Goal: Task Accomplishment & Management: Use online tool/utility

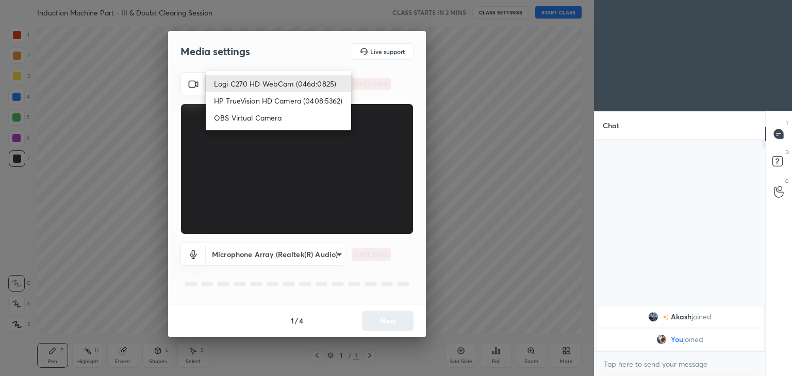
click at [272, 82] on body "1 2 3 4 5 6 7 C X Z C X Z E E Erase all H H Induction Machine Part - III & Doub…" at bounding box center [396, 188] width 792 height 376
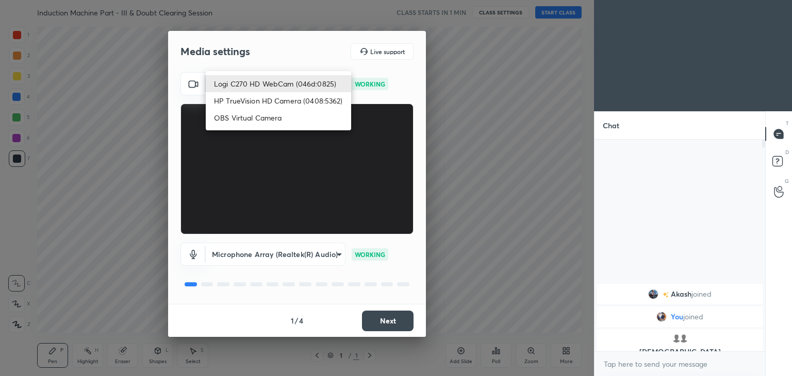
drag, startPoint x: 279, startPoint y: 81, endPoint x: 283, endPoint y: 85, distance: 5.5
click at [280, 79] on li "Logi C270 HD WebCam (046d:0825)" at bounding box center [278, 83] width 145 height 17
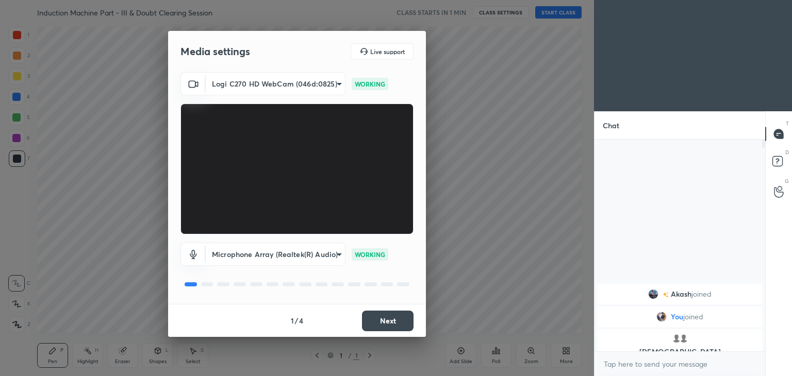
click at [392, 324] on button "Next" at bounding box center [388, 321] width 52 height 21
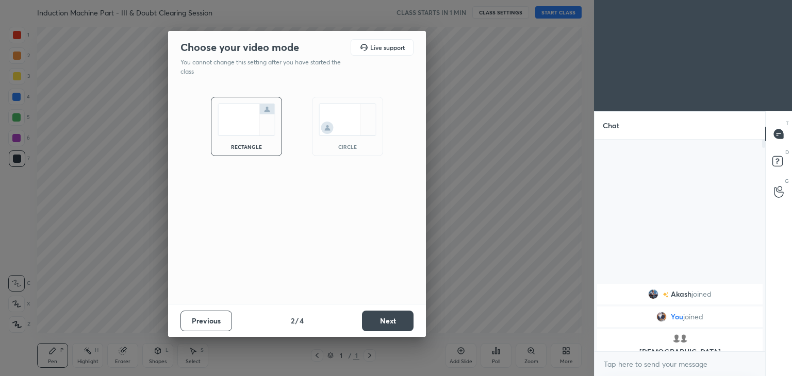
click at [396, 322] on button "Next" at bounding box center [388, 321] width 52 height 21
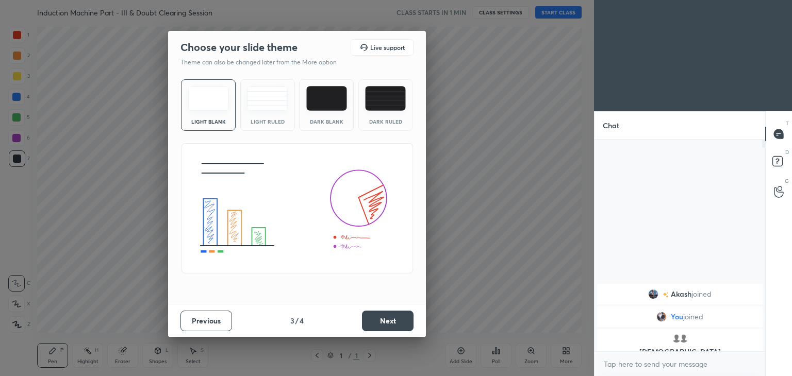
click at [401, 322] on button "Next" at bounding box center [388, 321] width 52 height 21
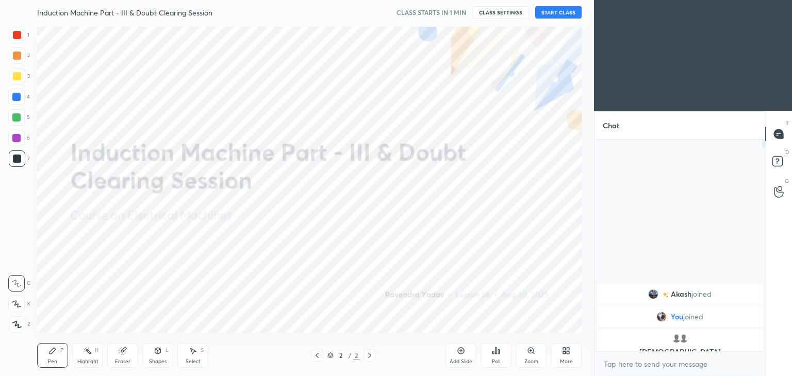
click at [558, 11] on button "START CLASS" at bounding box center [558, 12] width 46 height 12
click at [17, 36] on div at bounding box center [17, 35] width 8 height 8
click at [18, 305] on icon at bounding box center [16, 304] width 8 height 6
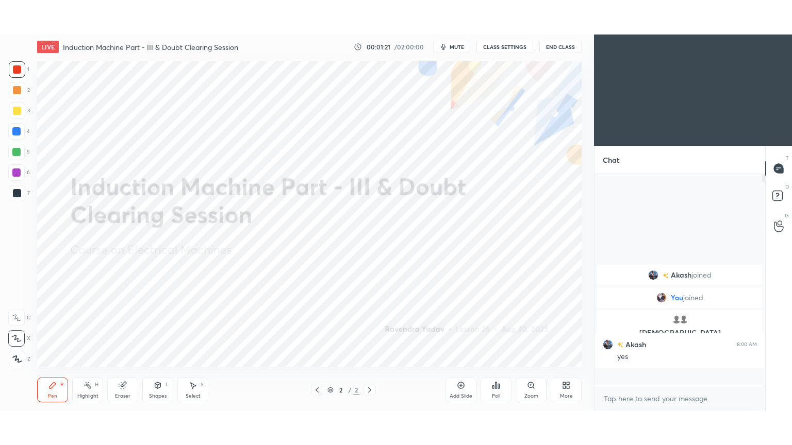
scroll to position [209, 168]
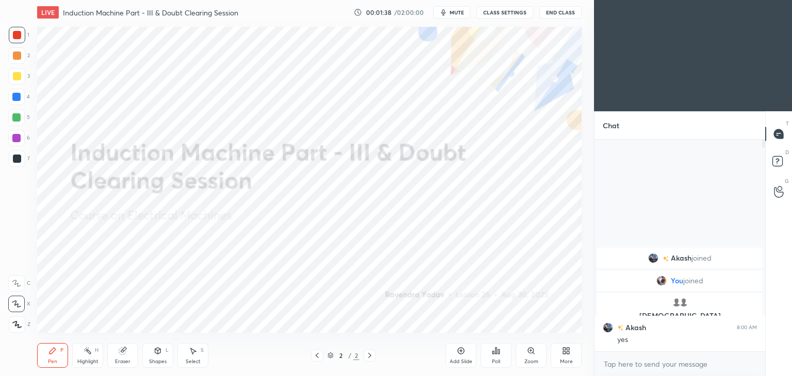
click at [462, 355] on icon at bounding box center [461, 351] width 8 height 8
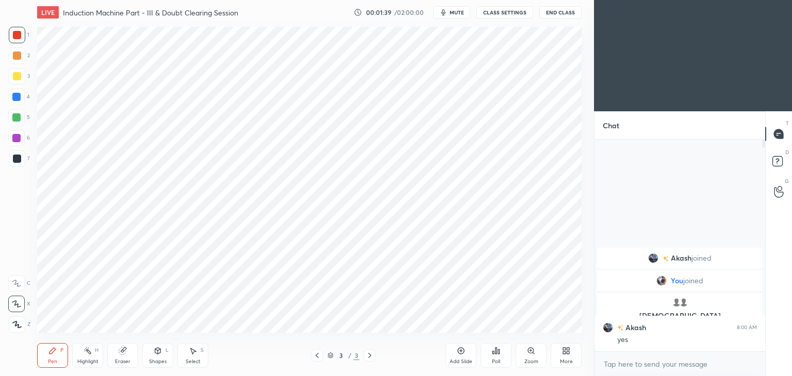
click at [565, 361] on div "More" at bounding box center [566, 361] width 13 height 5
click at [555, 283] on div "Full screen" at bounding box center [553, 282] width 26 height 5
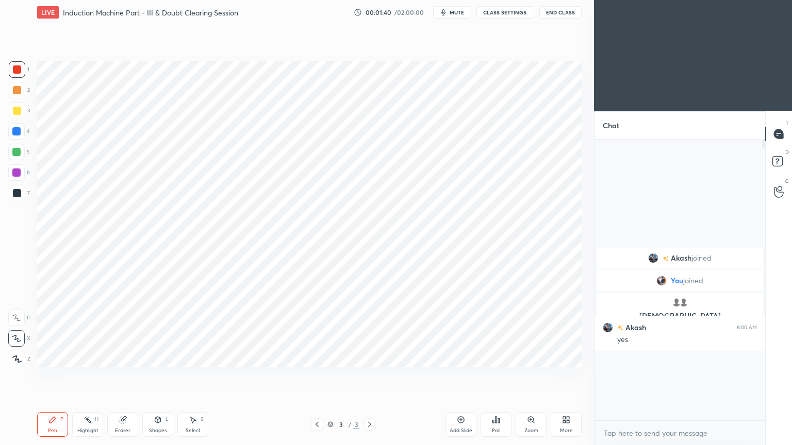
scroll to position [192, 168]
type textarea "x"
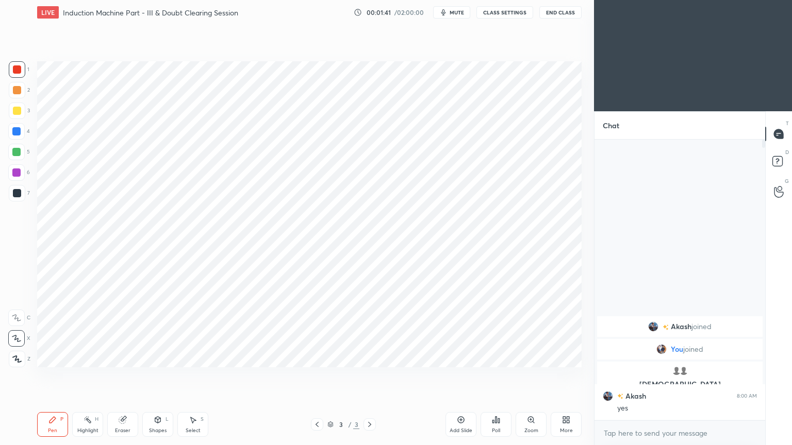
click at [13, 71] on div at bounding box center [17, 69] width 8 height 8
click at [52, 376] on div "Pen" at bounding box center [52, 430] width 9 height 5
click at [161, 376] on div "Shapes L" at bounding box center [157, 424] width 31 height 25
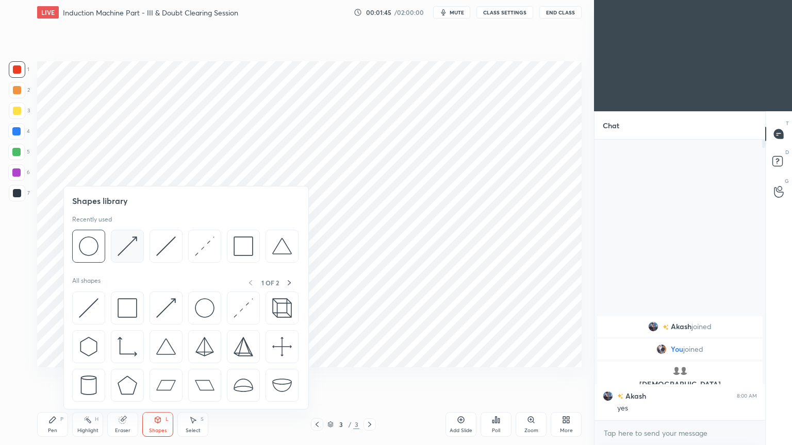
click at [130, 249] on img at bounding box center [128, 247] width 20 height 20
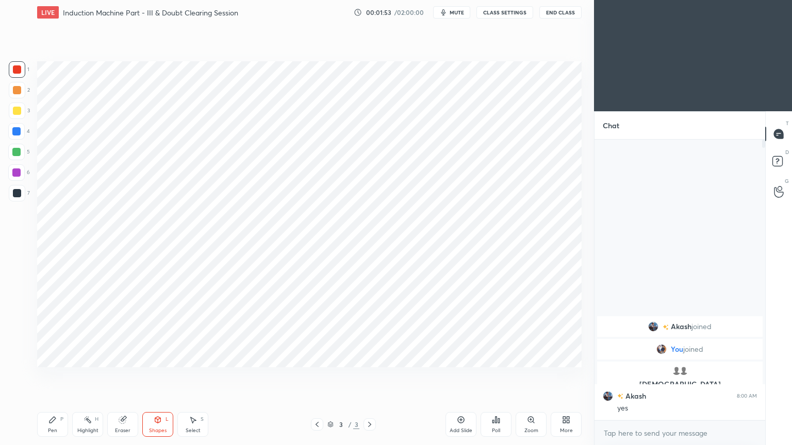
click at [192, 376] on div "Select" at bounding box center [193, 430] width 15 height 5
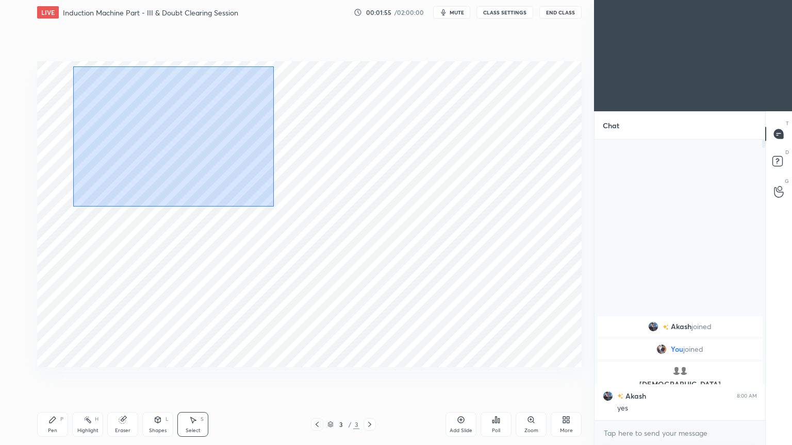
drag, startPoint x: 73, startPoint y: 66, endPoint x: 274, endPoint y: 206, distance: 245.1
click at [274, 206] on div "0 ° Undo Copy Duplicate Duplicate to new slide Delete" at bounding box center [309, 214] width 544 height 306
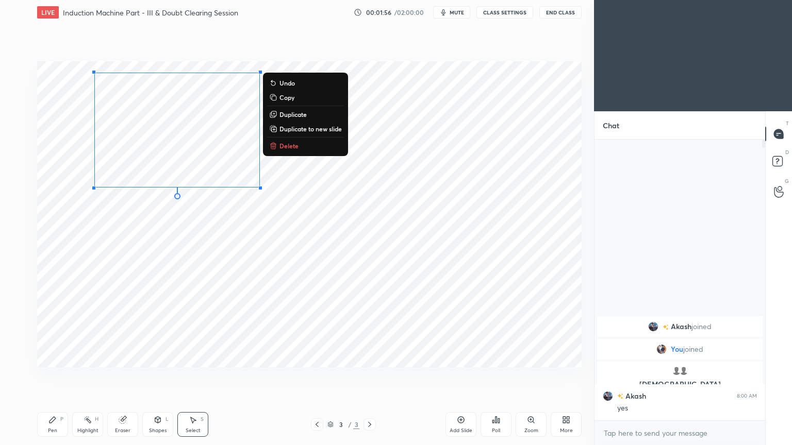
click at [298, 95] on button "Copy" at bounding box center [305, 97] width 77 height 12
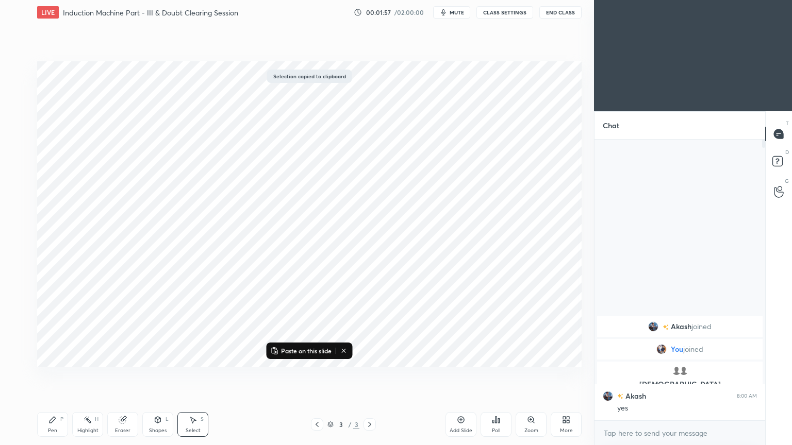
click at [311, 352] on p "Paste on this slide" at bounding box center [306, 351] width 51 height 8
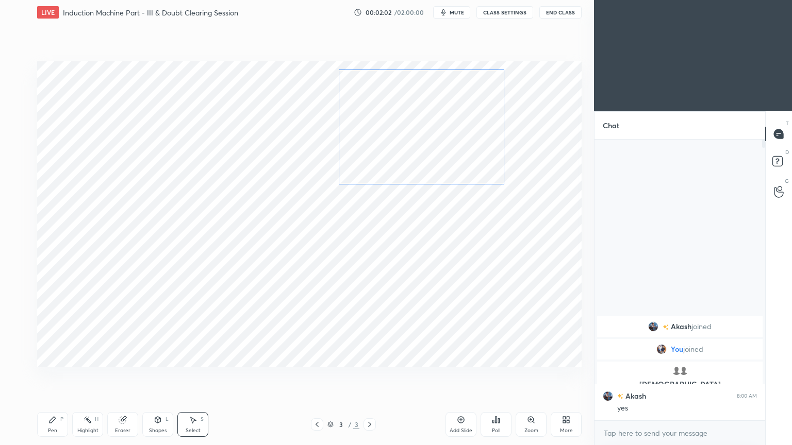
drag, startPoint x: 245, startPoint y: 173, endPoint x: 476, endPoint y: 159, distance: 231.9
click at [478, 159] on div "0 ° Undo Copy Paste here Duplicate Duplicate to new slide Delete" at bounding box center [309, 214] width 544 height 306
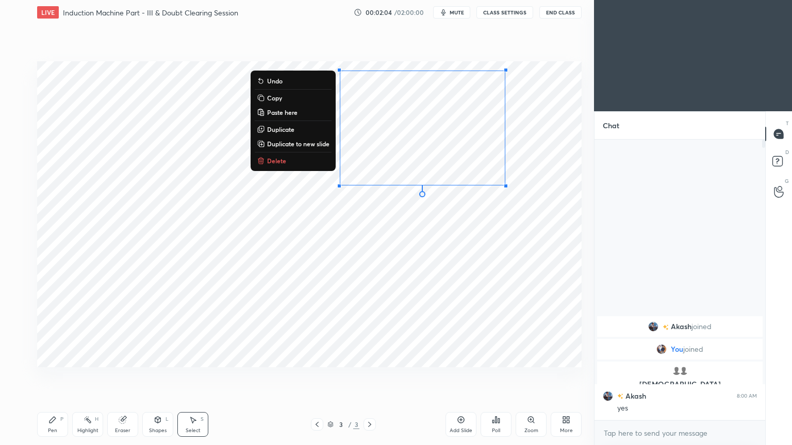
click at [266, 237] on div "0 ° Undo Copy Paste here Duplicate Duplicate to new slide Delete" at bounding box center [309, 214] width 544 height 306
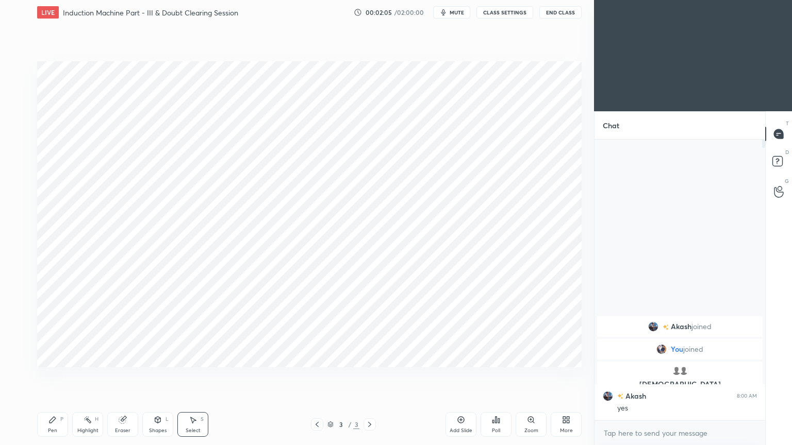
click at [56, 376] on div "Pen P" at bounding box center [52, 424] width 31 height 25
click at [19, 176] on div at bounding box center [16, 173] width 8 height 8
click at [159, 376] on div "Shapes L" at bounding box center [157, 424] width 31 height 25
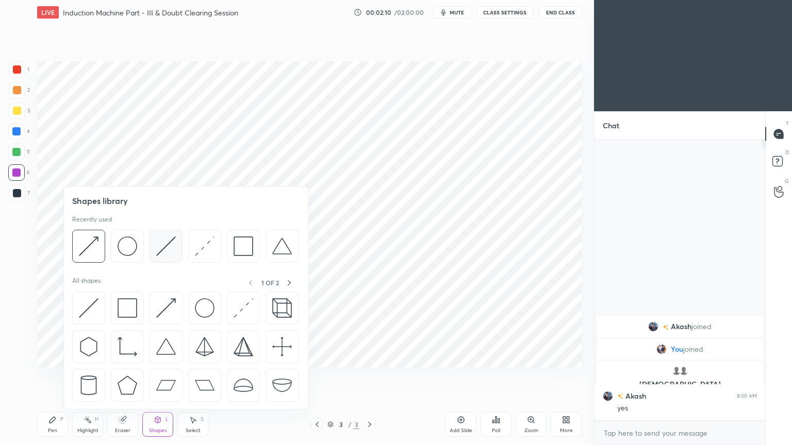
click at [167, 251] on img at bounding box center [166, 247] width 20 height 20
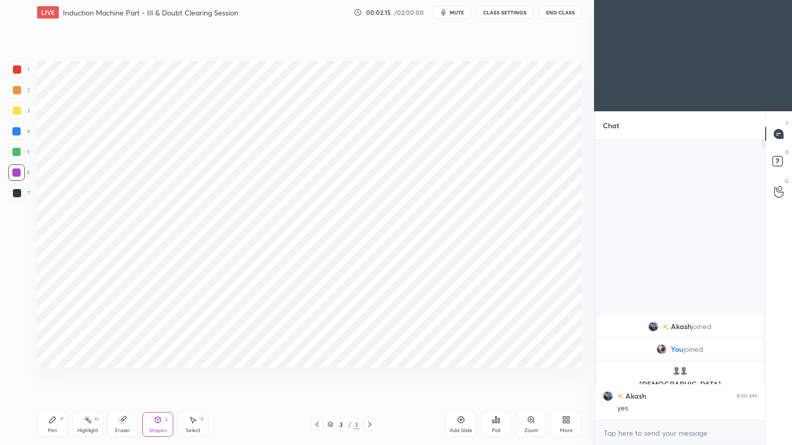
click at [55, 376] on icon at bounding box center [52, 420] width 8 height 8
click at [163, 376] on div "Shapes L" at bounding box center [157, 424] width 31 height 25
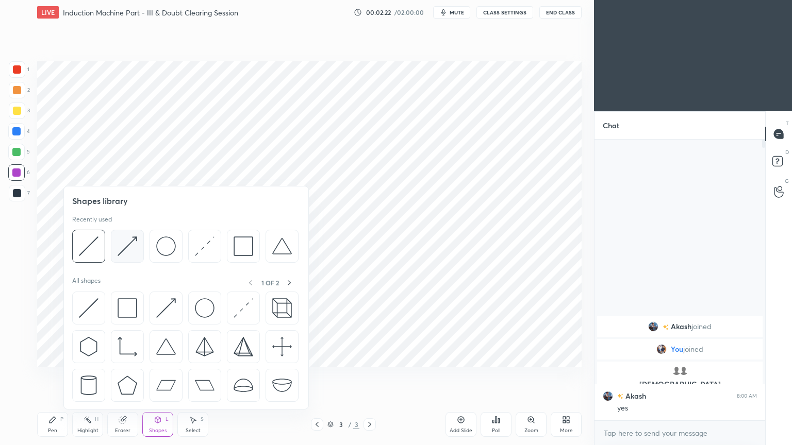
click at [127, 245] on img at bounding box center [128, 247] width 20 height 20
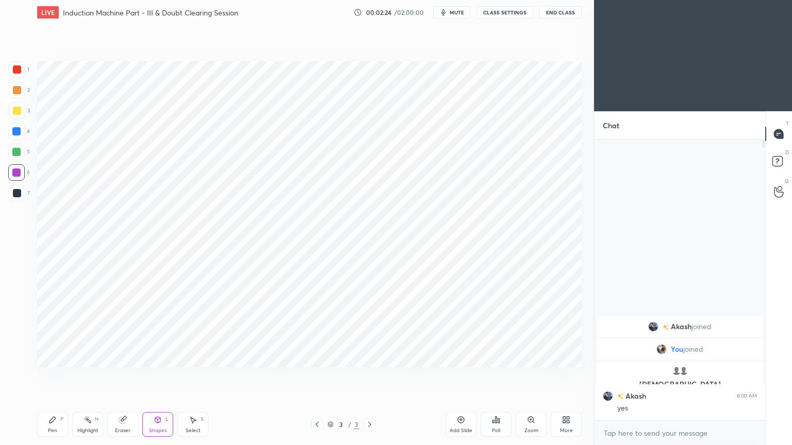
click at [161, 376] on div "Shapes L" at bounding box center [157, 424] width 31 height 25
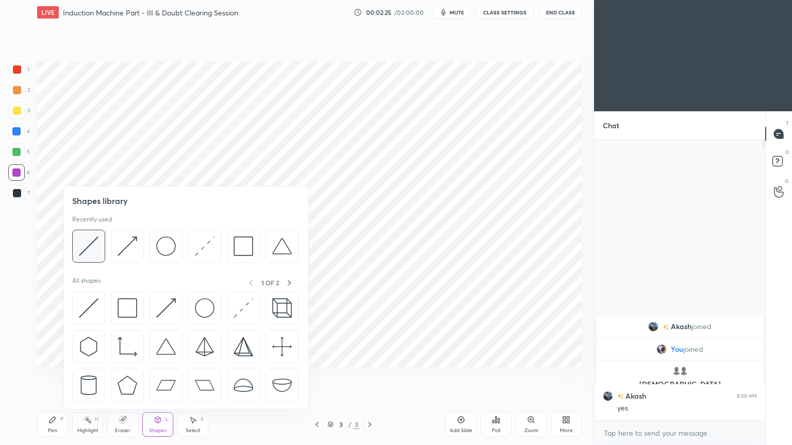
click at [93, 255] on img at bounding box center [89, 247] width 20 height 20
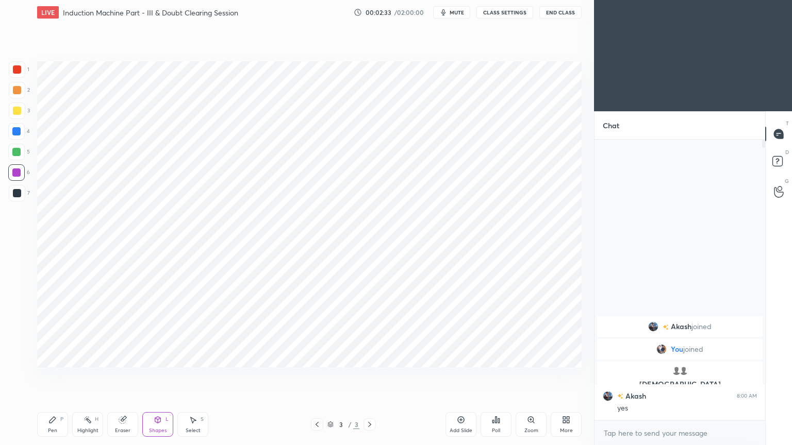
click at [48, 376] on div "Pen P" at bounding box center [52, 424] width 31 height 25
click at [19, 194] on div at bounding box center [17, 193] width 8 height 8
click at [52, 376] on div "Pen" at bounding box center [52, 430] width 9 height 5
click at [23, 134] on div at bounding box center [16, 131] width 16 height 16
click at [54, 376] on div "Pen P" at bounding box center [52, 424] width 31 height 25
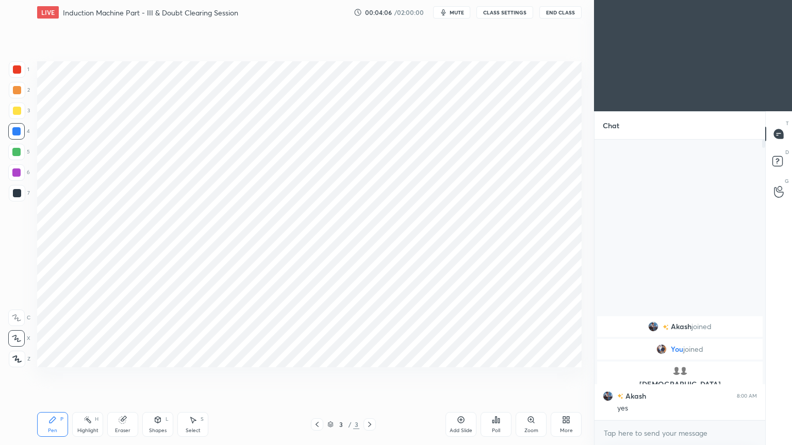
click at [451, 17] on button "mute" at bounding box center [451, 12] width 37 height 12
click at [464, 11] on span "unmute" at bounding box center [456, 12] width 22 height 7
click at [15, 177] on div at bounding box center [16, 172] width 16 height 16
click at [15, 193] on div at bounding box center [17, 193] width 8 height 8
click at [19, 149] on div at bounding box center [16, 152] width 8 height 8
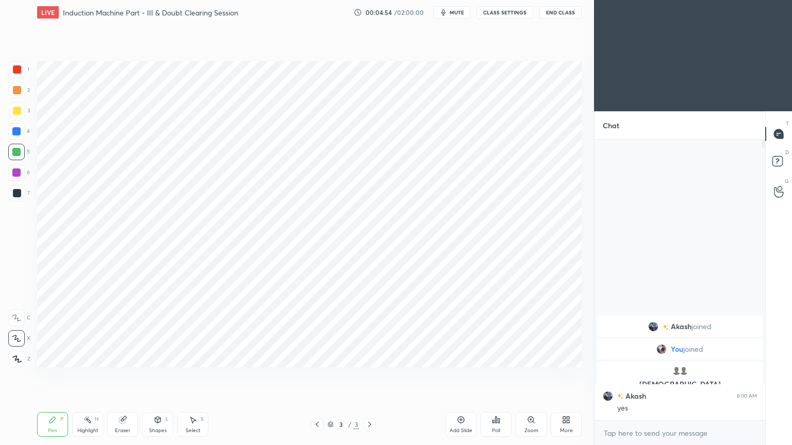
click at [160, 376] on icon at bounding box center [158, 420] width 6 height 6
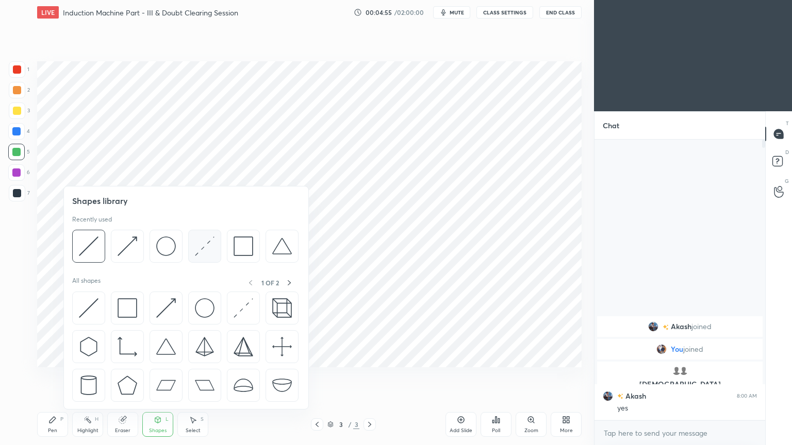
click at [198, 243] on img at bounding box center [205, 247] width 20 height 20
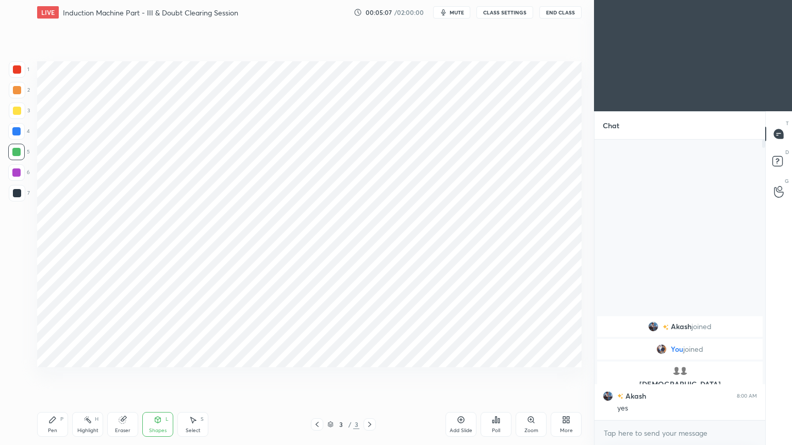
click at [10, 194] on div at bounding box center [17, 193] width 16 height 16
click at [19, 132] on div at bounding box center [16, 131] width 8 height 8
click at [122, 376] on icon at bounding box center [122, 420] width 7 height 7
click at [16, 336] on icon at bounding box center [16, 338] width 8 height 9
click at [64, 376] on div "Pen P" at bounding box center [52, 424] width 31 height 25
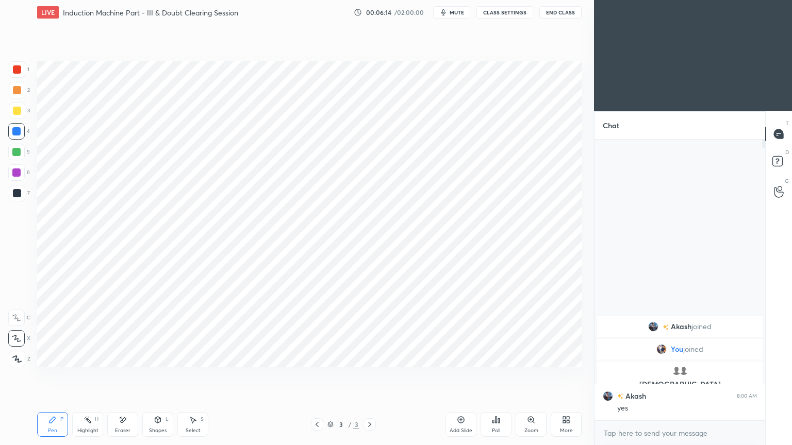
click at [18, 173] on div at bounding box center [16, 173] width 8 height 8
click at [20, 129] on div at bounding box center [16, 131] width 8 height 8
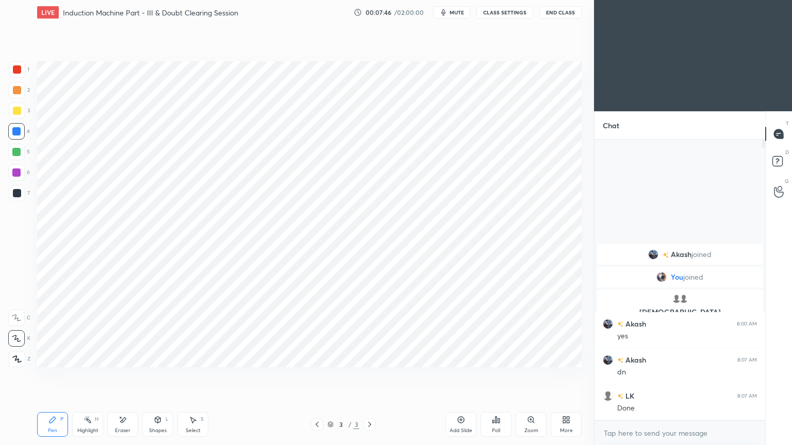
click at [465, 376] on div "Add Slide" at bounding box center [460, 424] width 31 height 25
click at [19, 169] on div at bounding box center [16, 173] width 8 height 8
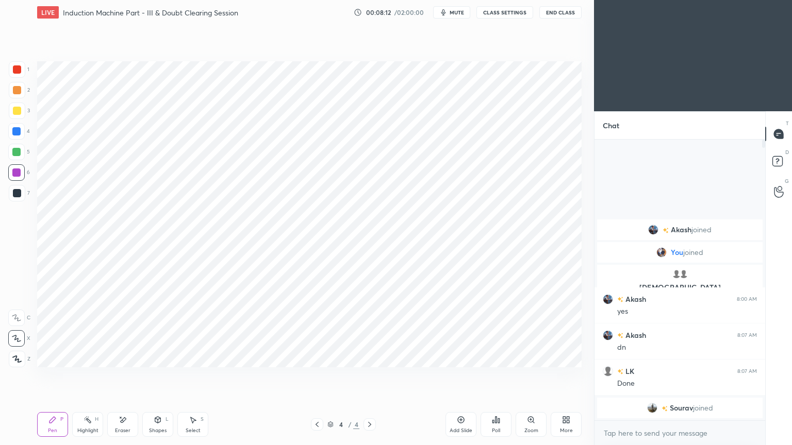
click at [25, 74] on div at bounding box center [17, 69] width 16 height 16
click at [49, 376] on div "Pen" at bounding box center [52, 430] width 9 height 5
click at [12, 128] on div at bounding box center [16, 131] width 16 height 16
click at [116, 376] on div "Eraser" at bounding box center [122, 424] width 31 height 25
click at [44, 376] on div "Pen P" at bounding box center [52, 424] width 31 height 25
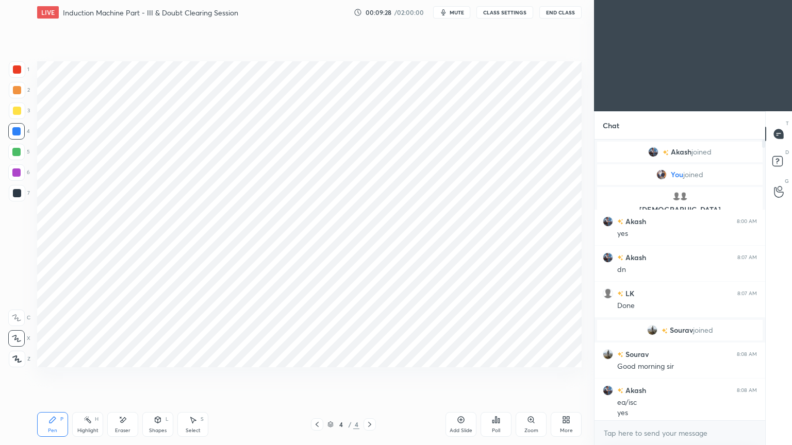
click at [320, 376] on icon at bounding box center [317, 425] width 8 height 8
click at [369, 376] on icon at bounding box center [369, 425] width 8 height 8
click at [16, 173] on div at bounding box center [16, 173] width 8 height 8
click at [462, 376] on div "Add Slide" at bounding box center [460, 424] width 31 height 25
click at [314, 376] on icon at bounding box center [317, 425] width 8 height 8
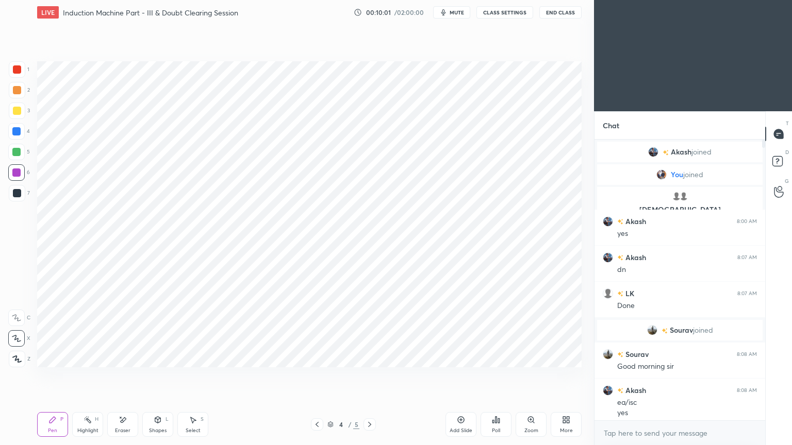
click at [318, 376] on icon at bounding box center [317, 425] width 8 height 8
click at [371, 376] on icon at bounding box center [369, 425] width 8 height 8
click at [374, 376] on div at bounding box center [369, 425] width 12 height 12
click at [314, 376] on icon at bounding box center [317, 425] width 8 height 8
click at [314, 376] on div at bounding box center [317, 425] width 12 height 12
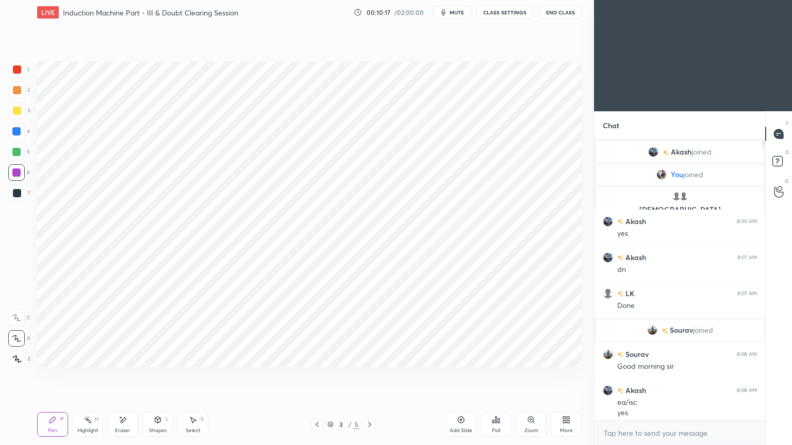
click at [365, 376] on icon at bounding box center [369, 425] width 8 height 8
click at [370, 376] on icon at bounding box center [369, 425] width 8 height 8
click at [13, 193] on div at bounding box center [17, 193] width 8 height 8
click at [161, 376] on div "Shapes L" at bounding box center [157, 424] width 31 height 25
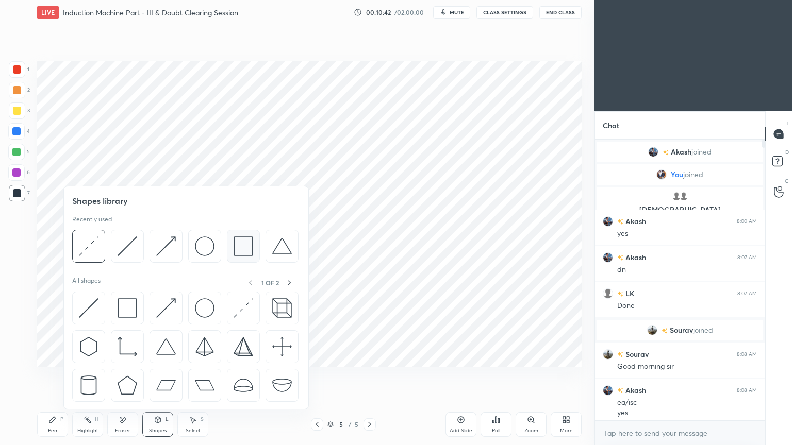
click at [238, 249] on img at bounding box center [243, 247] width 20 height 20
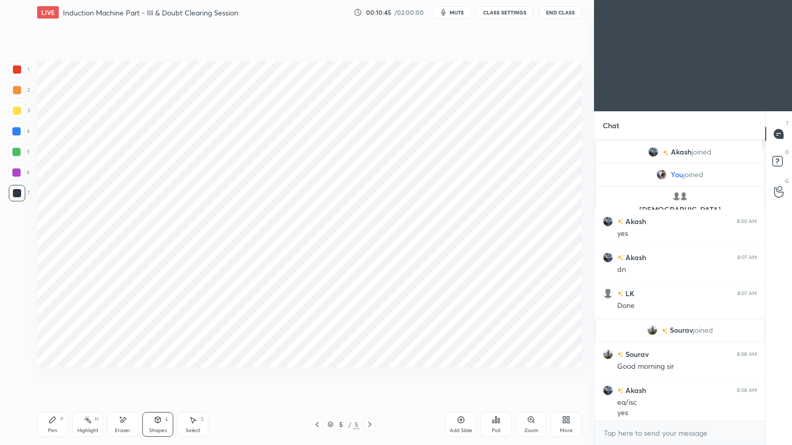
click at [23, 72] on div at bounding box center [17, 69] width 16 height 16
click at [54, 376] on icon at bounding box center [52, 420] width 8 height 8
click at [315, 376] on icon at bounding box center [317, 425] width 8 height 8
click at [317, 376] on icon at bounding box center [316, 424] width 3 height 5
click at [367, 376] on icon at bounding box center [369, 425] width 8 height 8
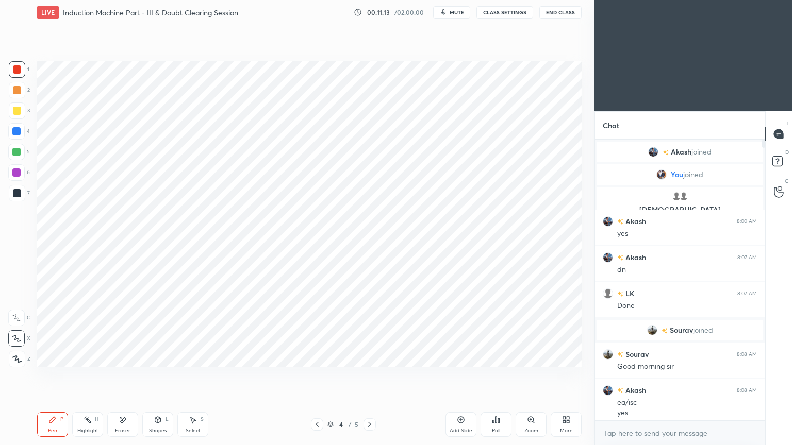
click at [367, 376] on icon at bounding box center [369, 425] width 8 height 8
click at [370, 376] on icon at bounding box center [369, 425] width 8 height 8
click at [15, 192] on div at bounding box center [17, 193] width 8 height 8
click at [17, 70] on div at bounding box center [17, 69] width 8 height 8
click at [124, 376] on div "Eraser" at bounding box center [122, 424] width 31 height 25
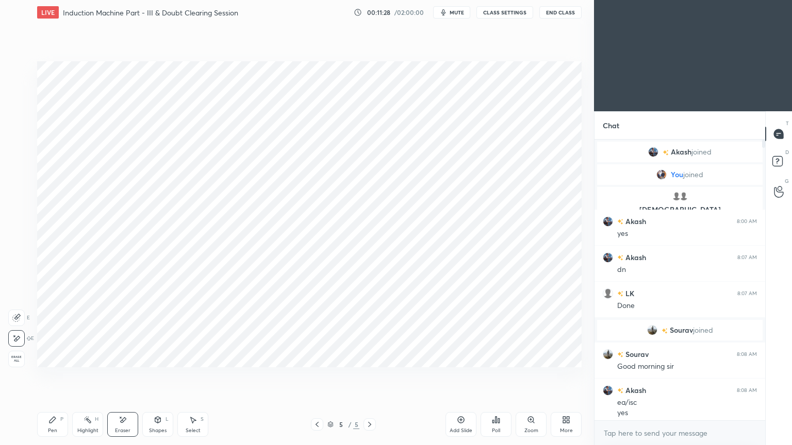
click at [56, 376] on icon at bounding box center [52, 420] width 8 height 8
click at [19, 133] on div at bounding box center [16, 131] width 8 height 8
click at [319, 376] on div at bounding box center [317, 425] width 12 height 12
click at [319, 376] on icon at bounding box center [317, 425] width 8 height 8
click at [373, 376] on icon at bounding box center [369, 425] width 8 height 8
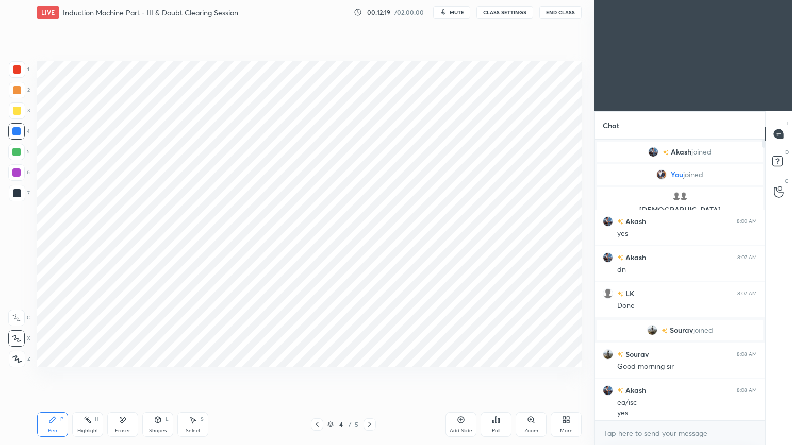
click at [372, 376] on icon at bounding box center [369, 425] width 8 height 8
click at [374, 376] on div at bounding box center [369, 425] width 12 height 12
click at [18, 190] on div at bounding box center [17, 193] width 8 height 8
click at [21, 159] on div "5" at bounding box center [19, 152] width 22 height 16
click at [156, 376] on icon at bounding box center [158, 420] width 8 height 8
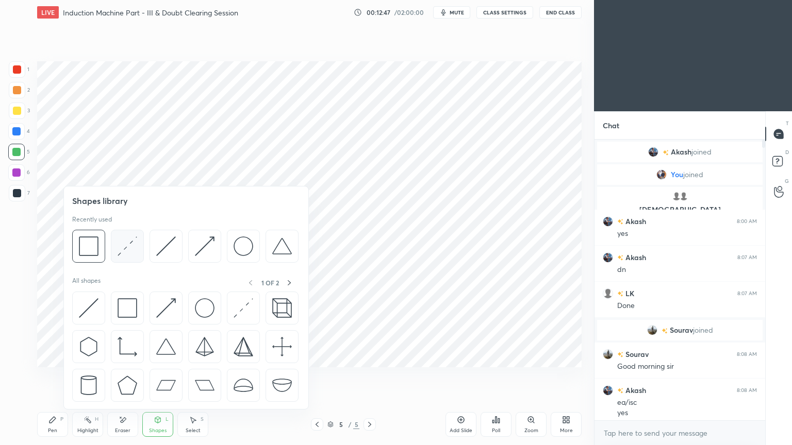
click at [124, 249] on img at bounding box center [128, 247] width 20 height 20
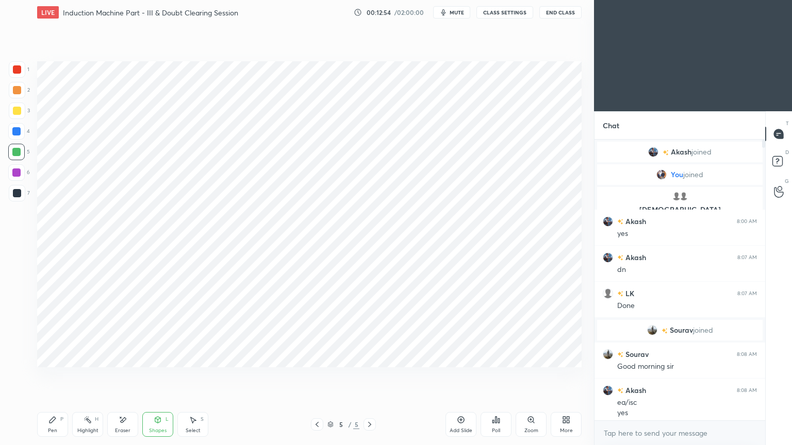
click at [19, 169] on div at bounding box center [16, 173] width 8 height 8
click at [47, 376] on div "Pen P" at bounding box center [52, 424] width 31 height 25
click at [317, 376] on icon at bounding box center [317, 425] width 8 height 8
click at [317, 376] on icon at bounding box center [316, 424] width 3 height 5
click at [122, 376] on div "Eraser" at bounding box center [122, 430] width 15 height 5
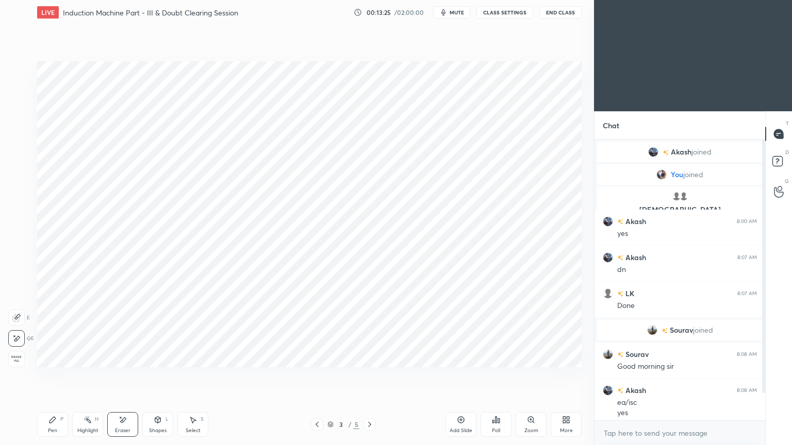
click at [54, 376] on div "Pen P" at bounding box center [52, 424] width 31 height 25
drag, startPoint x: 763, startPoint y: 327, endPoint x: 766, endPoint y: 369, distance: 41.3
click at [763, 371] on div at bounding box center [763, 267] width 3 height 254
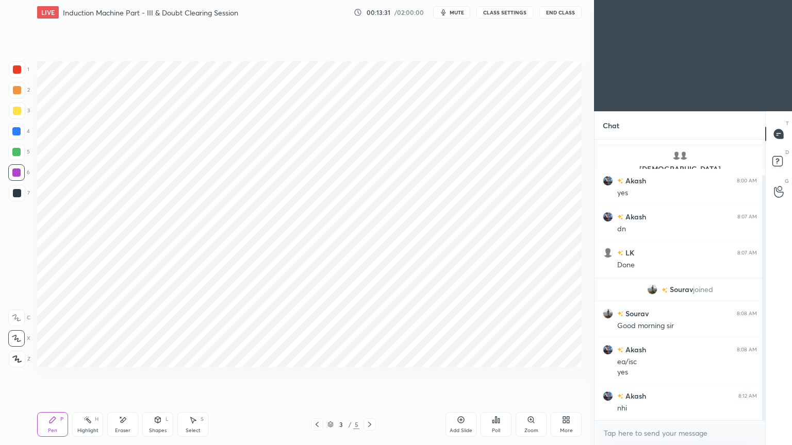
click at [81, 376] on div "Highlight H" at bounding box center [87, 424] width 31 height 25
click at [58, 376] on div "Pen P" at bounding box center [52, 424] width 31 height 25
click at [372, 376] on div at bounding box center [369, 425] width 12 height 12
click at [369, 376] on div at bounding box center [369, 425] width 12 height 12
click at [370, 376] on icon at bounding box center [369, 425] width 8 height 8
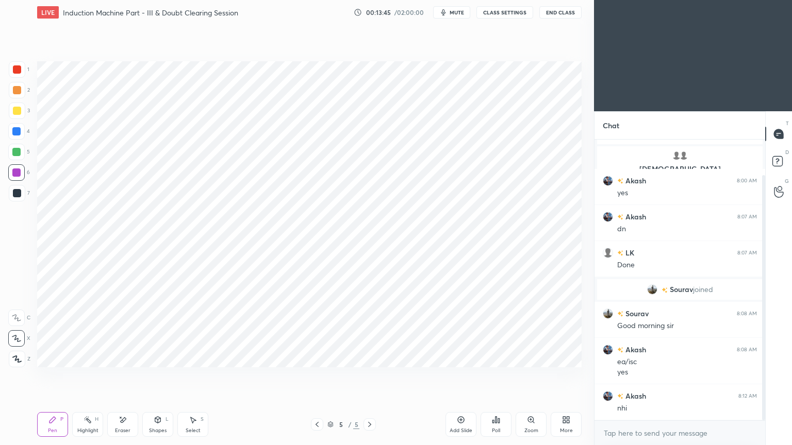
click at [371, 376] on icon at bounding box center [369, 425] width 8 height 8
click at [316, 376] on icon at bounding box center [317, 425] width 8 height 8
click at [320, 376] on icon at bounding box center [317, 425] width 8 height 8
click at [370, 376] on icon at bounding box center [369, 425] width 8 height 8
click at [369, 376] on icon at bounding box center [369, 425] width 8 height 8
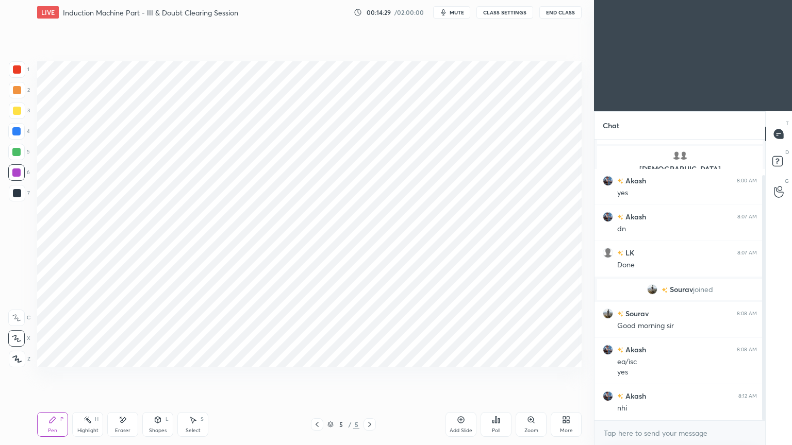
click at [371, 376] on icon at bounding box center [369, 424] width 3 height 5
click at [370, 376] on icon at bounding box center [369, 425] width 8 height 8
click at [17, 132] on div at bounding box center [16, 131] width 8 height 8
click at [154, 376] on div "Shapes L" at bounding box center [157, 424] width 31 height 25
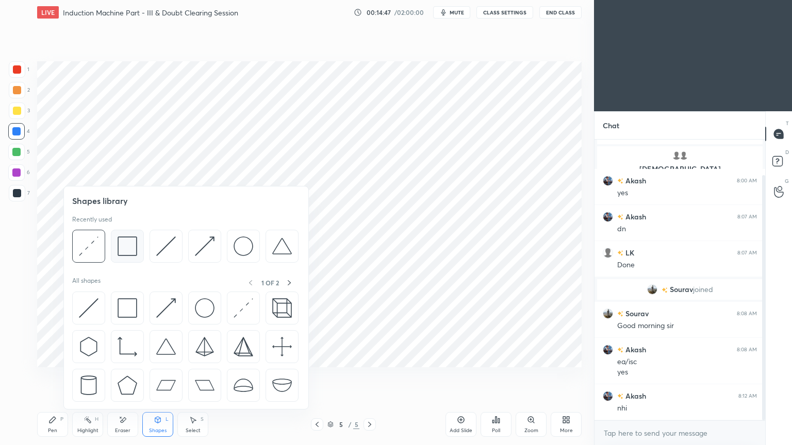
click at [124, 254] on img at bounding box center [128, 247] width 20 height 20
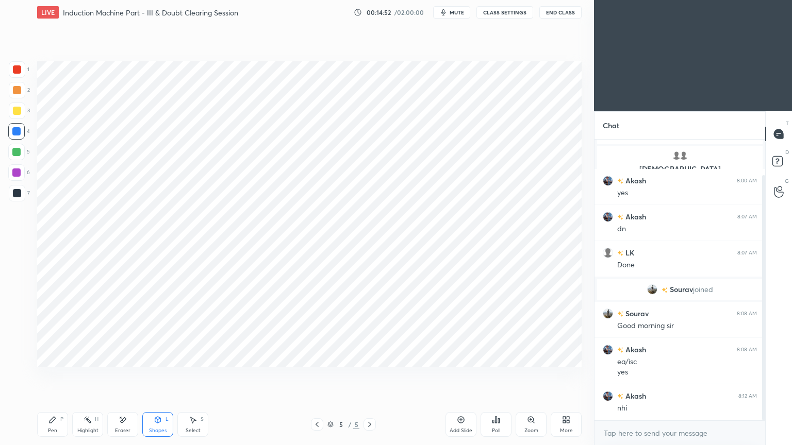
click at [48, 376] on div "Pen P" at bounding box center [52, 424] width 31 height 25
click at [13, 192] on div at bounding box center [17, 193] width 8 height 8
click at [468, 376] on div "Add Slide" at bounding box center [460, 424] width 31 height 25
click at [14, 75] on div at bounding box center [17, 69] width 16 height 16
click at [16, 154] on div at bounding box center [16, 152] width 8 height 8
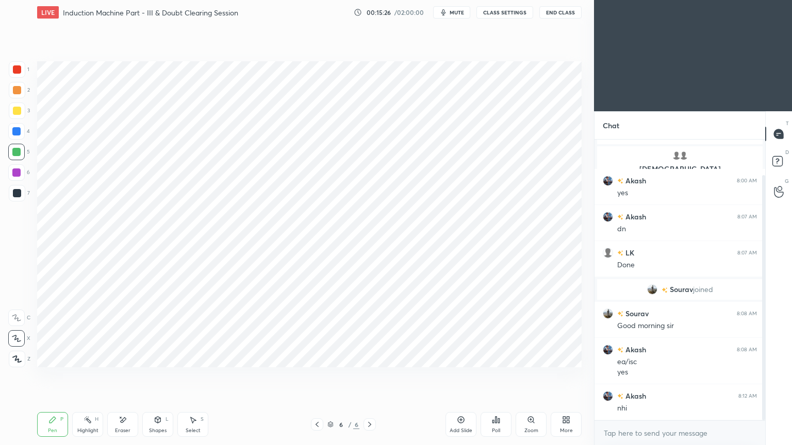
click at [163, 376] on div "Shapes L" at bounding box center [157, 424] width 31 height 25
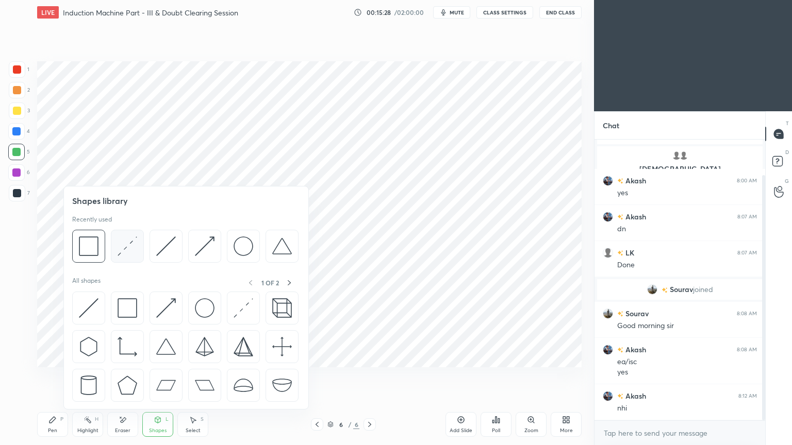
click at [122, 250] on img at bounding box center [128, 247] width 20 height 20
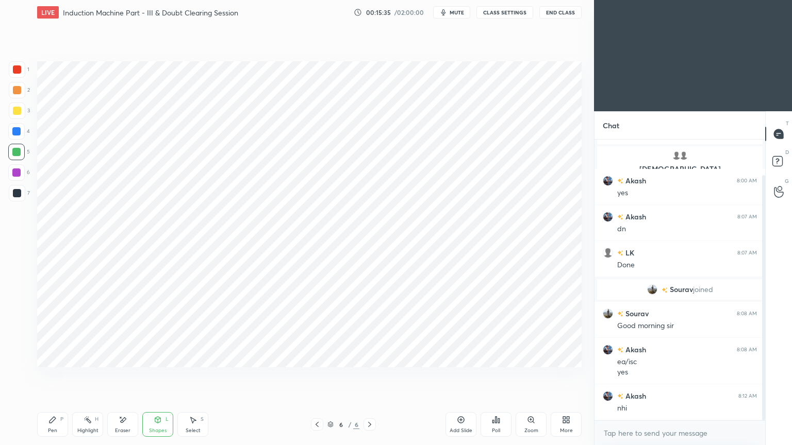
click at [19, 134] on div at bounding box center [16, 131] width 8 height 8
click at [56, 376] on div "Pen P" at bounding box center [52, 424] width 31 height 25
click at [23, 198] on div at bounding box center [17, 193] width 16 height 16
click at [160, 376] on icon at bounding box center [158, 420] width 6 height 6
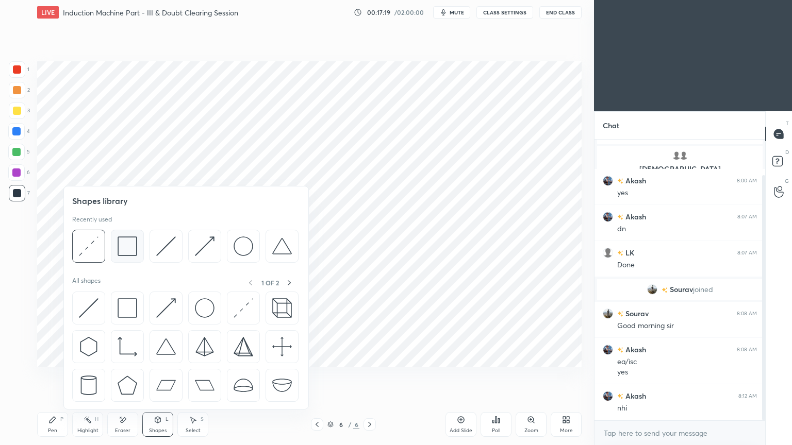
click at [134, 253] on img at bounding box center [128, 247] width 20 height 20
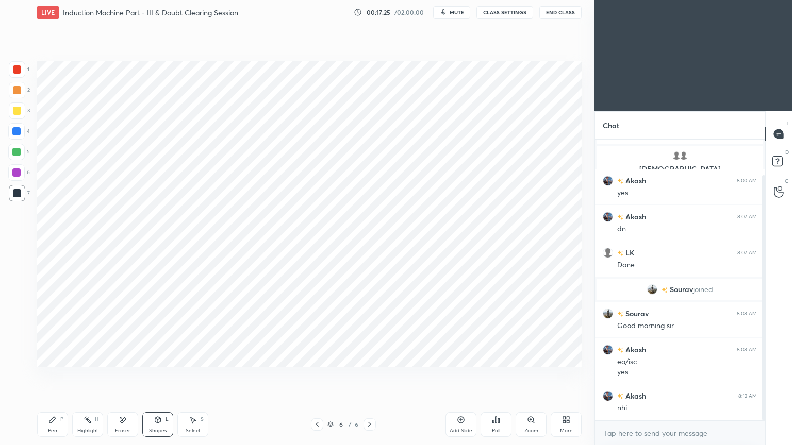
click at [56, 376] on div "Pen" at bounding box center [52, 430] width 9 height 5
click at [20, 143] on div "4" at bounding box center [19, 133] width 22 height 21
click at [54, 376] on div "Pen" at bounding box center [52, 430] width 9 height 5
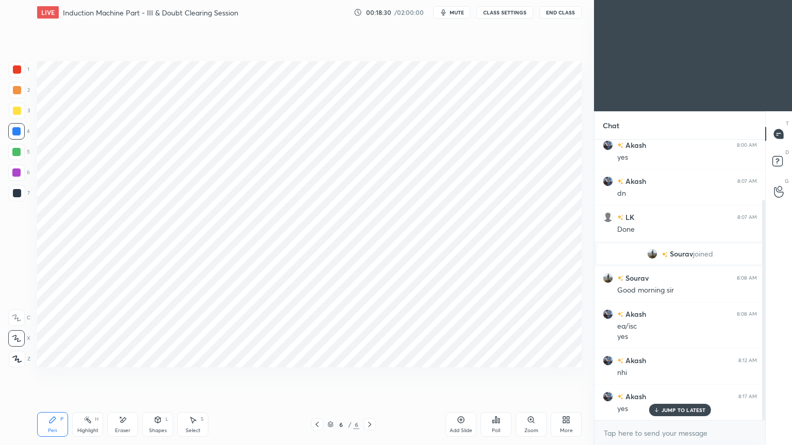
scroll to position [113, 0]
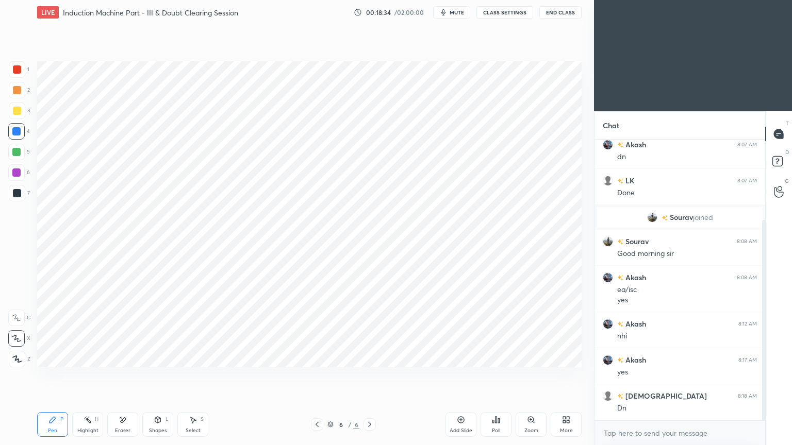
click at [16, 192] on div at bounding box center [17, 193] width 8 height 8
click at [19, 69] on div at bounding box center [17, 69] width 8 height 8
click at [54, 376] on div "Pen P" at bounding box center [52, 424] width 31 height 25
click at [19, 146] on div at bounding box center [16, 152] width 16 height 16
click at [165, 376] on div "Shapes L" at bounding box center [157, 424] width 31 height 25
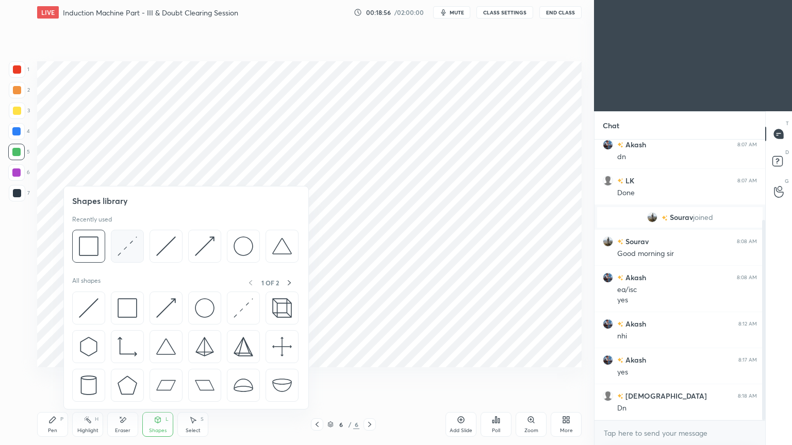
click at [118, 253] on img at bounding box center [128, 247] width 20 height 20
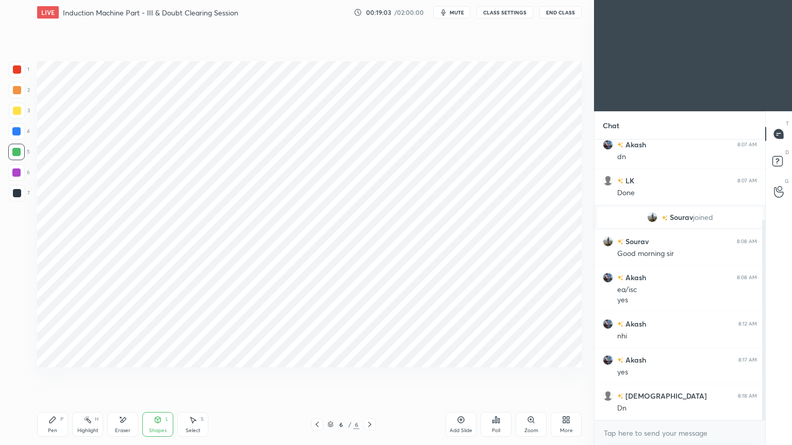
click at [21, 194] on div at bounding box center [17, 193] width 16 height 16
click at [56, 376] on div "Pen P" at bounding box center [52, 424] width 31 height 25
click at [21, 131] on div at bounding box center [16, 131] width 16 height 16
click at [17, 198] on div at bounding box center [17, 193] width 16 height 16
click at [165, 376] on div "Shapes" at bounding box center [158, 430] width 18 height 5
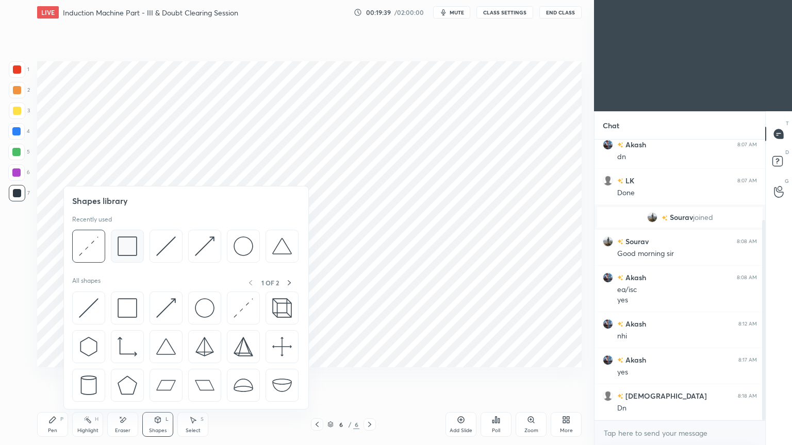
click at [124, 244] on img at bounding box center [128, 247] width 20 height 20
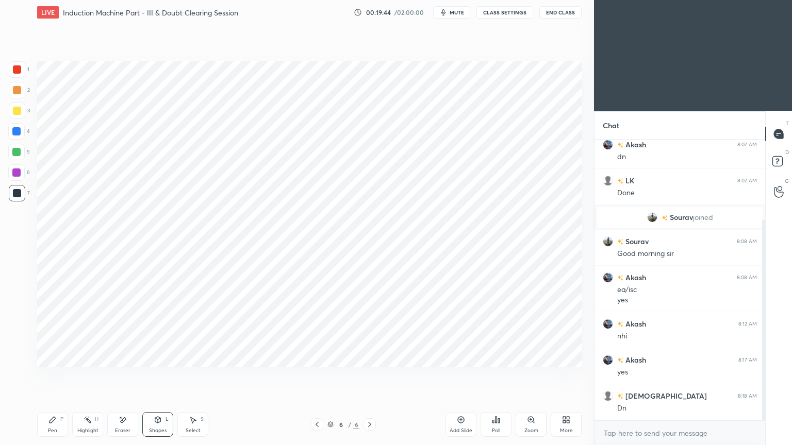
drag, startPoint x: 64, startPoint y: 424, endPoint x: 73, endPoint y: 427, distance: 9.1
click at [60, 376] on div "Pen P" at bounding box center [52, 424] width 31 height 25
click at [13, 130] on div at bounding box center [16, 131] width 8 height 8
click at [21, 136] on div at bounding box center [16, 131] width 16 height 16
click at [54, 376] on div "Pen" at bounding box center [52, 430] width 9 height 5
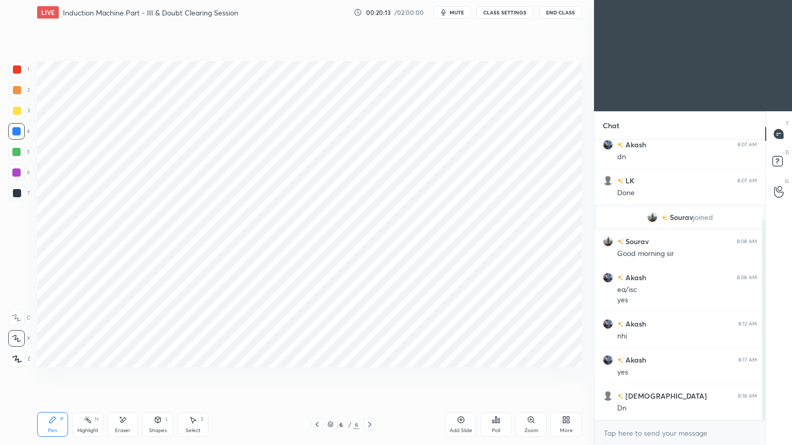
click at [460, 376] on div "Add Slide" at bounding box center [460, 424] width 31 height 25
click at [9, 175] on div at bounding box center [16, 172] width 16 height 16
click at [15, 193] on div at bounding box center [17, 193] width 8 height 8
click at [19, 76] on div at bounding box center [17, 69] width 16 height 16
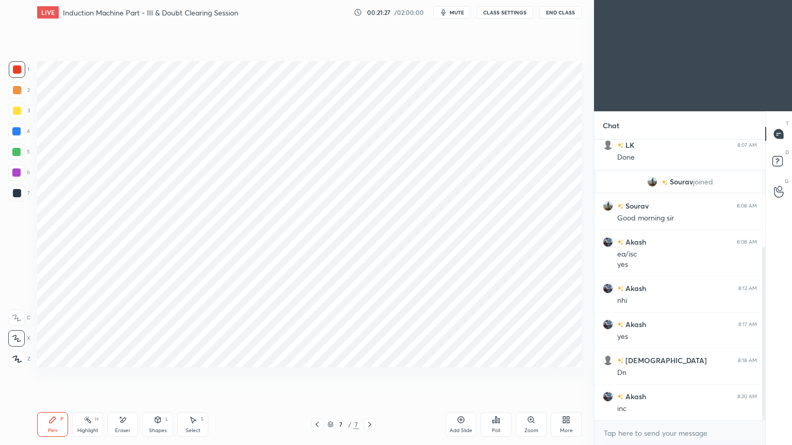
scroll to position [173, 0]
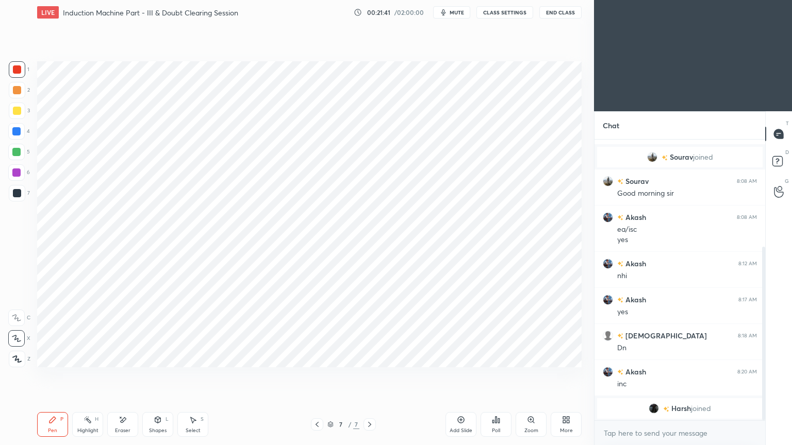
click at [14, 194] on div at bounding box center [17, 193] width 8 height 8
click at [11, 62] on div at bounding box center [17, 69] width 16 height 16
click at [9, 70] on div at bounding box center [17, 69] width 16 height 16
click at [14, 150] on div at bounding box center [16, 152] width 8 height 8
click at [19, 131] on div at bounding box center [16, 131] width 8 height 8
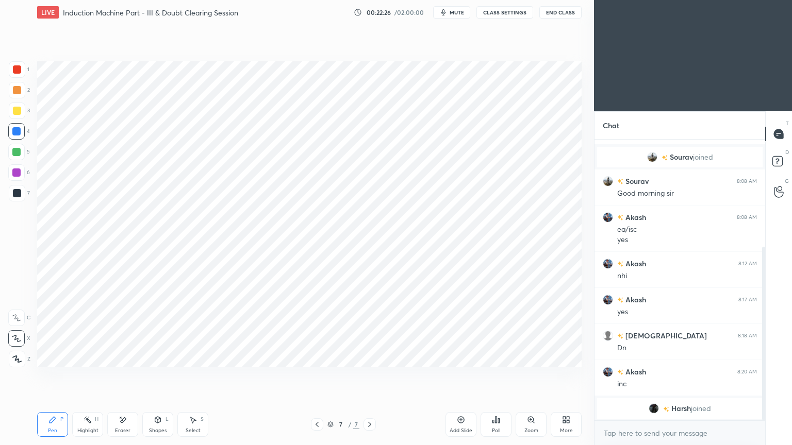
click at [17, 175] on div at bounding box center [16, 173] width 8 height 8
click at [157, 376] on div "Shapes L" at bounding box center [157, 424] width 31 height 25
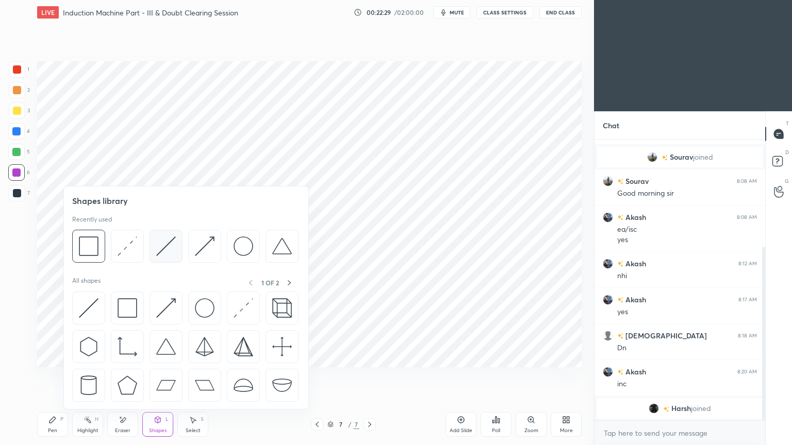
click at [159, 251] on img at bounding box center [166, 247] width 20 height 20
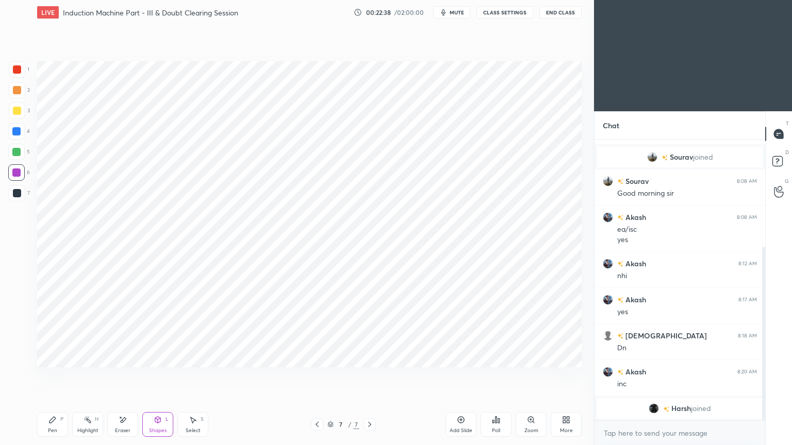
click at [57, 376] on div "Pen P" at bounding box center [52, 424] width 31 height 25
click at [19, 74] on div at bounding box center [17, 69] width 16 height 16
click at [48, 376] on icon at bounding box center [52, 420] width 8 height 8
click at [24, 196] on div at bounding box center [17, 193] width 16 height 16
click at [16, 150] on div at bounding box center [16, 152] width 8 height 8
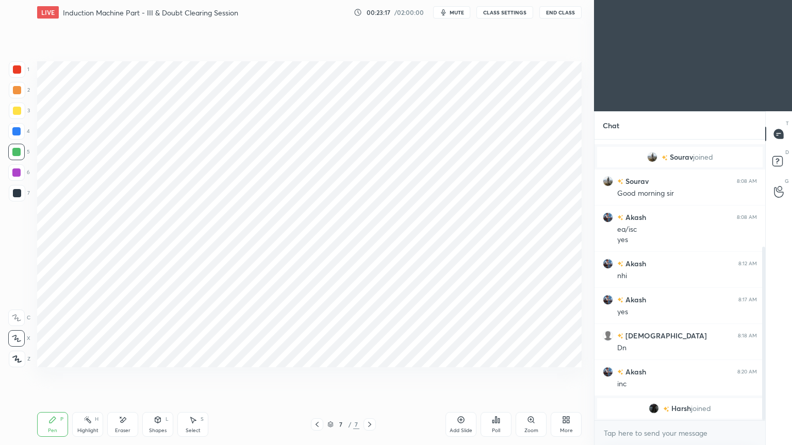
scroll to position [210, 0]
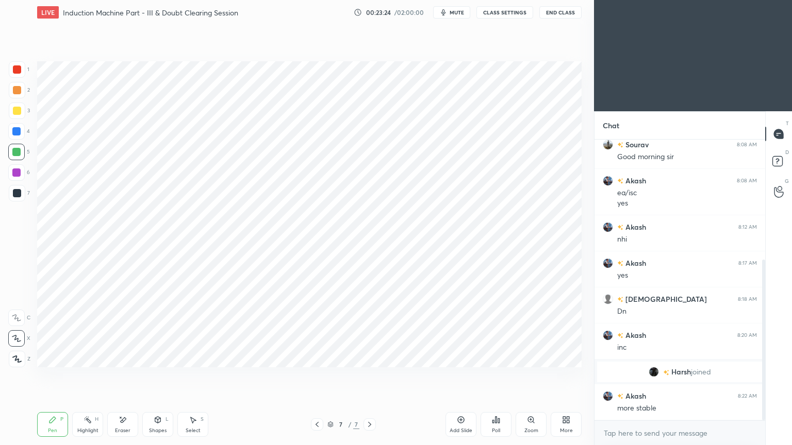
click at [19, 131] on div at bounding box center [16, 131] width 8 height 8
click at [17, 77] on div at bounding box center [17, 69] width 16 height 16
click at [19, 134] on div at bounding box center [16, 131] width 8 height 8
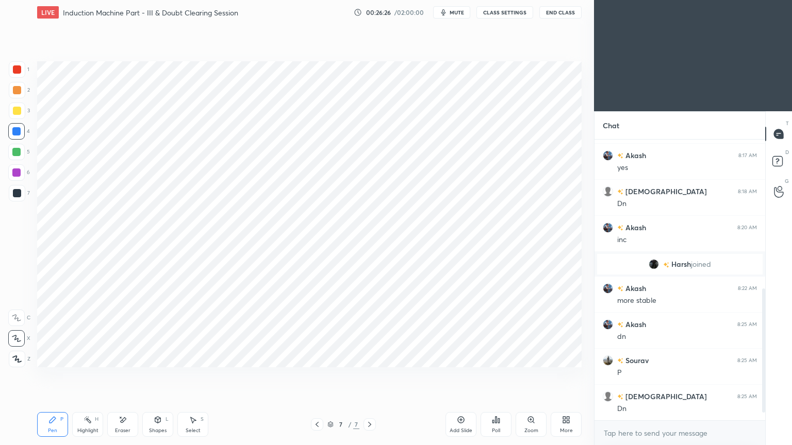
scroll to position [354, 0]
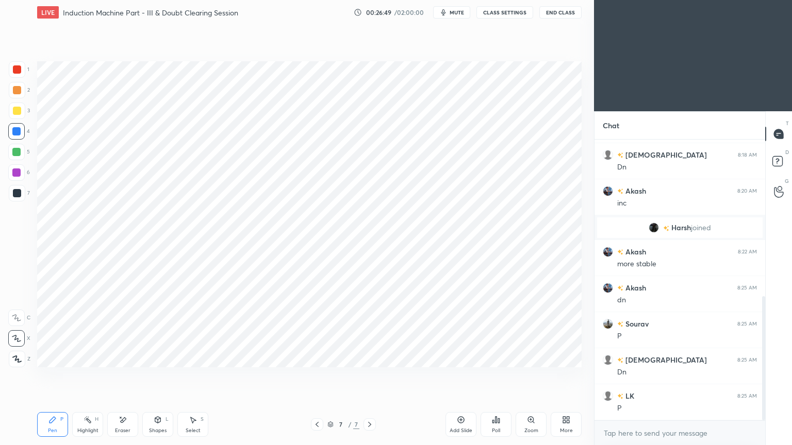
click at [460, 376] on div "Add Slide" at bounding box center [460, 424] width 31 height 25
click at [21, 72] on div at bounding box center [17, 69] width 8 height 8
click at [51, 376] on icon at bounding box center [52, 420] width 8 height 8
click at [13, 148] on div at bounding box center [16, 152] width 8 height 8
click at [160, 376] on div "Pen P Highlight H Eraser Shapes L Select S 8 / 8 Add Slide Poll Zoom More" at bounding box center [309, 424] width 544 height 41
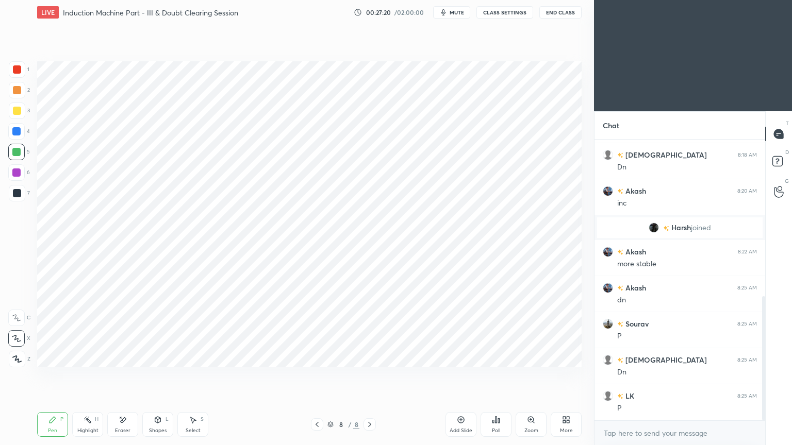
click at [159, 376] on div "Pen P Highlight H Eraser Shapes L Select S 8 / 8 Add Slide Poll Zoom More" at bounding box center [309, 424] width 544 height 41
click at [159, 376] on icon at bounding box center [158, 420] width 6 height 6
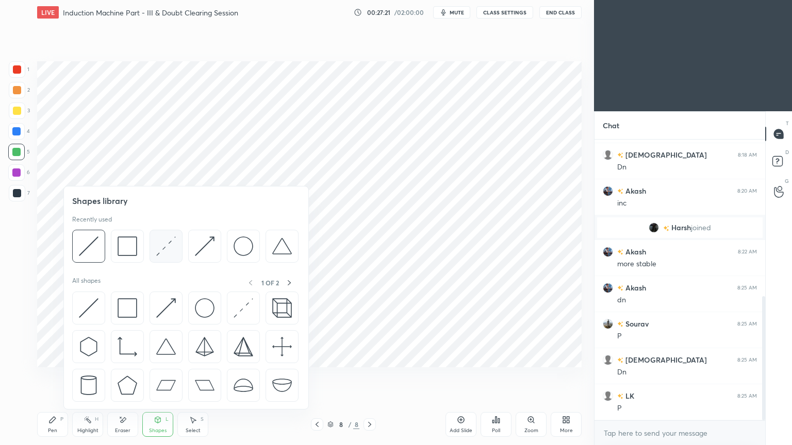
click at [162, 242] on img at bounding box center [166, 247] width 20 height 20
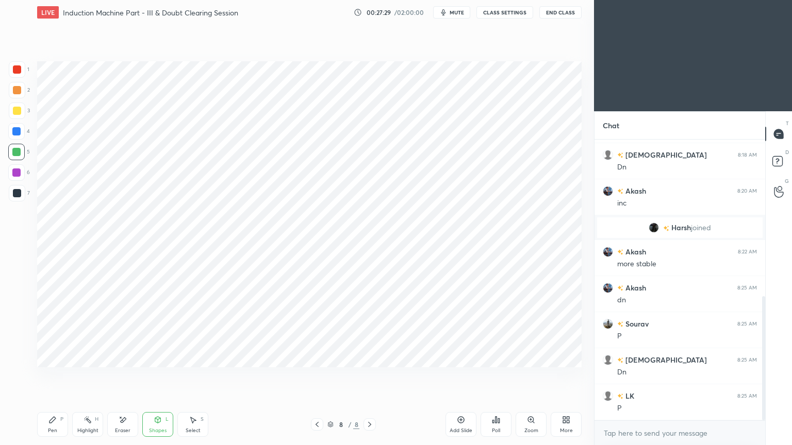
click at [13, 195] on div at bounding box center [17, 193] width 8 height 8
click at [49, 376] on div "Pen P" at bounding box center [52, 424] width 31 height 25
click at [21, 128] on div at bounding box center [16, 131] width 16 height 16
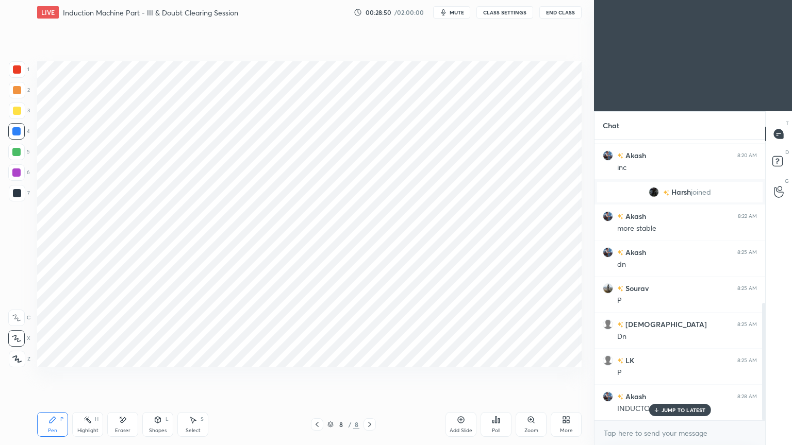
scroll to position [400, 0]
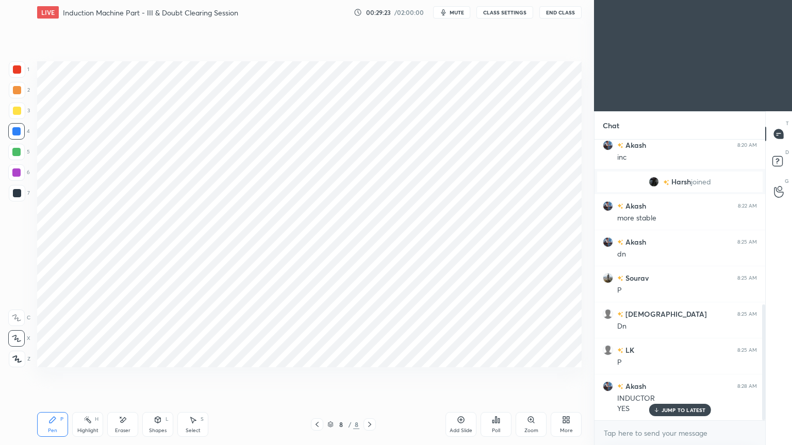
click at [13, 177] on div at bounding box center [16, 172] width 16 height 16
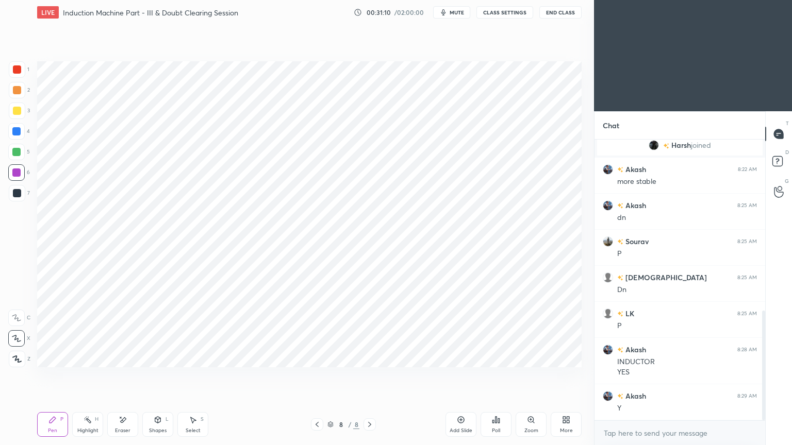
click at [18, 133] on div at bounding box center [16, 131] width 8 height 8
click at [15, 199] on div at bounding box center [17, 193] width 16 height 16
click at [123, 376] on div "Eraser" at bounding box center [122, 424] width 31 height 25
click at [46, 376] on div "Pen P" at bounding box center [52, 424] width 31 height 25
click at [18, 173] on div at bounding box center [16, 173] width 8 height 8
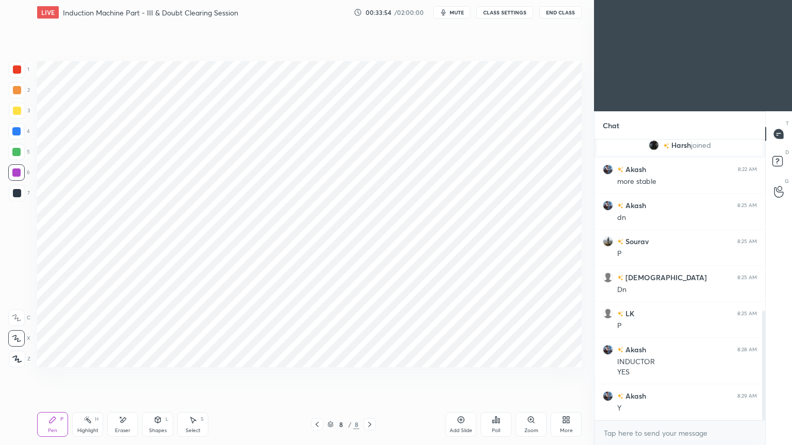
click at [456, 376] on div "Add Slide" at bounding box center [460, 430] width 23 height 5
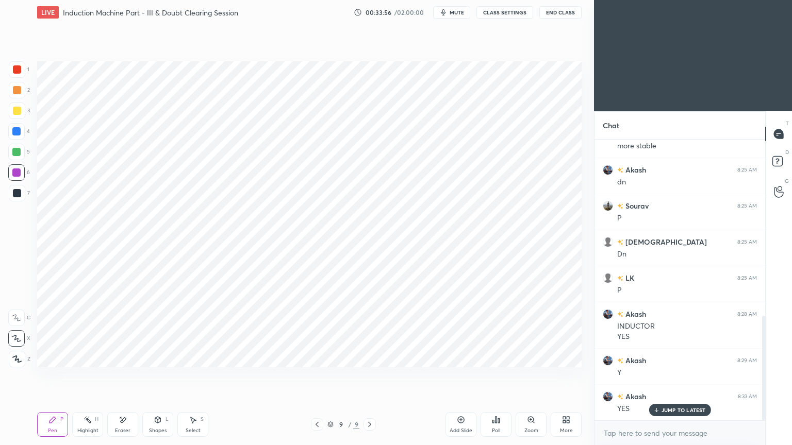
click at [10, 128] on div at bounding box center [16, 131] width 16 height 16
click at [150, 376] on div "Shapes" at bounding box center [158, 430] width 18 height 5
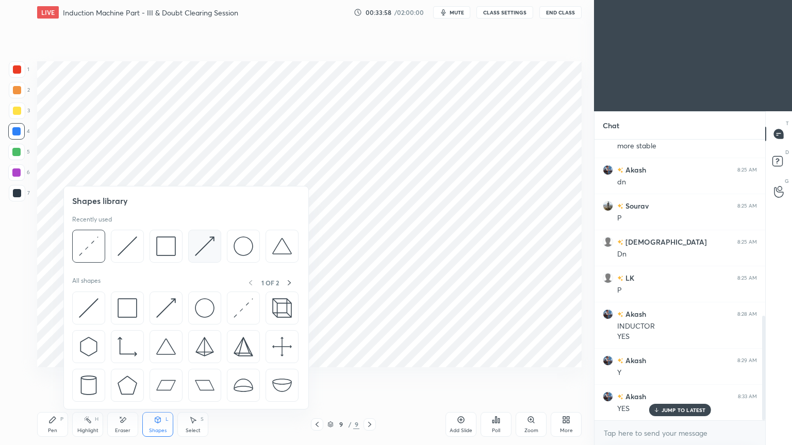
click at [205, 247] on img at bounding box center [205, 247] width 20 height 20
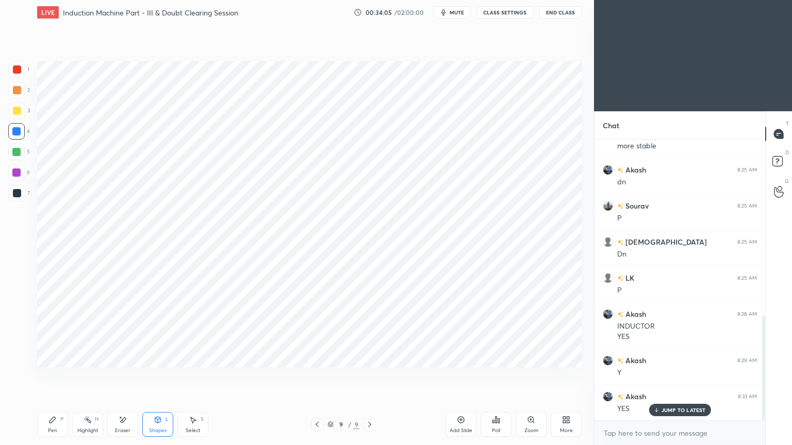
click at [15, 183] on div "6" at bounding box center [19, 174] width 22 height 21
click at [11, 186] on div at bounding box center [17, 193] width 16 height 16
click at [51, 376] on div "Pen" at bounding box center [52, 430] width 9 height 5
click at [16, 171] on div at bounding box center [16, 173] width 8 height 8
click at [159, 376] on div "Shapes L" at bounding box center [157, 424] width 31 height 25
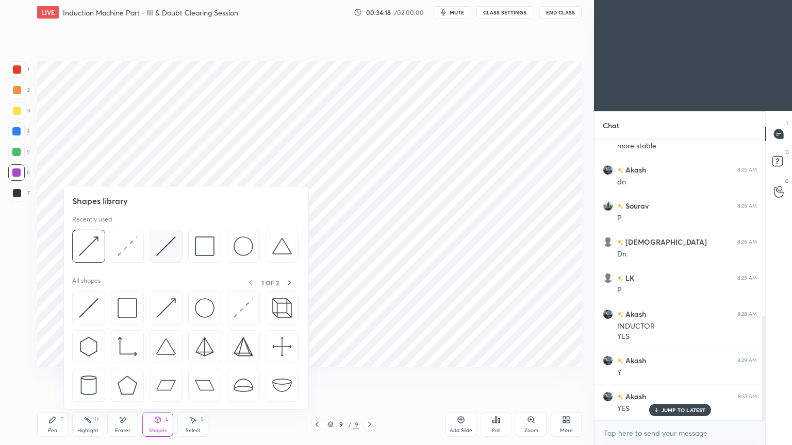
click at [161, 249] on img at bounding box center [166, 247] width 20 height 20
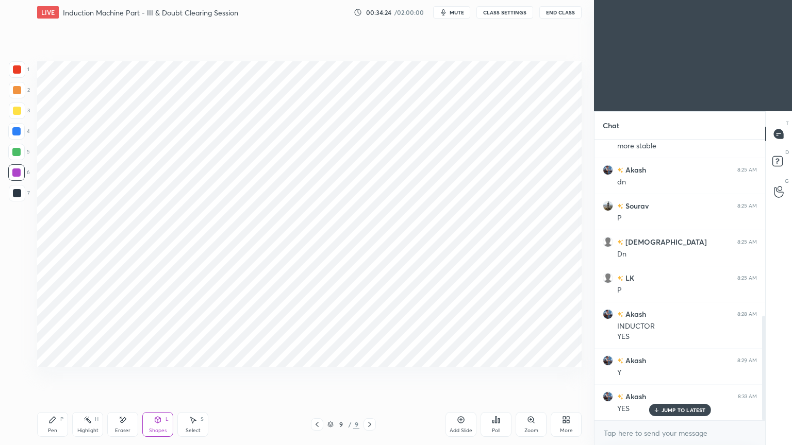
click at [60, 376] on div "Pen P" at bounding box center [52, 424] width 31 height 25
click at [20, 194] on div at bounding box center [17, 193] width 8 height 8
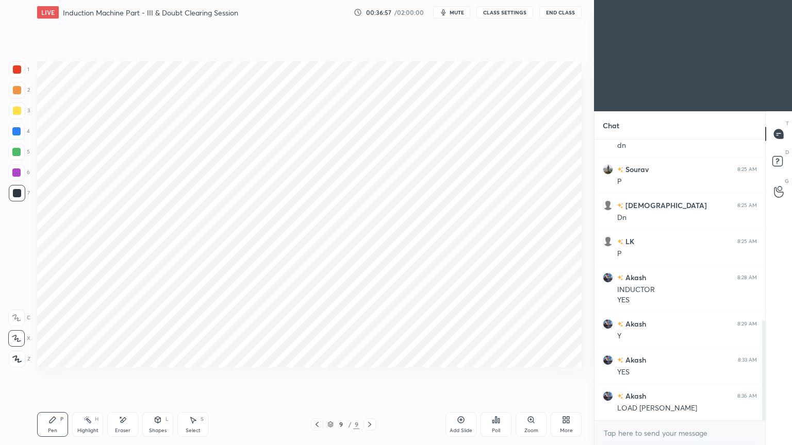
click at [315, 376] on icon at bounding box center [317, 425] width 8 height 8
click at [367, 376] on icon at bounding box center [369, 425] width 8 height 8
click at [315, 376] on div at bounding box center [317, 425] width 12 height 12
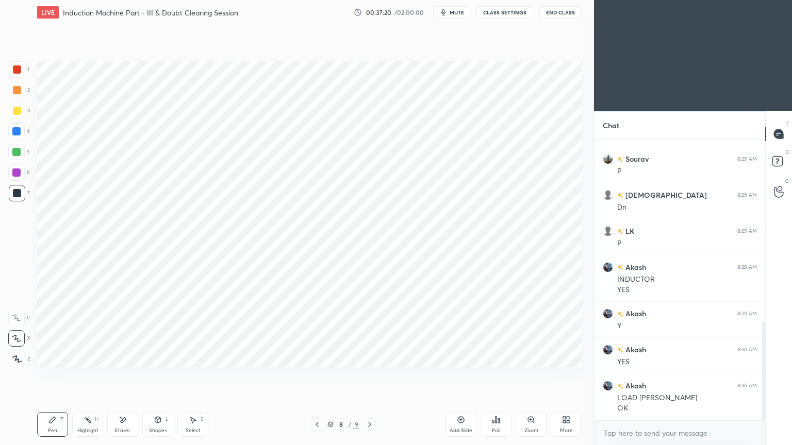
click at [374, 376] on div at bounding box center [369, 425] width 12 height 12
click at [369, 376] on icon at bounding box center [369, 425] width 8 height 8
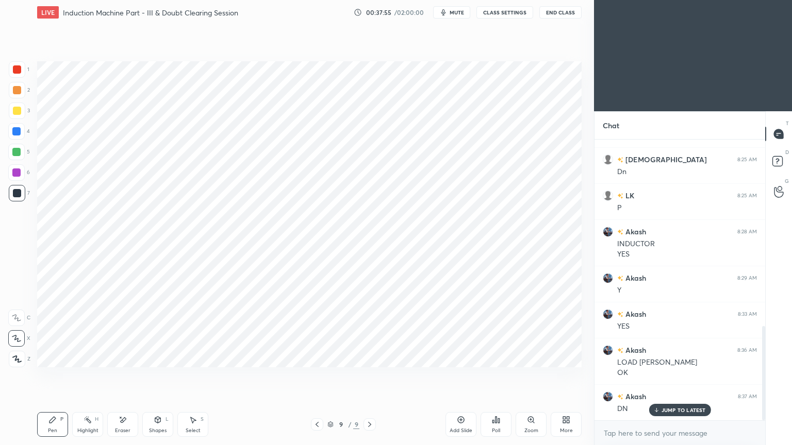
scroll to position [591, 0]
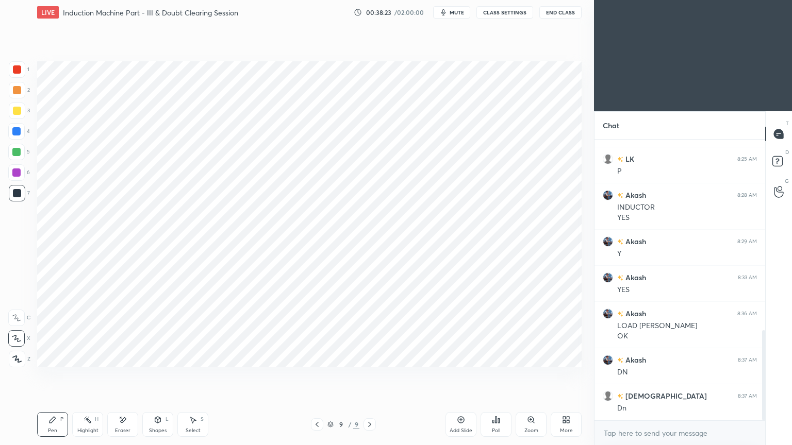
click at [466, 376] on div "Add Slide" at bounding box center [460, 424] width 31 height 25
click at [38, 376] on div "Pen P" at bounding box center [52, 424] width 31 height 25
click at [21, 70] on div at bounding box center [17, 69] width 16 height 16
click at [25, 148] on div at bounding box center [16, 152] width 16 height 16
click at [163, 376] on div "Shapes" at bounding box center [158, 430] width 18 height 5
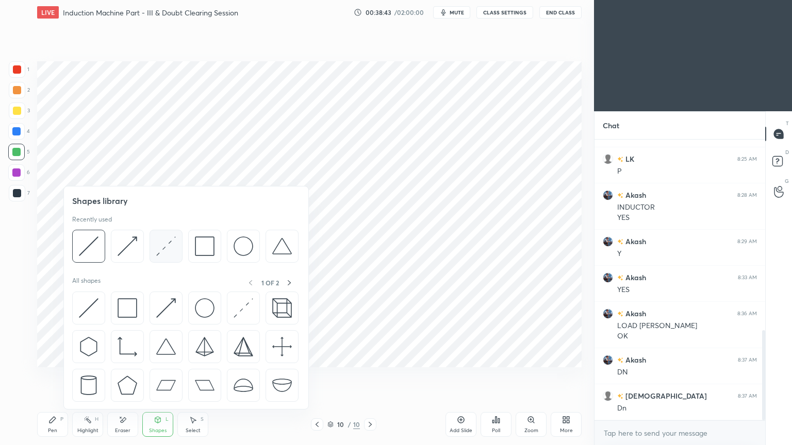
click at [161, 243] on img at bounding box center [166, 247] width 20 height 20
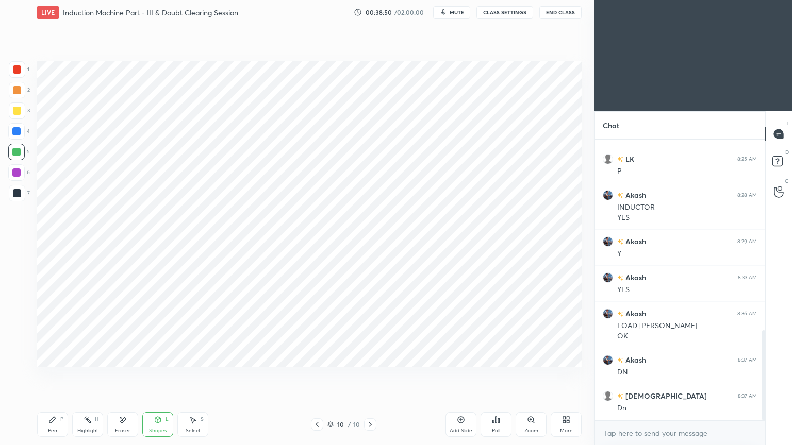
click at [19, 136] on div at bounding box center [16, 131] width 16 height 16
click at [48, 376] on div "Pen" at bounding box center [52, 430] width 9 height 5
click at [15, 133] on div at bounding box center [16, 131] width 8 height 8
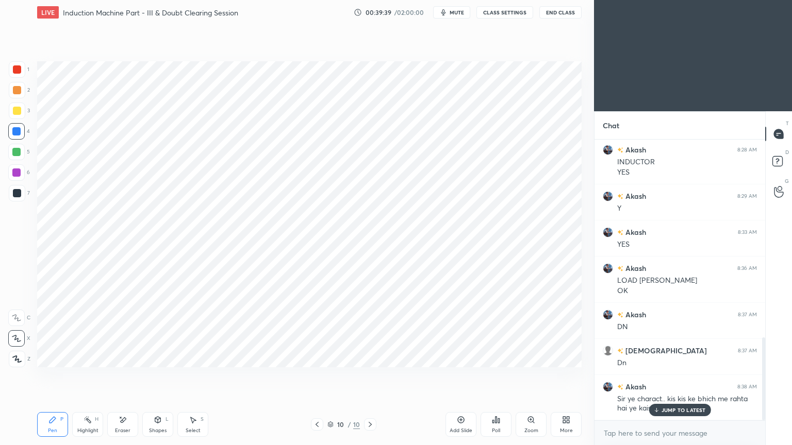
scroll to position [672, 0]
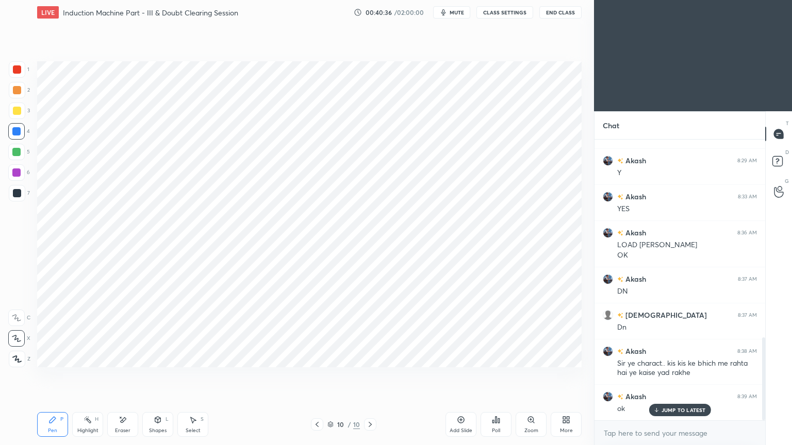
click at [10, 193] on div at bounding box center [17, 193] width 16 height 16
click at [16, 132] on div at bounding box center [16, 131] width 8 height 8
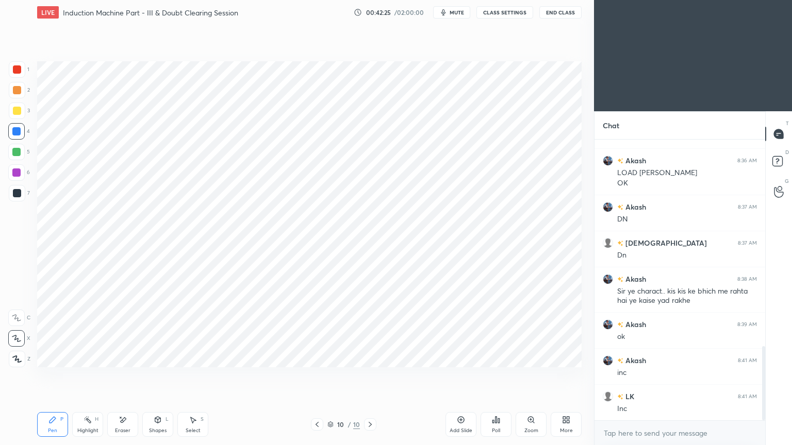
scroll to position [781, 0]
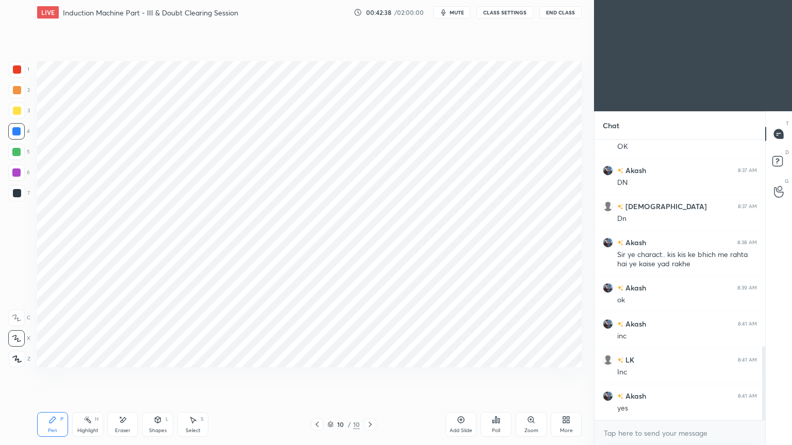
click at [13, 171] on div at bounding box center [16, 173] width 8 height 8
click at [194, 376] on div "Select S" at bounding box center [192, 424] width 31 height 25
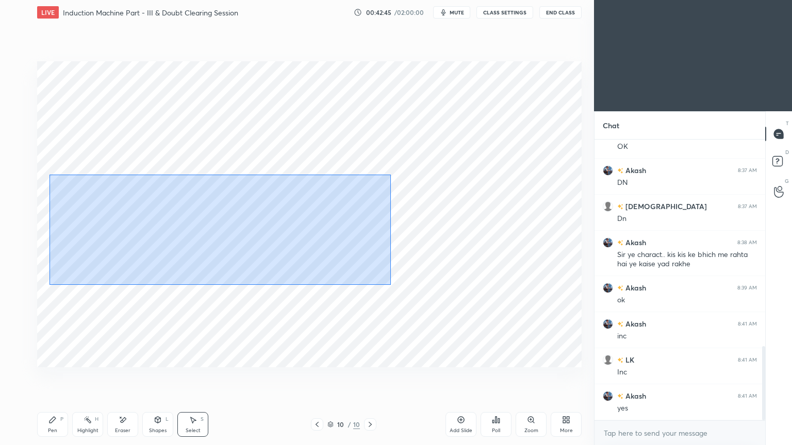
drag, startPoint x: 62, startPoint y: 179, endPoint x: 390, endPoint y: 285, distance: 344.4
click at [390, 285] on div "0 ° Undo Copy Paste here Duplicate Duplicate to new slide Delete" at bounding box center [309, 214] width 544 height 306
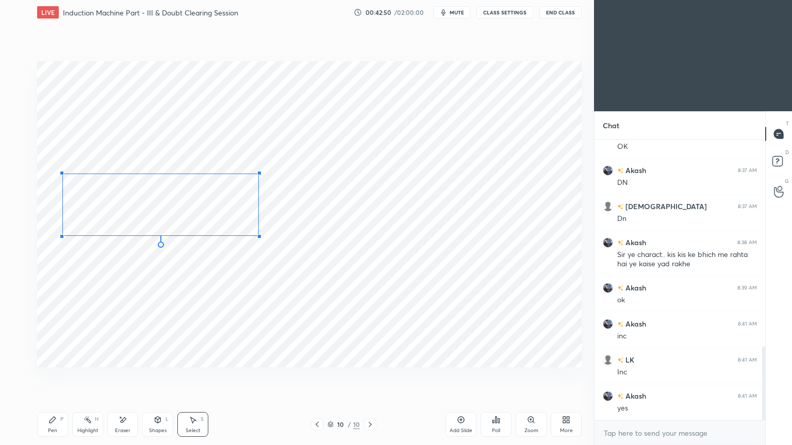
drag, startPoint x: 371, startPoint y: 276, endPoint x: 256, endPoint y: 239, distance: 120.9
click at [258, 237] on div at bounding box center [259, 237] width 4 height 4
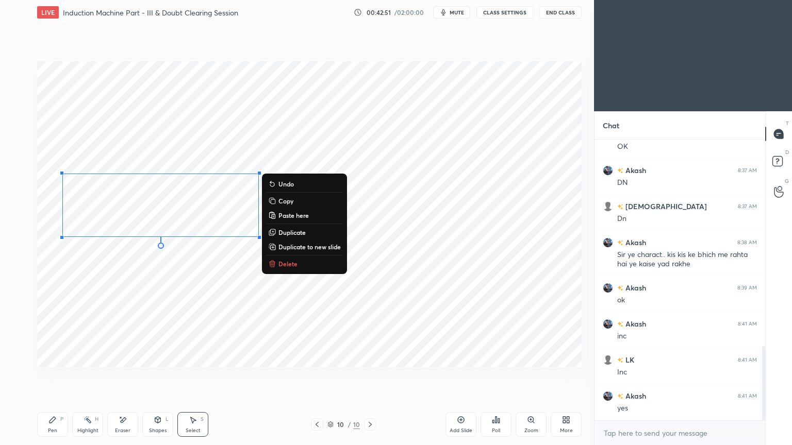
click at [227, 268] on div "0 ° Undo Copy Paste here Duplicate Duplicate to new slide Delete" at bounding box center [309, 214] width 544 height 306
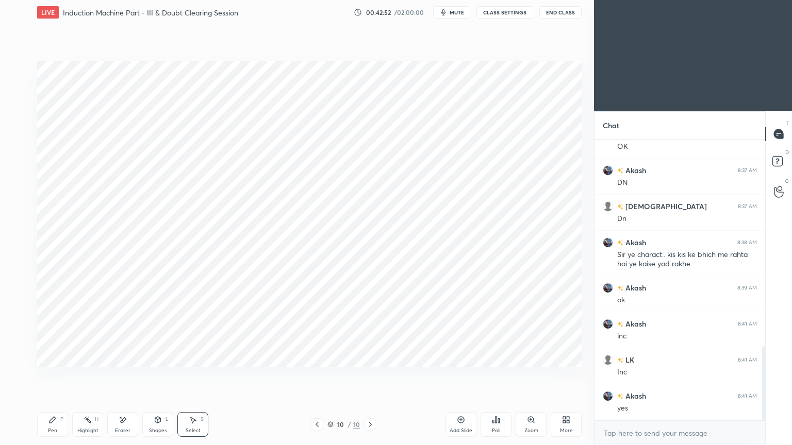
click at [52, 376] on div "Pen P" at bounding box center [52, 424] width 31 height 25
click at [149, 376] on div "Shapes" at bounding box center [158, 430] width 18 height 5
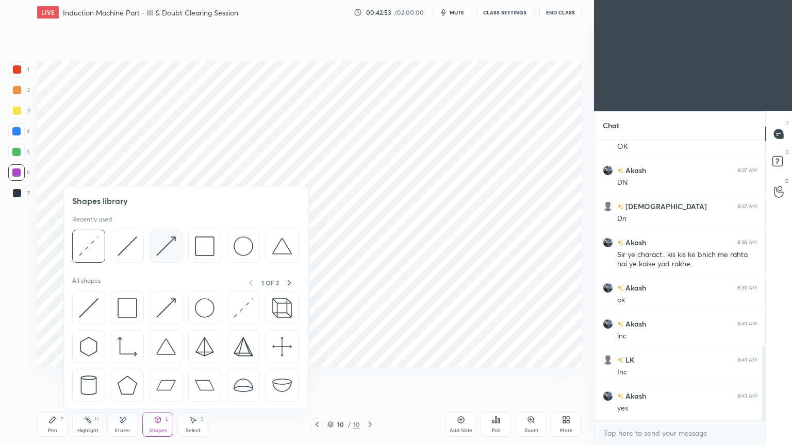
click at [165, 249] on img at bounding box center [166, 247] width 20 height 20
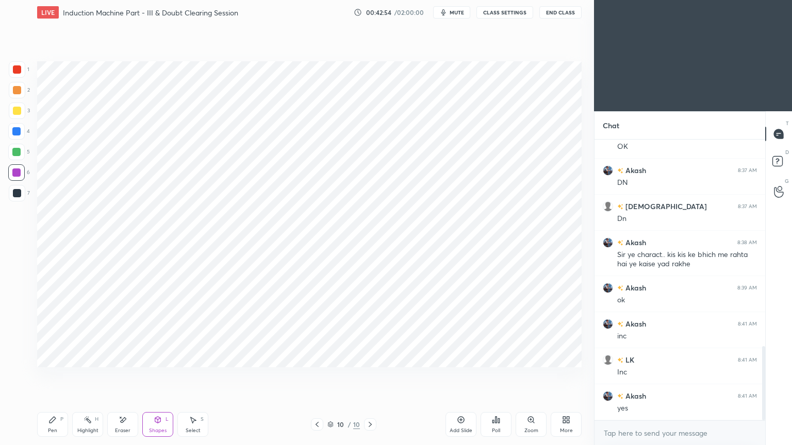
drag, startPoint x: 19, startPoint y: 171, endPoint x: 30, endPoint y: 171, distance: 11.3
click at [19, 171] on div at bounding box center [16, 172] width 16 height 16
click at [58, 376] on div "Pen P" at bounding box center [52, 424] width 31 height 25
click at [15, 195] on div at bounding box center [17, 193] width 8 height 8
click at [583, 207] on div "Setting up your live class Poll for secs No correct answer Start poll" at bounding box center [309, 214] width 553 height 379
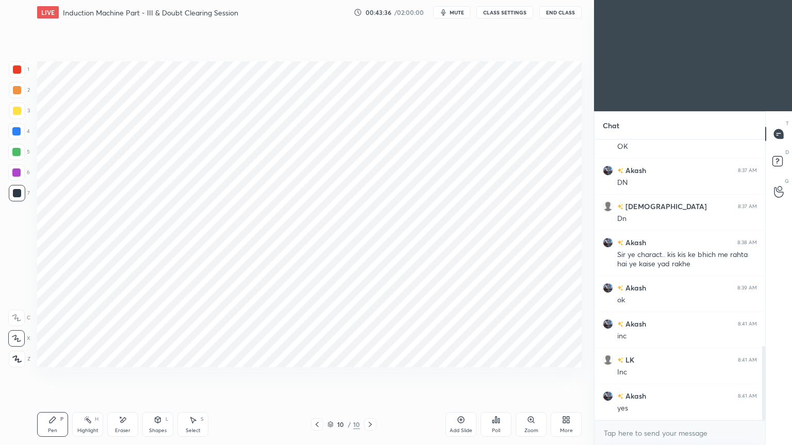
drag, startPoint x: 50, startPoint y: 420, endPoint x: 53, endPoint y: 427, distance: 7.4
click at [52, 376] on icon at bounding box center [52, 420] width 6 height 6
click at [13, 64] on div at bounding box center [17, 69] width 16 height 16
click at [453, 376] on div "Add Slide" at bounding box center [460, 430] width 23 height 5
click at [16, 72] on div at bounding box center [17, 69] width 8 height 8
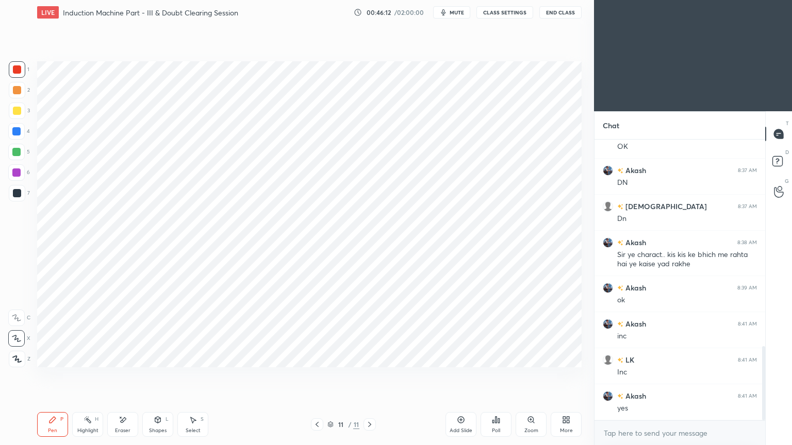
click at [21, 152] on div at bounding box center [16, 152] width 16 height 16
click at [158, 376] on div "Shapes" at bounding box center [158, 430] width 18 height 5
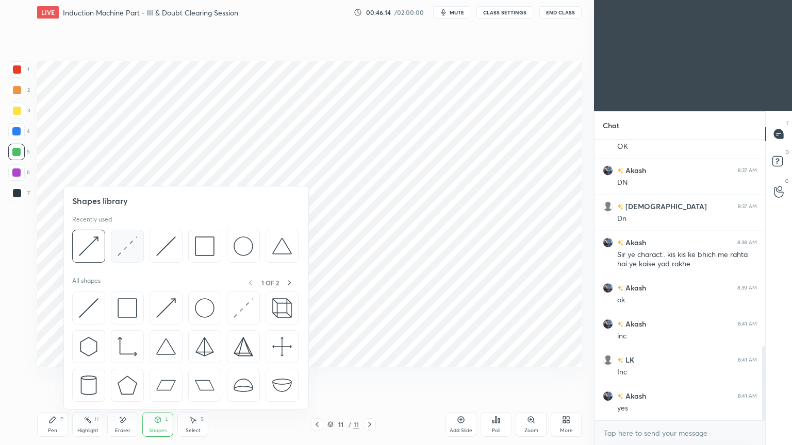
click at [122, 247] on img at bounding box center [128, 247] width 20 height 20
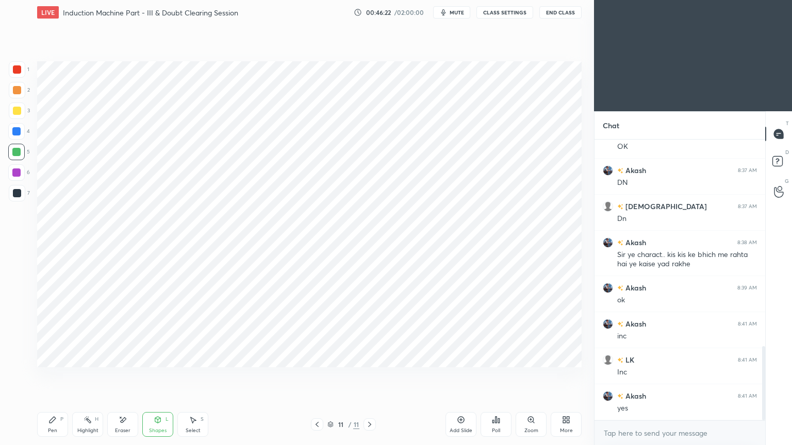
click at [16, 131] on div at bounding box center [16, 131] width 8 height 8
click at [51, 376] on div "Pen" at bounding box center [52, 430] width 9 height 5
click at [17, 189] on div at bounding box center [17, 193] width 8 height 8
click at [10, 138] on div at bounding box center [16, 131] width 16 height 16
click at [19, 173] on div at bounding box center [16, 173] width 8 height 8
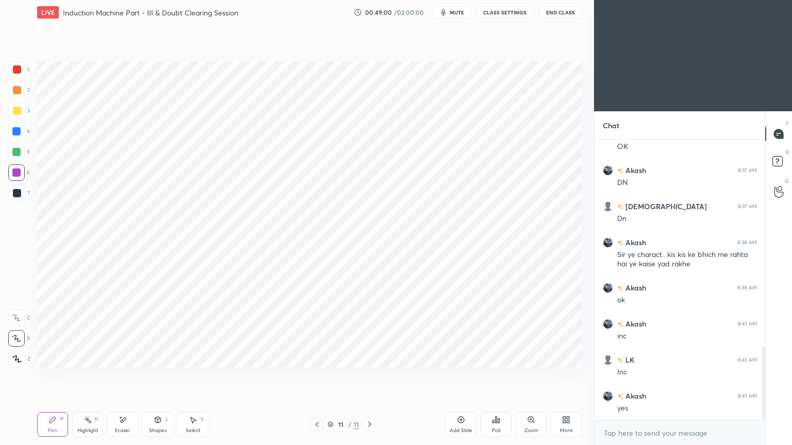
click at [19, 195] on div at bounding box center [17, 193] width 8 height 8
click at [10, 130] on div at bounding box center [16, 131] width 16 height 16
click at [53, 376] on div "Pen P" at bounding box center [52, 424] width 31 height 25
click at [20, 69] on div at bounding box center [17, 69] width 8 height 8
click at [156, 376] on div "Shapes L" at bounding box center [157, 424] width 31 height 25
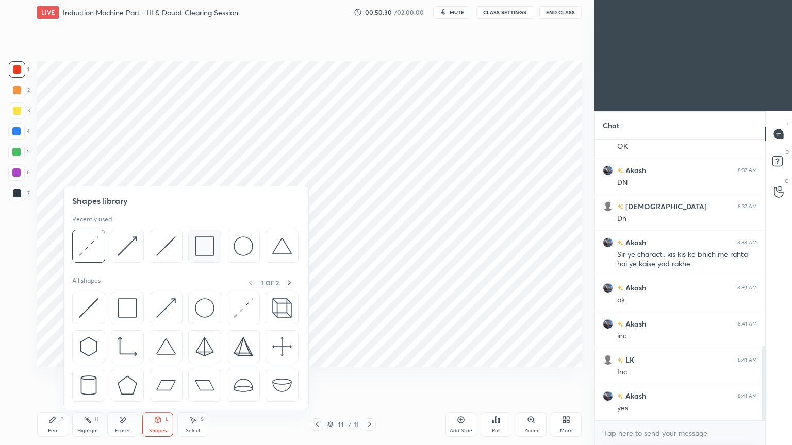
click at [203, 251] on img at bounding box center [205, 247] width 20 height 20
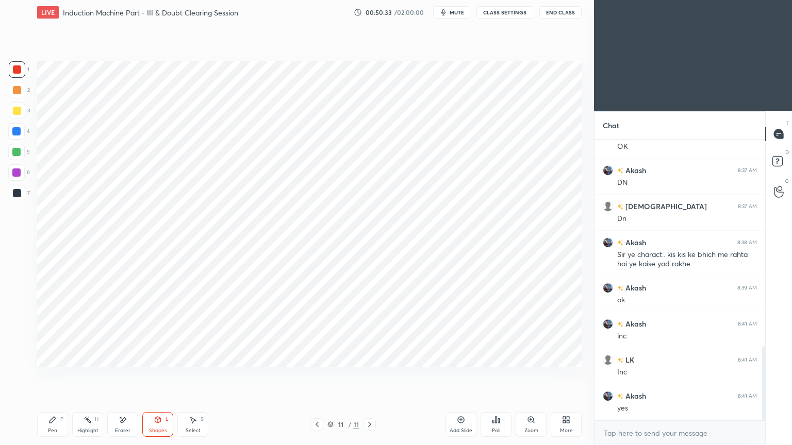
click at [71, 376] on div "Pen P Highlight H Eraser Shapes L Select S" at bounding box center [139, 424] width 204 height 25
click at [41, 376] on div "Pen P" at bounding box center [52, 424] width 31 height 25
click at [461, 376] on div "Add Slide" at bounding box center [460, 430] width 23 height 5
click at [319, 376] on icon at bounding box center [317, 425] width 8 height 8
click at [371, 376] on icon at bounding box center [369, 425] width 8 height 8
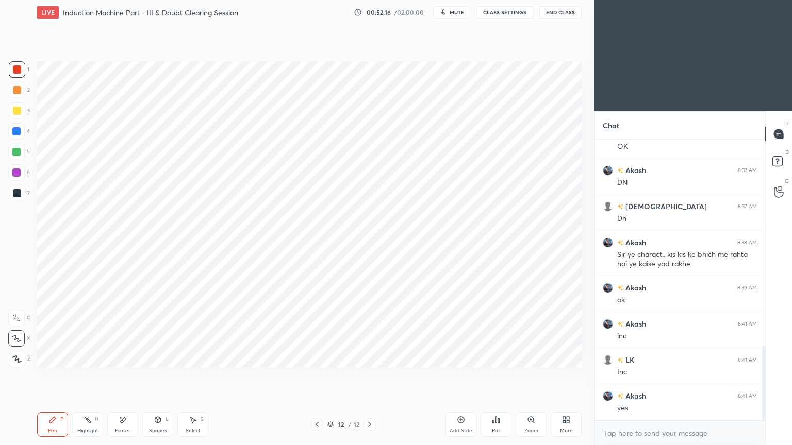
click at [11, 133] on div at bounding box center [16, 131] width 16 height 16
click at [13, 194] on div at bounding box center [17, 193] width 8 height 8
click at [12, 70] on div at bounding box center [17, 69] width 16 height 16
click at [13, 133] on div at bounding box center [16, 131] width 8 height 8
click at [14, 71] on div at bounding box center [17, 69] width 8 height 8
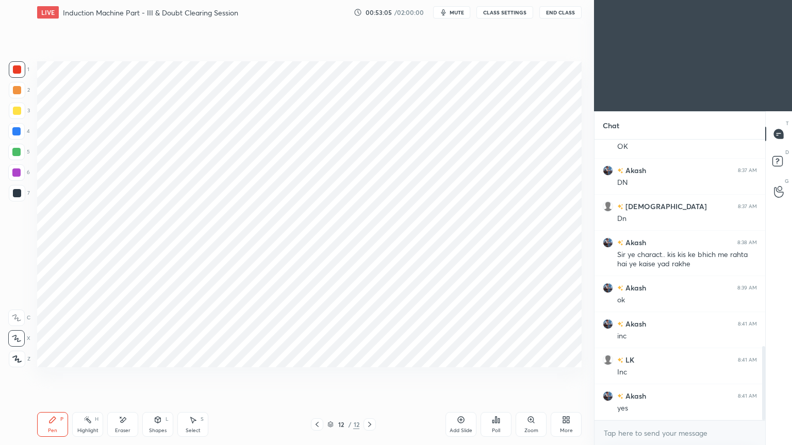
click at [15, 194] on div at bounding box center [17, 193] width 8 height 8
click at [317, 376] on icon at bounding box center [316, 424] width 3 height 5
click at [370, 376] on icon at bounding box center [369, 424] width 3 height 5
click at [23, 72] on div at bounding box center [17, 69] width 16 height 16
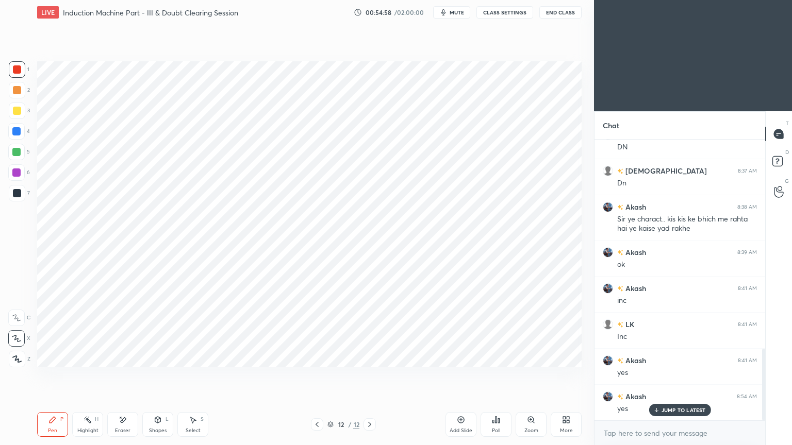
click at [21, 171] on div at bounding box center [16, 172] width 16 height 16
click at [159, 376] on div "Shapes L" at bounding box center [157, 424] width 31 height 25
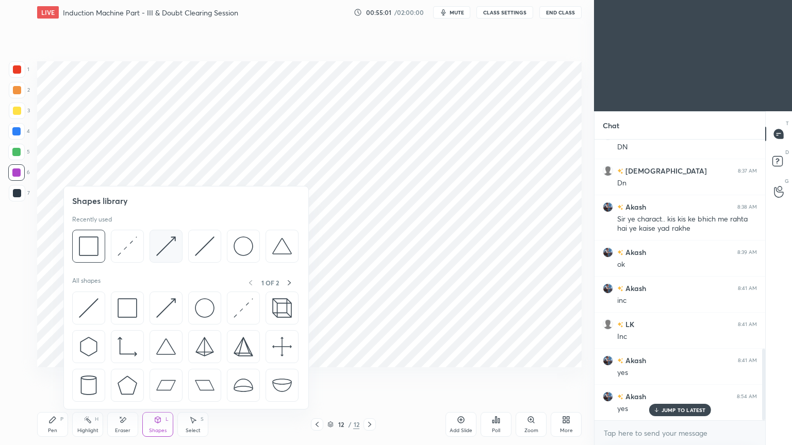
click at [163, 253] on img at bounding box center [166, 247] width 20 height 20
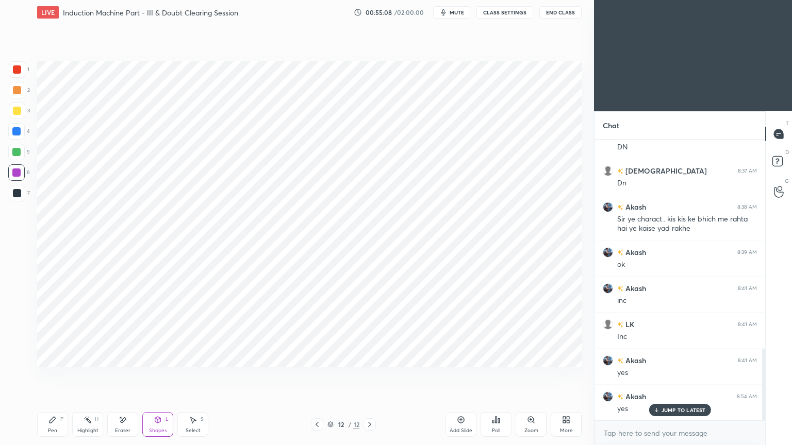
click at [59, 376] on div "Pen P" at bounding box center [52, 424] width 31 height 25
click at [19, 68] on div at bounding box center [17, 69] width 8 height 8
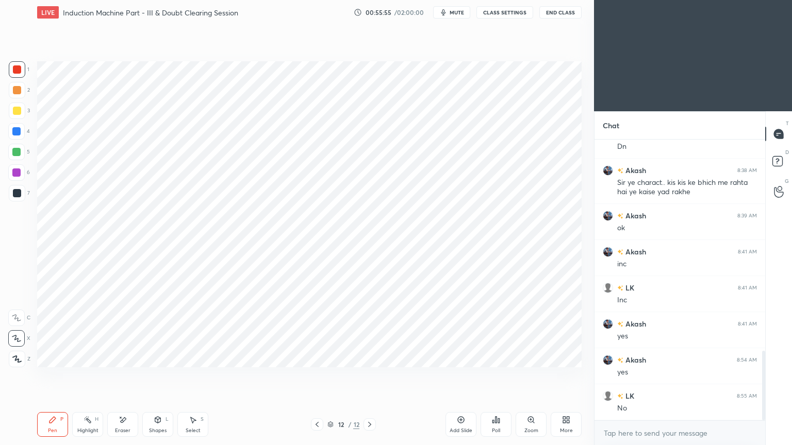
click at [12, 199] on div at bounding box center [17, 193] width 16 height 16
click at [154, 376] on div "Shapes L" at bounding box center [157, 424] width 31 height 25
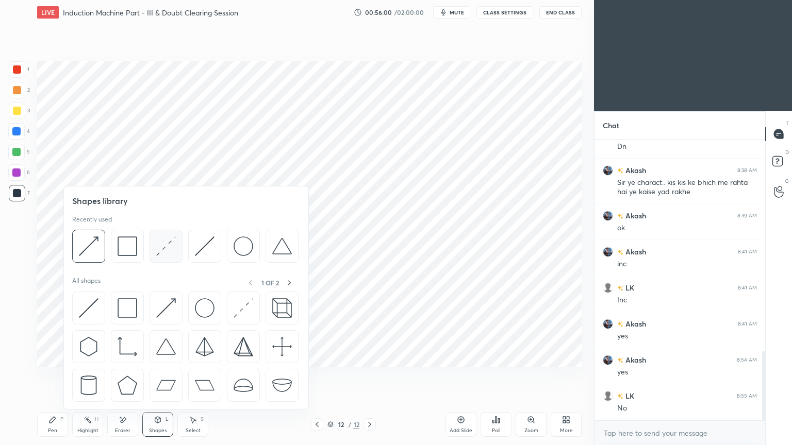
click at [159, 254] on img at bounding box center [166, 247] width 20 height 20
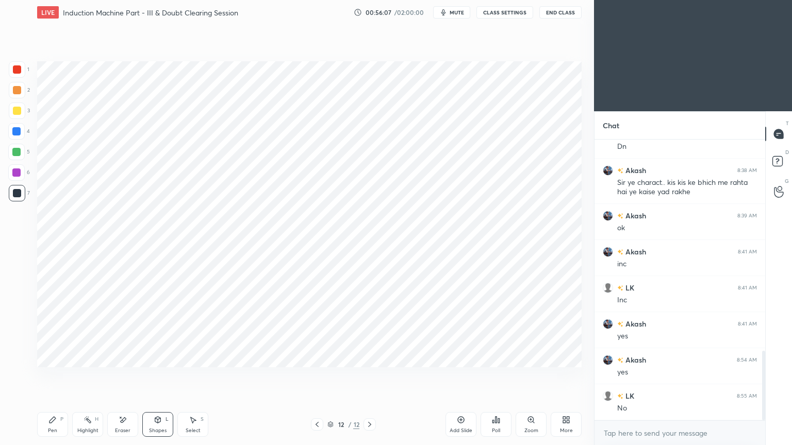
click at [18, 71] on div at bounding box center [17, 69] width 8 height 8
click at [52, 376] on div "Pen" at bounding box center [52, 430] width 9 height 5
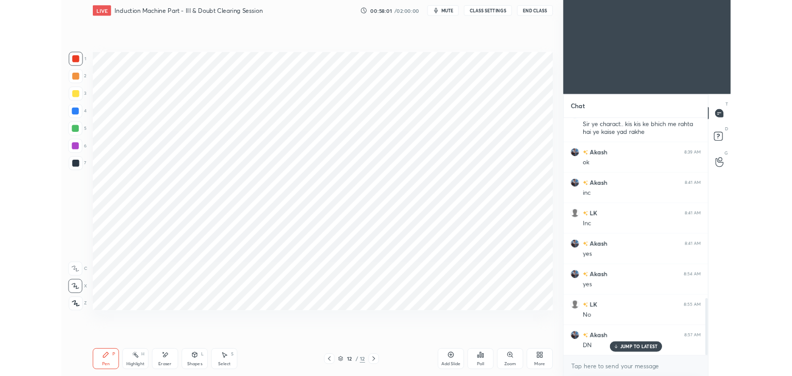
scroll to position [899, 0]
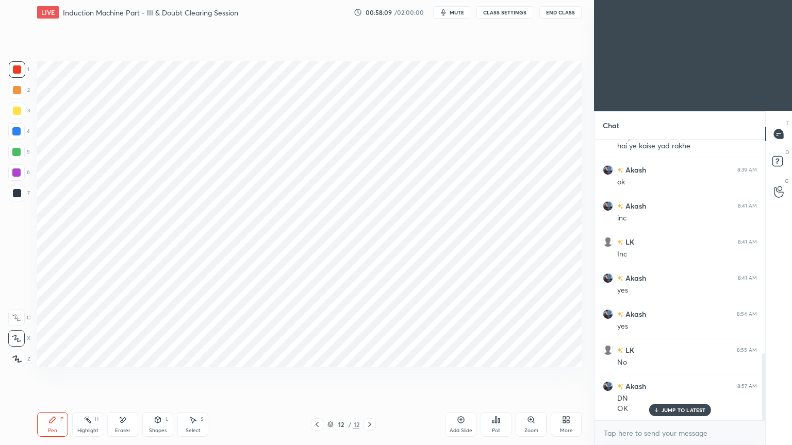
click at [456, 12] on span "mute" at bounding box center [456, 12] width 14 height 7
click at [512, 16] on button "CLASS SETTINGS" at bounding box center [504, 12] width 57 height 12
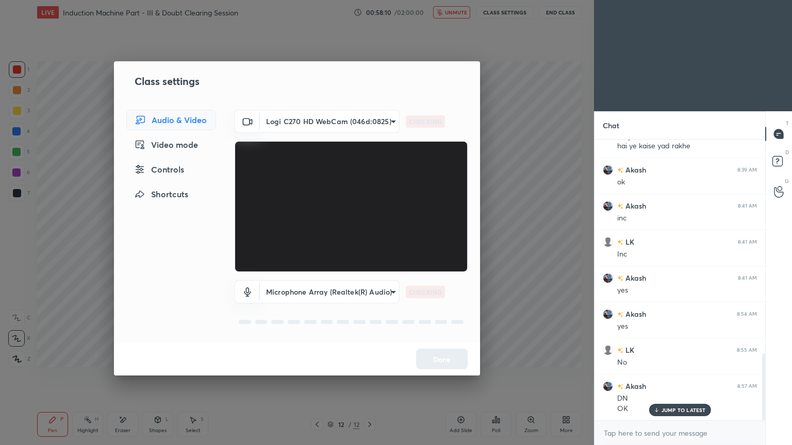
click at [294, 125] on body "1 2 3 4 5 6 7 C X Z E E Erase all H H LIVE Induction Machine Part - III & Doubt…" at bounding box center [396, 222] width 792 height 445
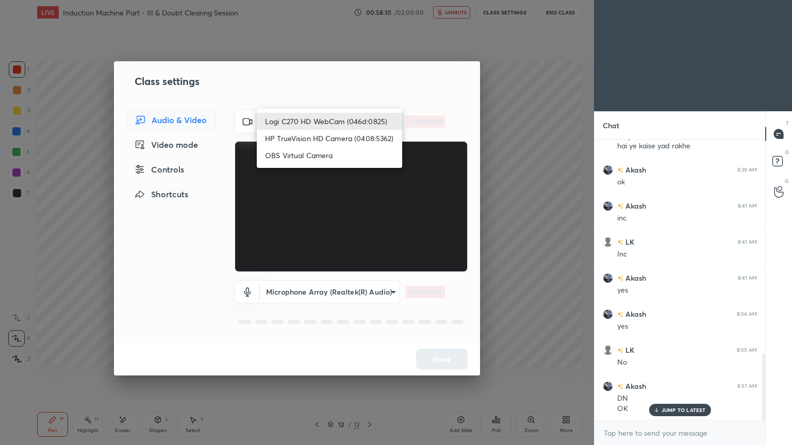
click at [297, 142] on li "HP TrueVision HD Camera (0408:5362)" at bounding box center [329, 138] width 145 height 17
type input "6e129c3dbbea9c9f038ced86e3329b4af5251c06b4e783936748cd200869bc07"
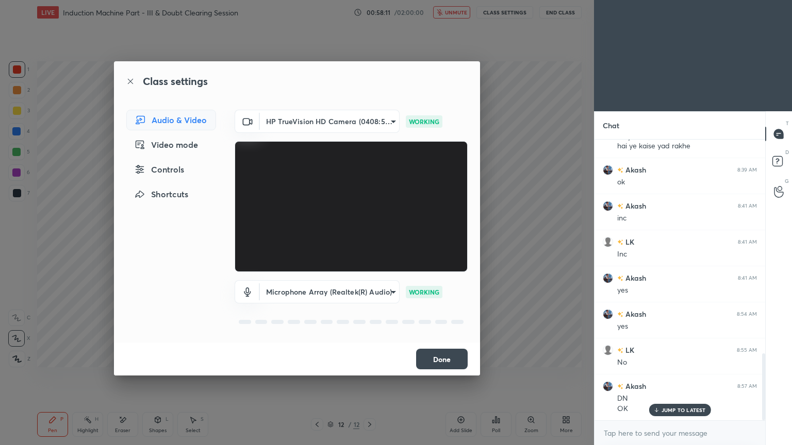
click at [449, 361] on button "Done" at bounding box center [442, 359] width 52 height 21
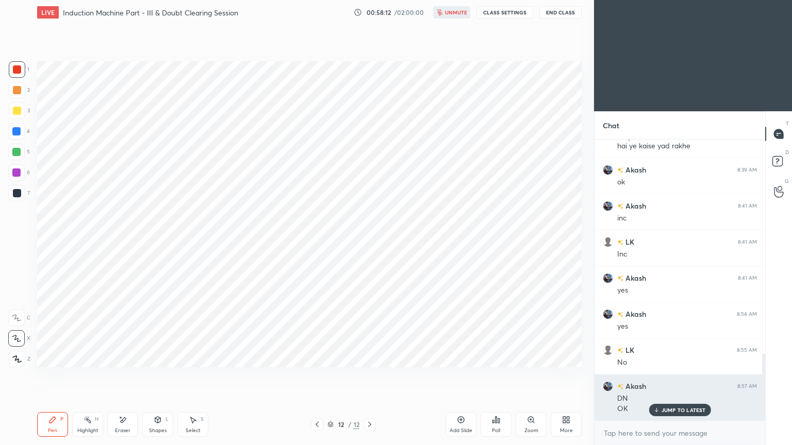
click at [670, 376] on p "JUMP TO LATEST" at bounding box center [683, 410] width 44 height 6
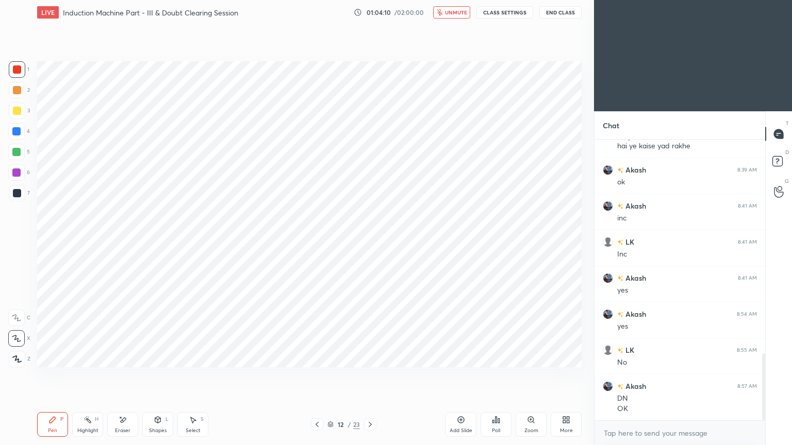
click at [458, 10] on span "unmute" at bounding box center [456, 12] width 22 height 7
click at [513, 8] on button "CLASS SETTINGS" at bounding box center [504, 12] width 57 height 12
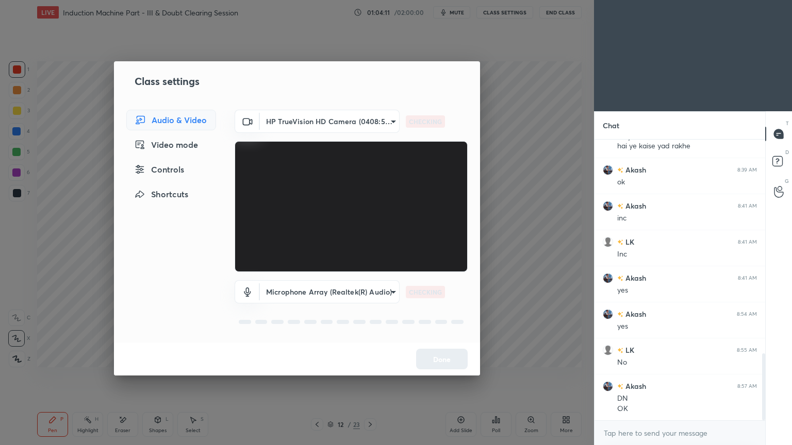
click at [315, 126] on body "1 2 3 4 5 6 7 C X Z E E Erase all H H LIVE Induction Machine Part - III & Doubt…" at bounding box center [396, 222] width 792 height 445
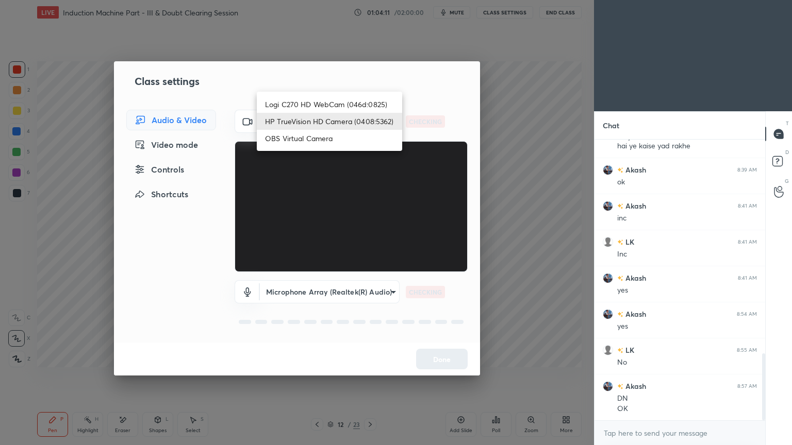
click at [328, 103] on li "Logi C270 HD WebCam (046d:0825)" at bounding box center [329, 104] width 145 height 17
type input "f7d1afb7c9de9e4a754af8163ae90a07716e8f4ac3369fe1a9090404ef363049"
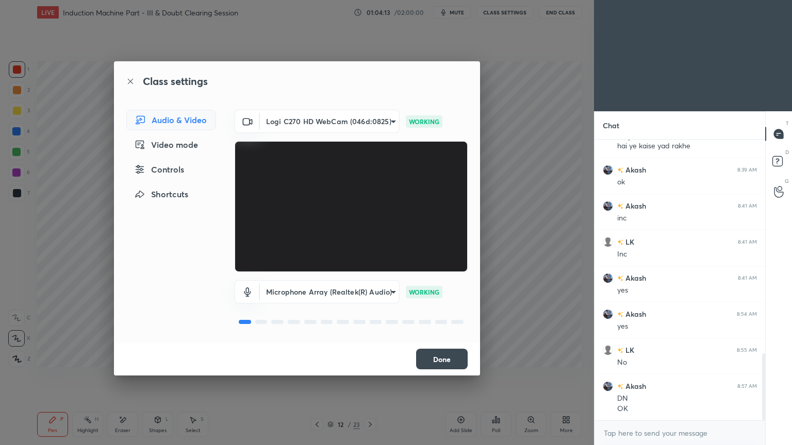
click at [454, 363] on button "Done" at bounding box center [442, 359] width 52 height 21
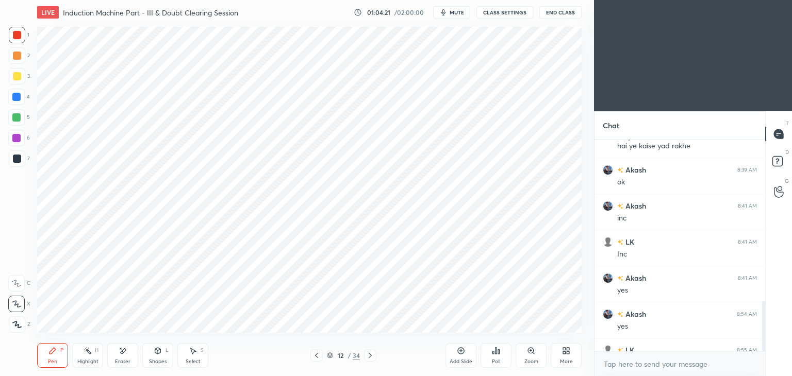
scroll to position [51229, 50988]
type textarea "x"
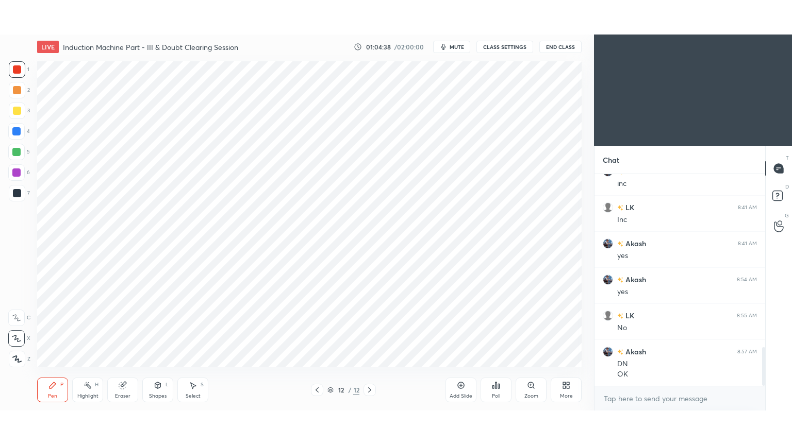
scroll to position [955, 0]
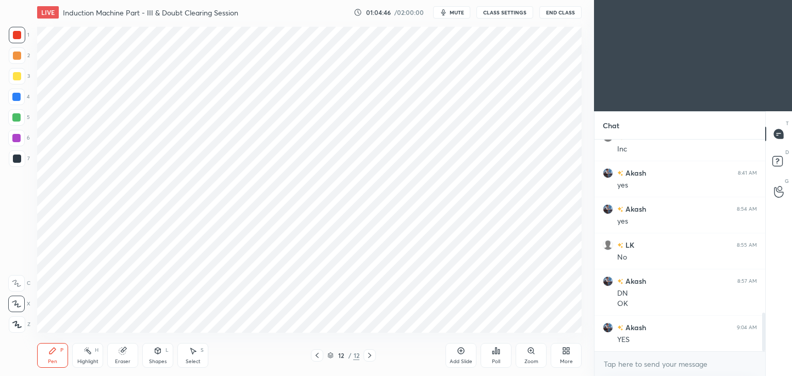
click at [460, 15] on button "mute" at bounding box center [451, 12] width 37 height 12
click at [464, 357] on div "Add Slide" at bounding box center [460, 355] width 31 height 25
click at [562, 359] on div "More" at bounding box center [566, 361] width 13 height 5
drag, startPoint x: 557, startPoint y: 279, endPoint x: 567, endPoint y: 327, distance: 49.0
click at [557, 277] on div "Full screen F" at bounding box center [552, 276] width 41 height 25
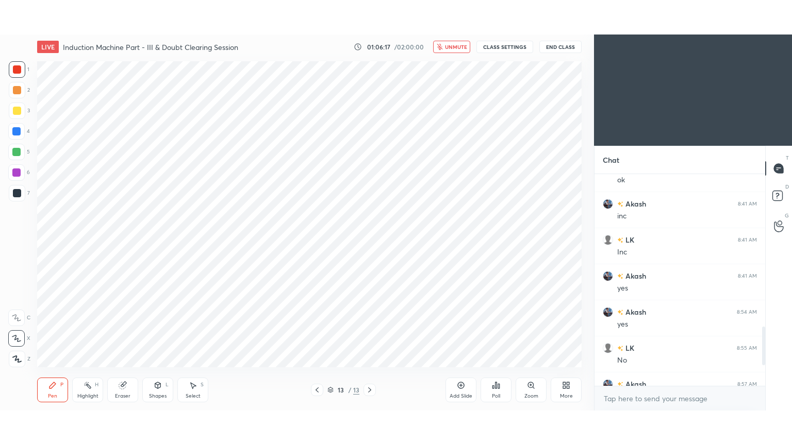
scroll to position [886, 0]
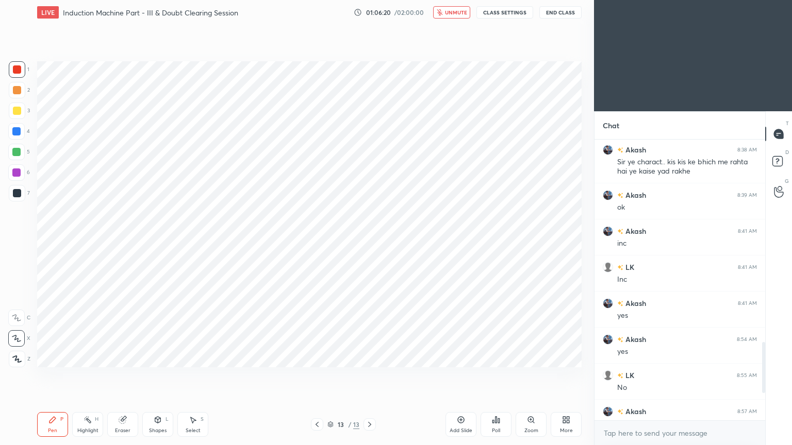
drag, startPoint x: 765, startPoint y: 355, endPoint x: 763, endPoint y: 373, distance: 17.7
click at [763, 373] on div "Chat Akash 8:25 AM dn Sourav 8:25 AM P shivam 8:25 AM Dn LK 8:25 AM P Akash 8:2…" at bounding box center [693, 278] width 198 height 334
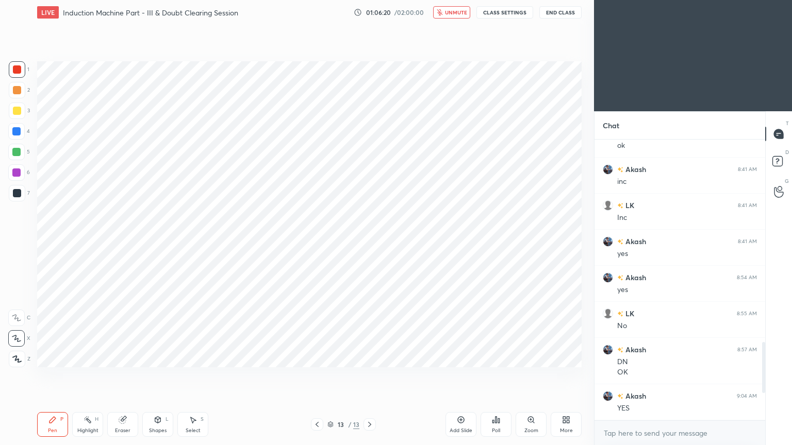
drag, startPoint x: 764, startPoint y: 359, endPoint x: 763, endPoint y: 390, distance: 31.5
click at [763, 376] on div at bounding box center [763, 367] width 3 height 51
click at [458, 12] on span "unmute" at bounding box center [456, 12] width 22 height 7
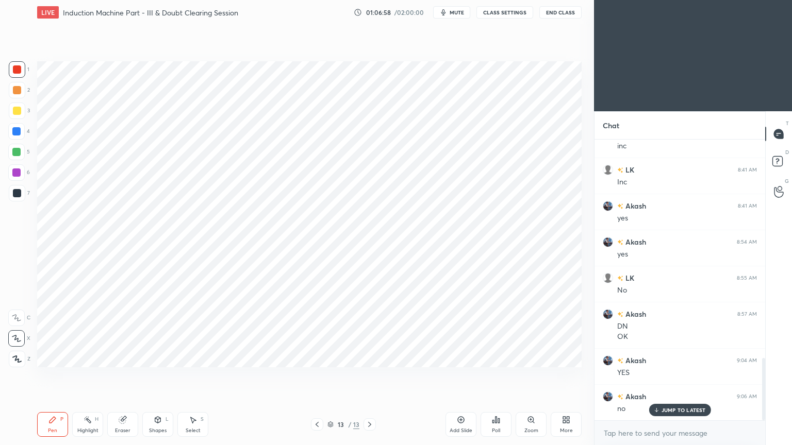
click at [681, 376] on p "JUMP TO LATEST" at bounding box center [683, 410] width 44 height 6
drag, startPoint x: 761, startPoint y: 386, endPoint x: 763, endPoint y: 373, distance: 13.1
click at [763, 373] on div at bounding box center [762, 280] width 6 height 281
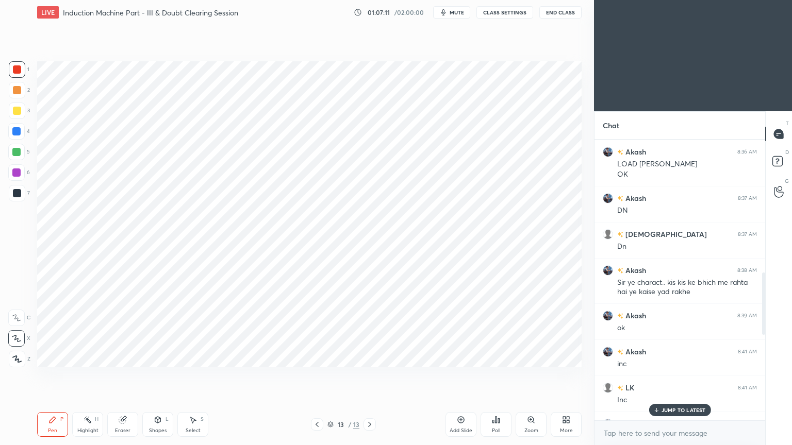
scroll to position [984, 0]
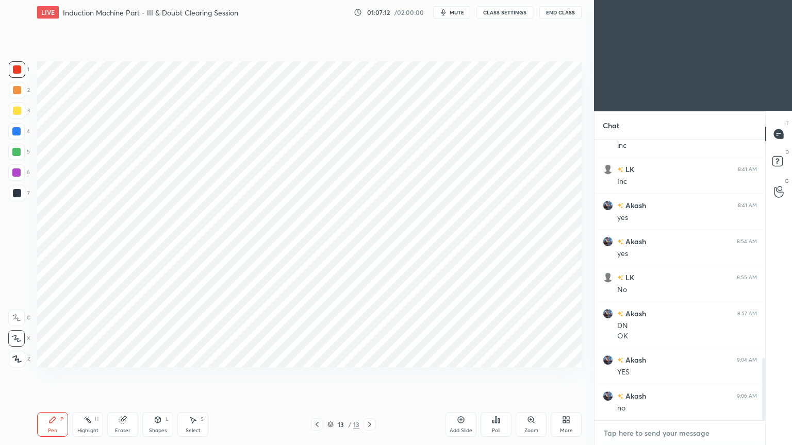
click at [715, 376] on textarea at bounding box center [680, 433] width 154 height 16
click at [14, 69] on div at bounding box center [17, 69] width 8 height 8
click at [48, 376] on div "Pen" at bounding box center [52, 430] width 9 height 5
click at [17, 152] on div at bounding box center [16, 152] width 8 height 8
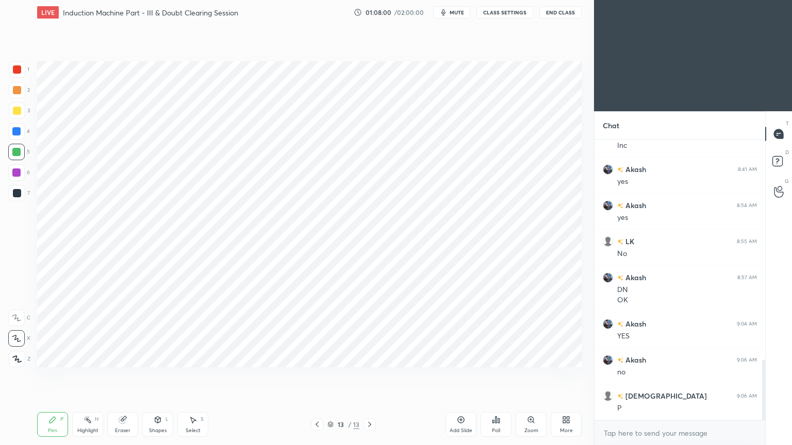
click at [157, 376] on div "Shapes" at bounding box center [158, 430] width 18 height 5
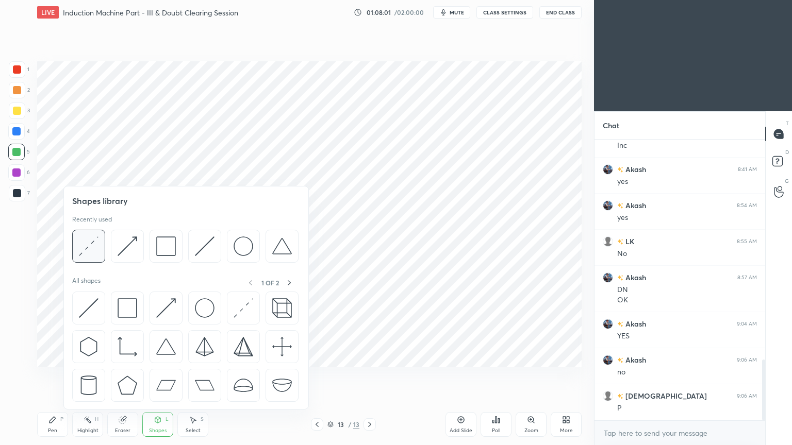
click at [89, 256] on div at bounding box center [88, 246] width 33 height 33
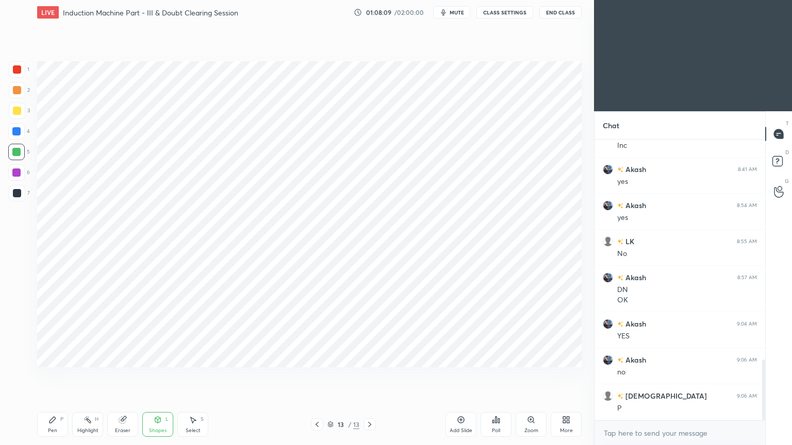
click at [21, 132] on div at bounding box center [16, 131] width 16 height 16
click at [46, 376] on div "Pen P" at bounding box center [52, 424] width 31 height 25
click at [21, 190] on div at bounding box center [17, 193] width 16 height 16
click at [19, 178] on div at bounding box center [16, 172] width 16 height 16
click at [17, 155] on div at bounding box center [16, 152] width 8 height 8
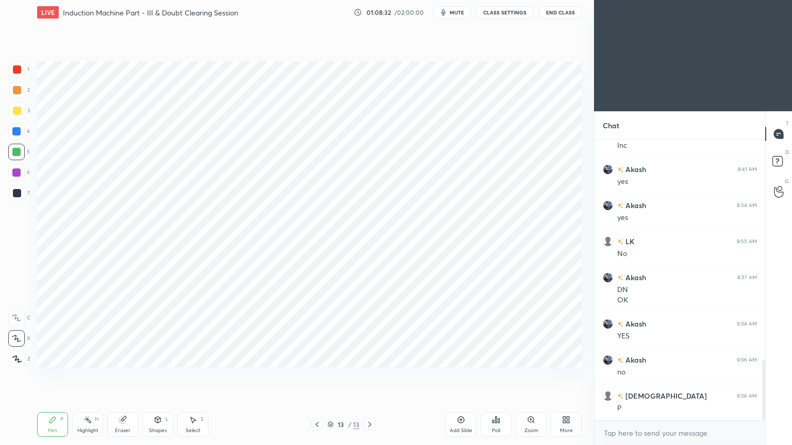
click at [151, 376] on div "Shapes L" at bounding box center [157, 424] width 31 height 25
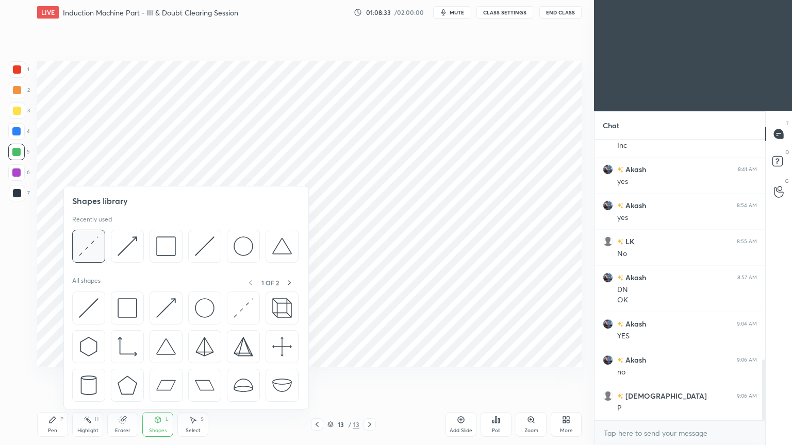
click at [102, 250] on div at bounding box center [88, 246] width 33 height 33
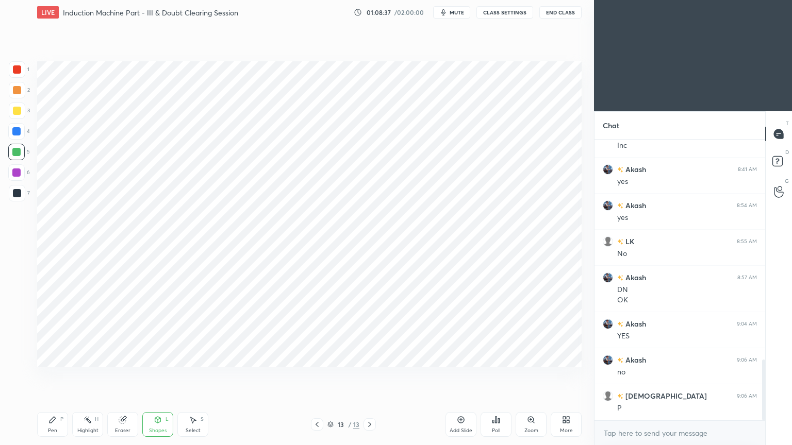
click at [19, 132] on div at bounding box center [16, 131] width 8 height 8
click at [42, 376] on div "Pen P" at bounding box center [52, 424] width 31 height 25
click at [14, 172] on div at bounding box center [16, 173] width 8 height 8
click at [157, 376] on div "Shapes L" at bounding box center [157, 424] width 31 height 25
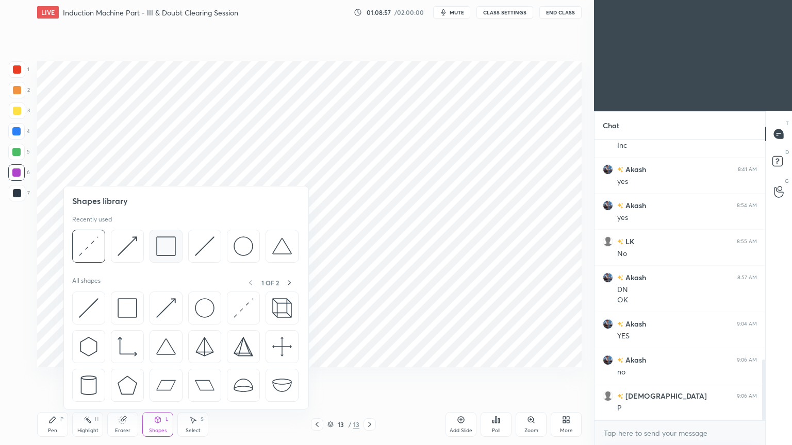
click at [164, 253] on img at bounding box center [166, 247] width 20 height 20
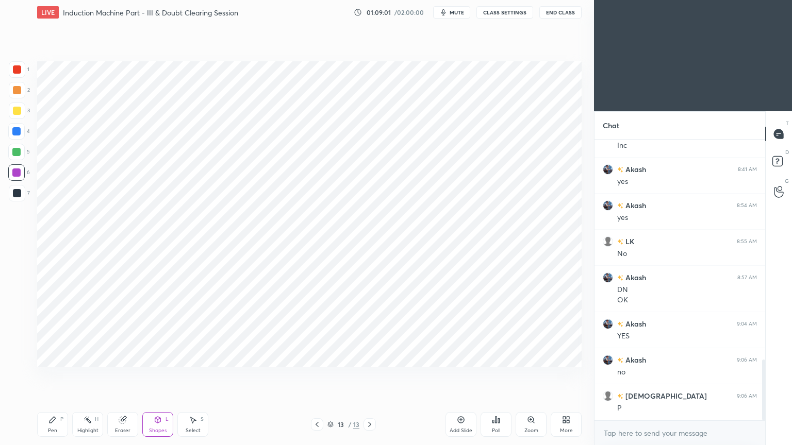
click at [19, 132] on div at bounding box center [16, 131] width 8 height 8
click at [56, 376] on icon at bounding box center [52, 420] width 8 height 8
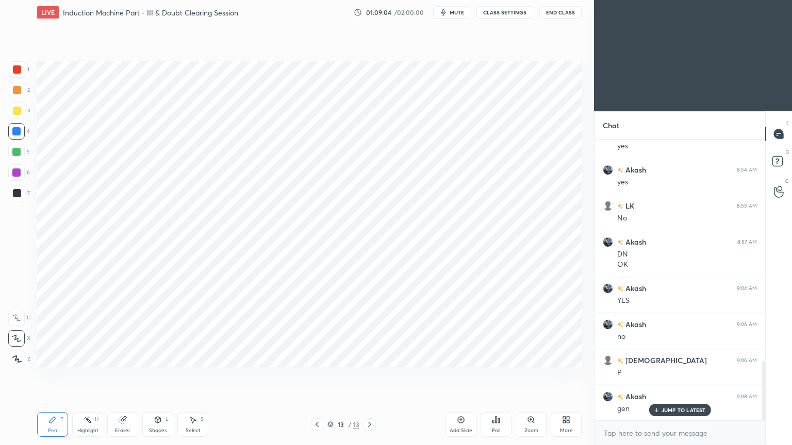
click at [17, 196] on div at bounding box center [17, 193] width 8 height 8
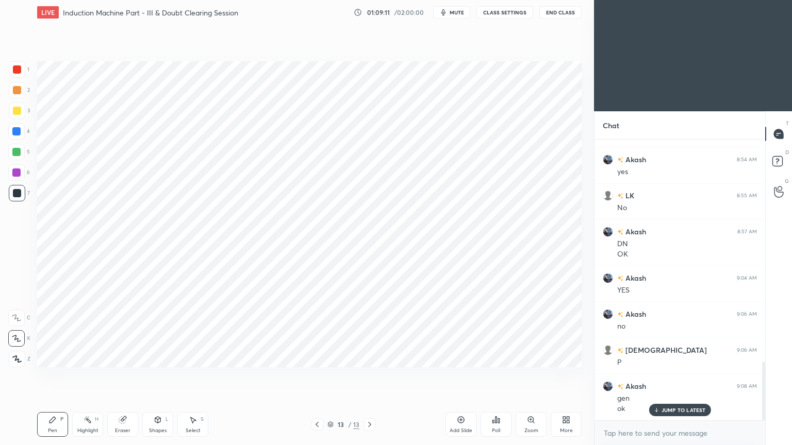
click at [22, 78] on div "1" at bounding box center [19, 71] width 21 height 21
click at [19, 193] on div at bounding box center [17, 193] width 8 height 8
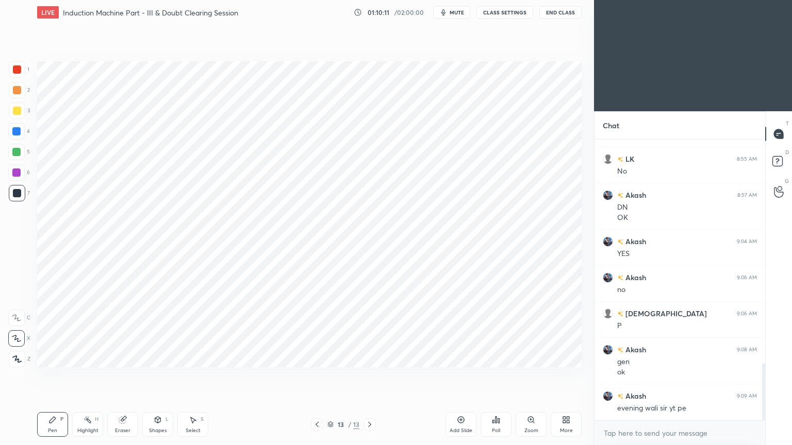
click at [14, 153] on div at bounding box center [16, 152] width 8 height 8
click at [160, 376] on div "Shapes" at bounding box center [158, 430] width 18 height 5
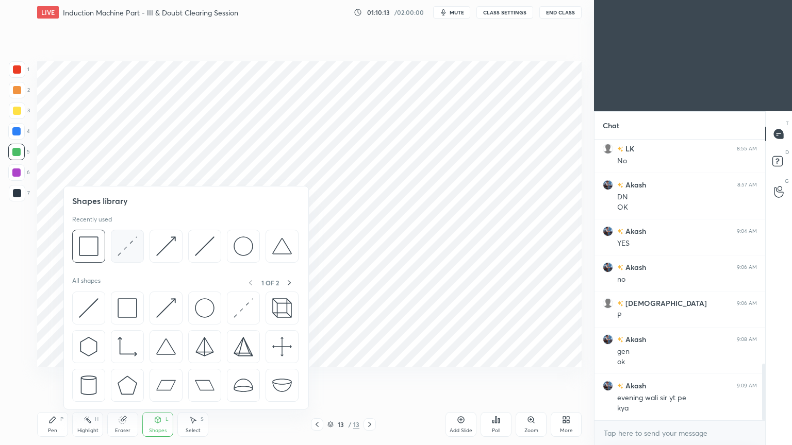
click at [124, 255] on img at bounding box center [128, 247] width 20 height 20
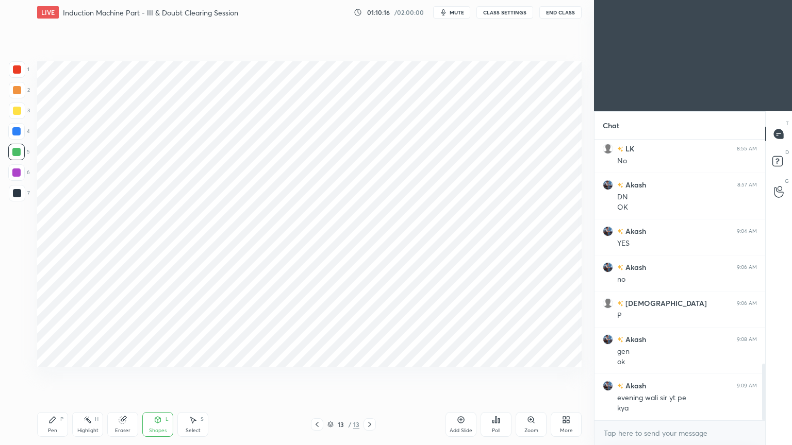
click at [17, 138] on div at bounding box center [16, 131] width 16 height 16
click at [46, 376] on div "Pen P Highlight H Eraser Shapes L Select S 13 / 13 Add Slide Poll Zoom More" at bounding box center [309, 424] width 544 height 41
click at [40, 376] on div "Pen P" at bounding box center [52, 424] width 31 height 25
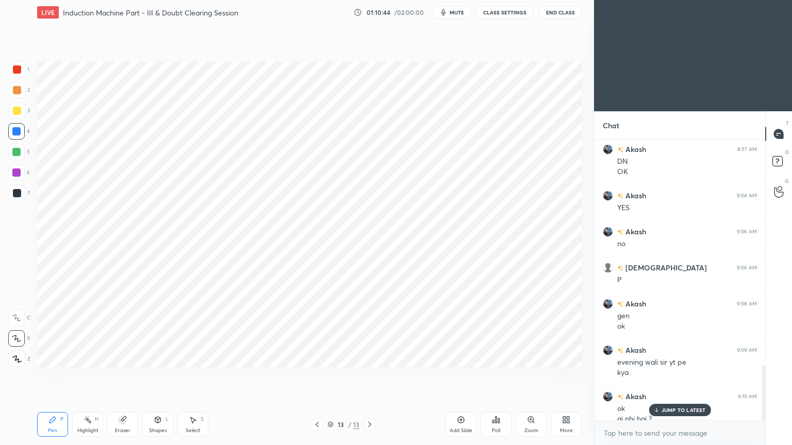
scroll to position [1159, 0]
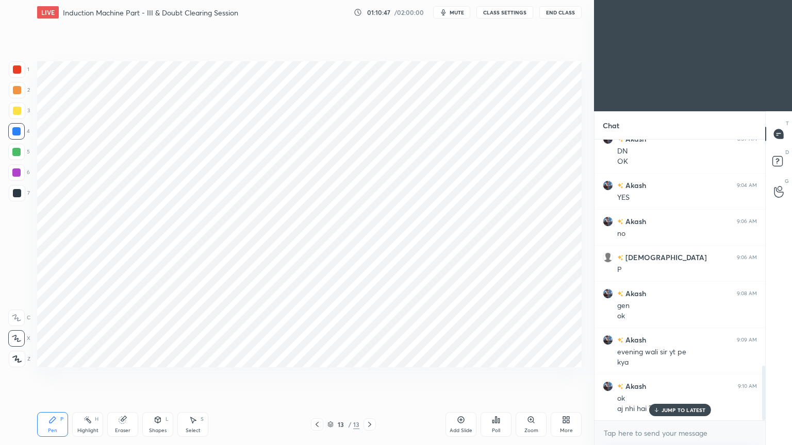
click at [12, 178] on div at bounding box center [16, 172] width 16 height 16
click at [662, 376] on div "JUMP TO LATEST" at bounding box center [679, 410] width 62 height 12
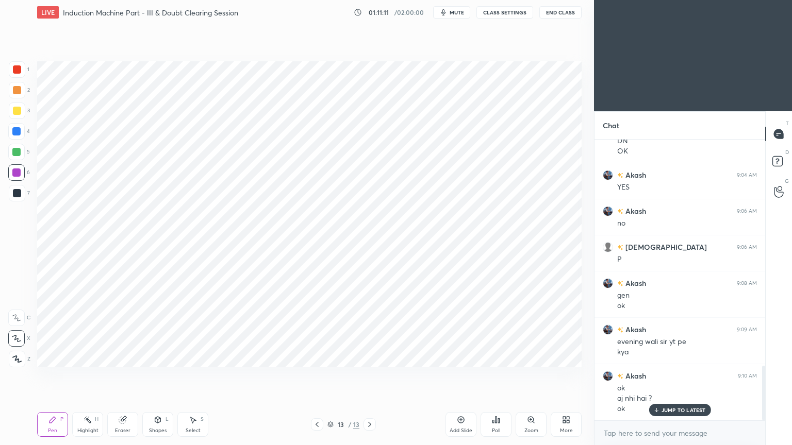
scroll to position [1206, 0]
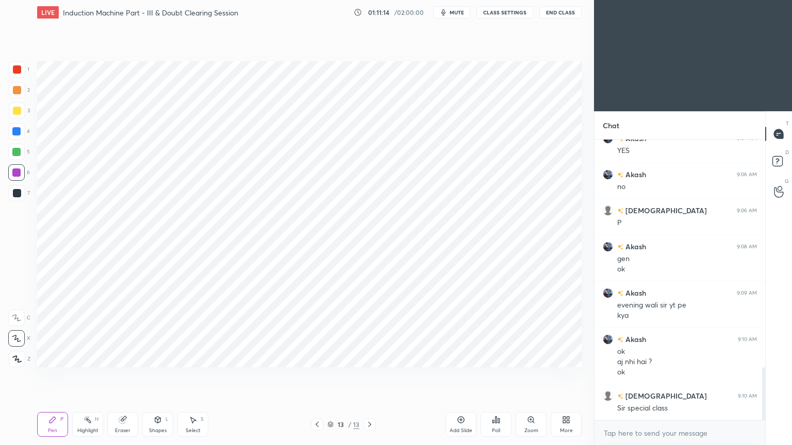
click at [20, 153] on div at bounding box center [16, 152] width 8 height 8
click at [15, 66] on div at bounding box center [17, 69] width 8 height 8
click at [156, 376] on icon at bounding box center [158, 420] width 6 height 6
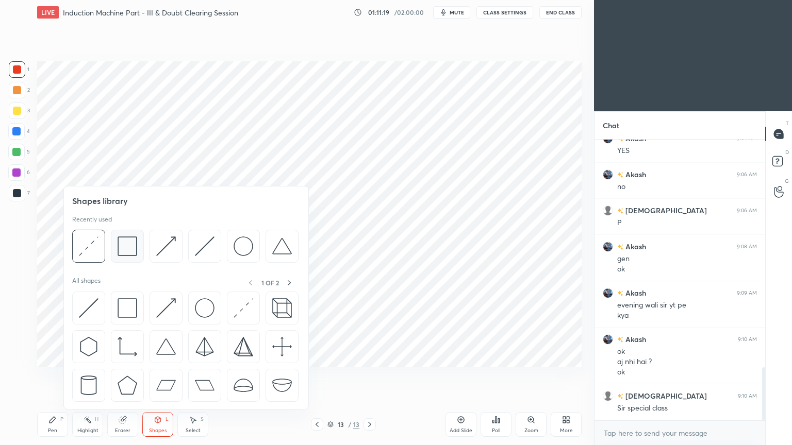
click at [128, 245] on img at bounding box center [128, 247] width 20 height 20
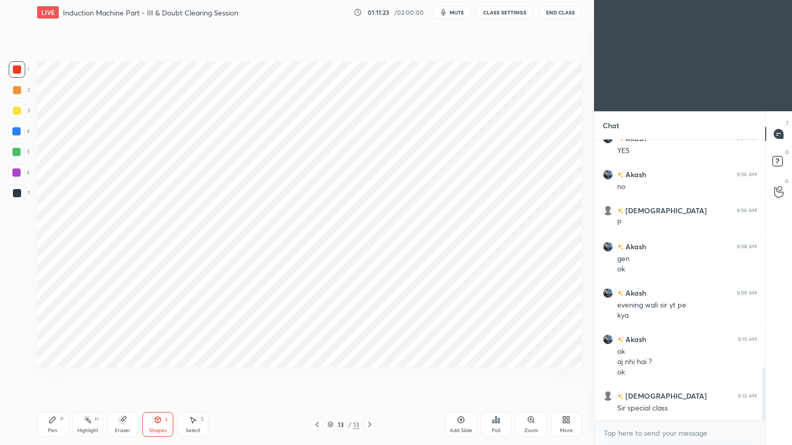
click at [48, 376] on div "Pen" at bounding box center [52, 430] width 9 height 5
click at [21, 181] on div "6" at bounding box center [19, 174] width 22 height 21
click at [19, 71] on div at bounding box center [17, 69] width 8 height 8
click at [164, 376] on div "Shapes L" at bounding box center [157, 424] width 31 height 25
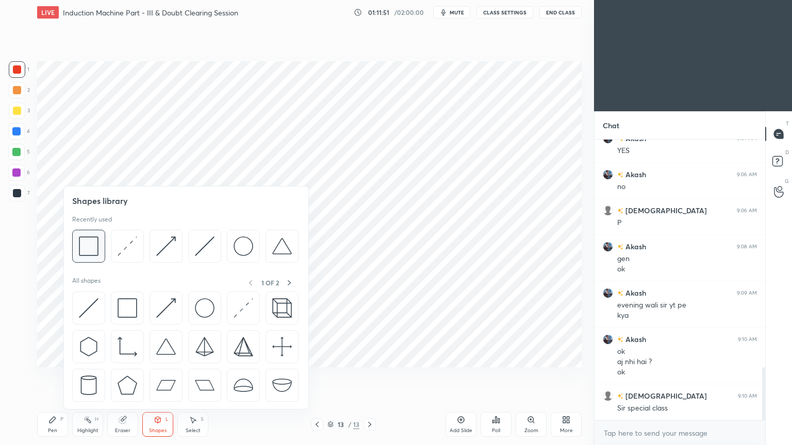
click at [96, 248] on img at bounding box center [89, 247] width 20 height 20
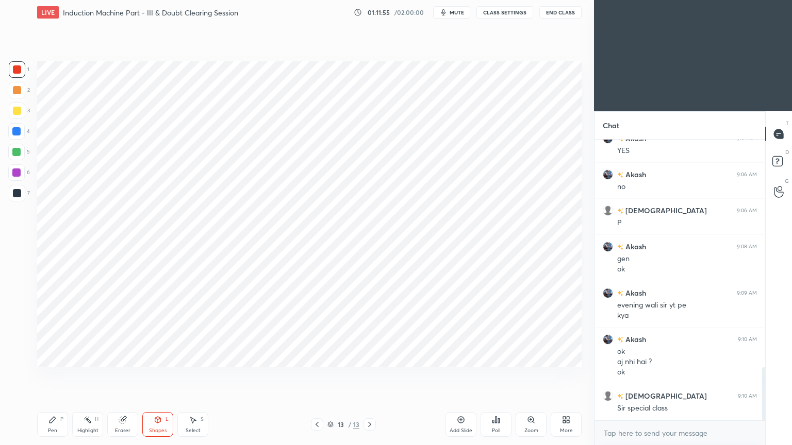
click at [55, 376] on div "Pen" at bounding box center [52, 430] width 9 height 5
click at [56, 376] on div "Pen" at bounding box center [52, 430] width 9 height 5
click at [20, 130] on div at bounding box center [16, 131] width 8 height 8
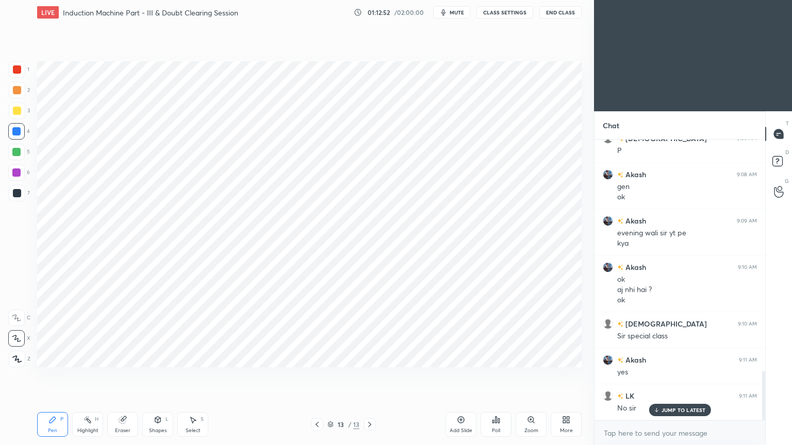
scroll to position [1313, 0]
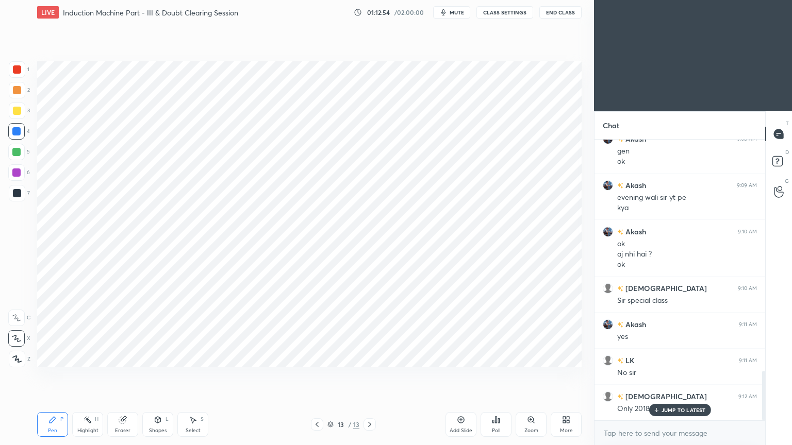
click at [671, 376] on p "JUMP TO LATEST" at bounding box center [683, 410] width 44 height 6
click at [462, 376] on div "Add Slide" at bounding box center [460, 430] width 23 height 5
click at [19, 66] on div at bounding box center [17, 69] width 8 height 8
click at [54, 376] on icon at bounding box center [52, 420] width 8 height 8
click at [22, 150] on div at bounding box center [16, 152] width 16 height 16
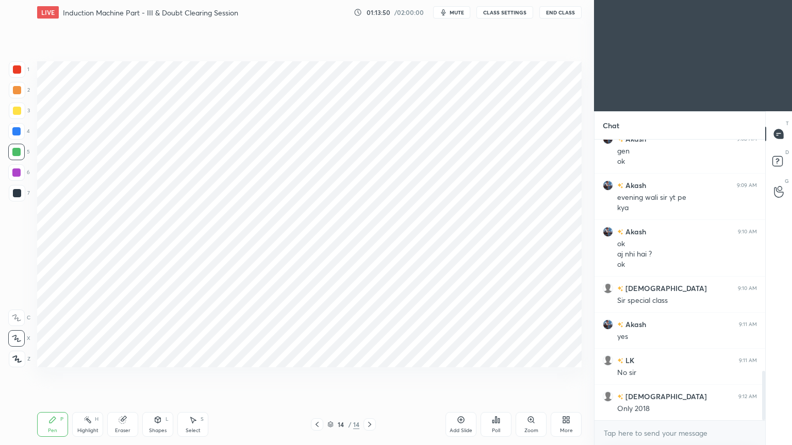
click at [157, 376] on div "Shapes L" at bounding box center [157, 424] width 31 height 25
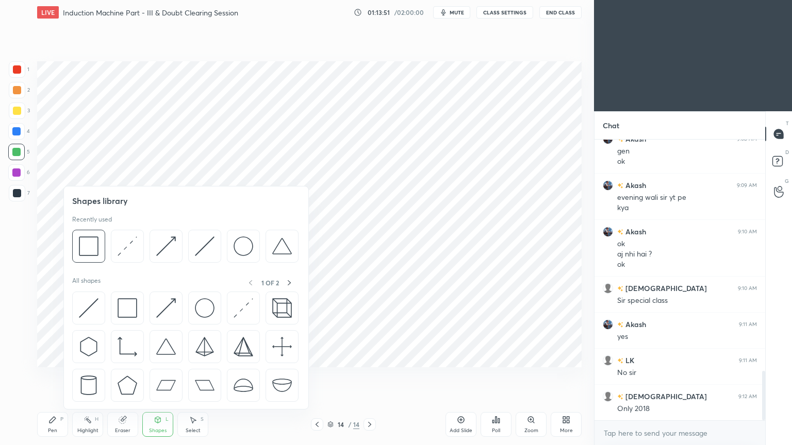
click at [122, 266] on div "Shapes library Recently used All shapes 1 OF 2" at bounding box center [185, 298] width 245 height 224
click at [123, 260] on div at bounding box center [127, 246] width 33 height 33
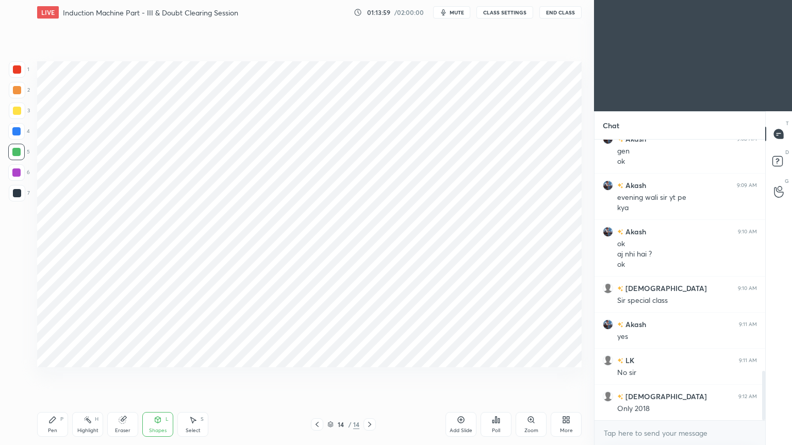
click at [14, 130] on div at bounding box center [16, 131] width 8 height 8
click at [52, 376] on div "Pen" at bounding box center [52, 430] width 9 height 5
click at [14, 192] on div at bounding box center [17, 193] width 8 height 8
click at [24, 155] on div at bounding box center [16, 152] width 16 height 16
click at [165, 376] on div "Shapes L" at bounding box center [157, 424] width 31 height 25
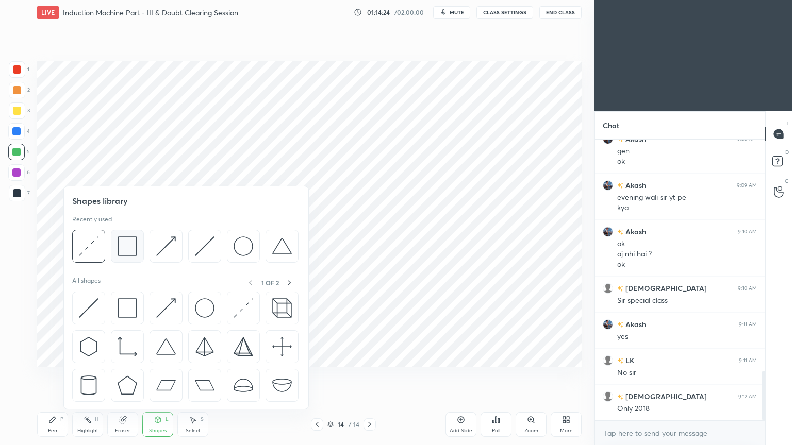
click at [107, 259] on div at bounding box center [185, 249] width 226 height 39
click at [96, 253] on img at bounding box center [89, 247] width 20 height 20
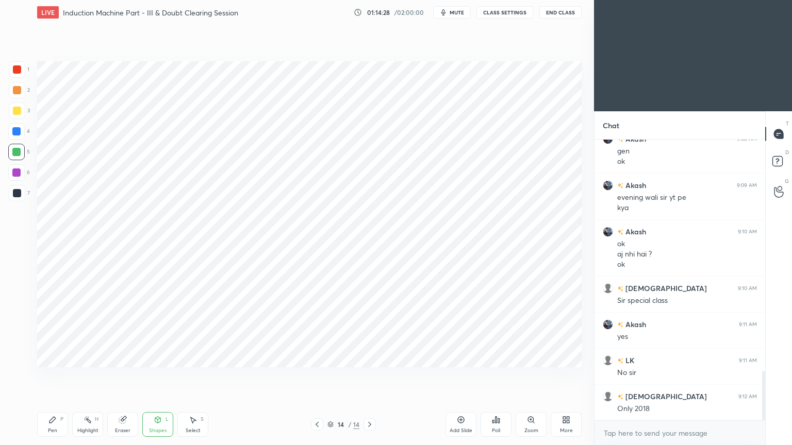
click at [16, 135] on div at bounding box center [16, 131] width 8 height 8
click at [53, 376] on div "Pen P" at bounding box center [52, 424] width 31 height 25
click at [21, 175] on div at bounding box center [16, 172] width 16 height 16
click at [19, 129] on div at bounding box center [16, 131] width 8 height 8
click at [132, 376] on div "Eraser" at bounding box center [122, 424] width 31 height 25
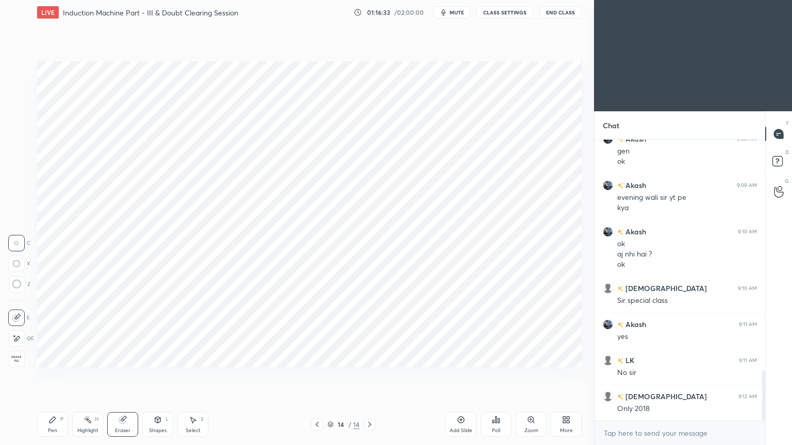
click at [24, 340] on div at bounding box center [16, 338] width 16 height 16
click at [47, 376] on div "Pen P" at bounding box center [52, 424] width 31 height 25
click at [465, 376] on div "Add Slide" at bounding box center [460, 424] width 31 height 25
click at [15, 172] on div at bounding box center [16, 173] width 8 height 8
click at [17, 137] on div at bounding box center [16, 131] width 16 height 16
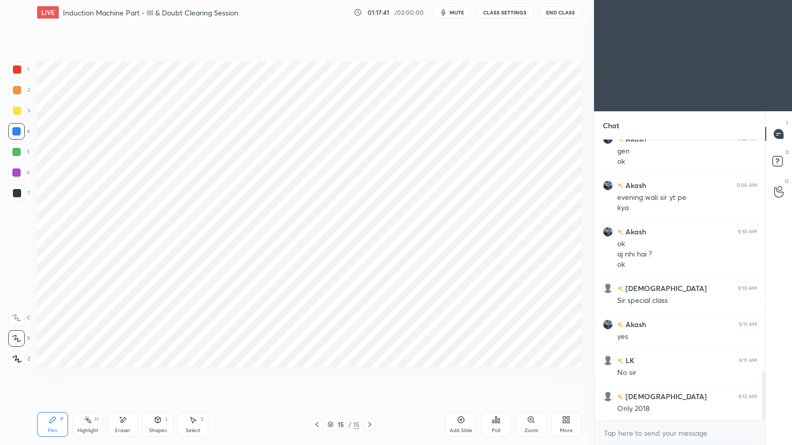
click at [317, 376] on icon at bounding box center [316, 424] width 3 height 5
click at [370, 376] on icon at bounding box center [369, 425] width 8 height 8
click at [17, 74] on div at bounding box center [17, 69] width 16 height 16
click at [14, 171] on div at bounding box center [16, 173] width 8 height 8
click at [10, 132] on div at bounding box center [16, 131] width 16 height 16
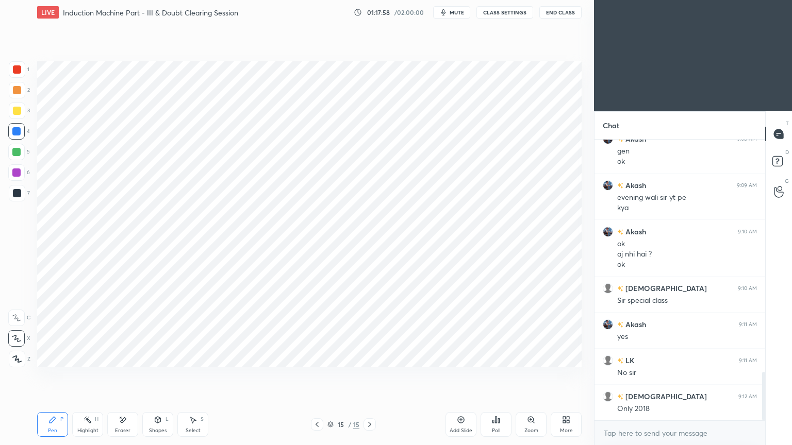
scroll to position [1350, 0]
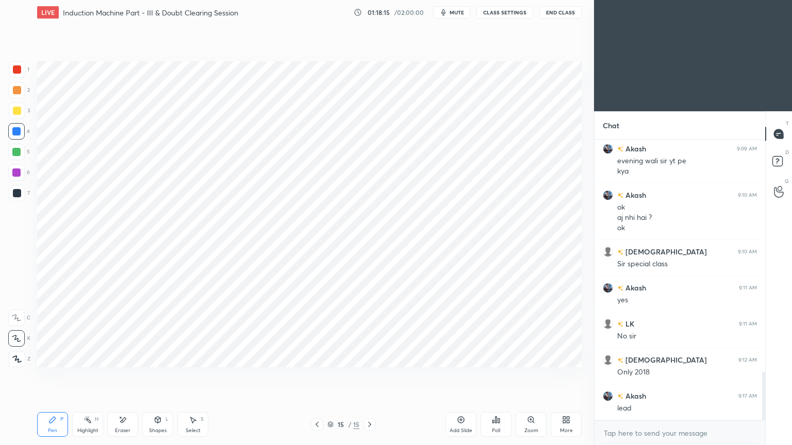
click at [23, 165] on div at bounding box center [16, 172] width 16 height 16
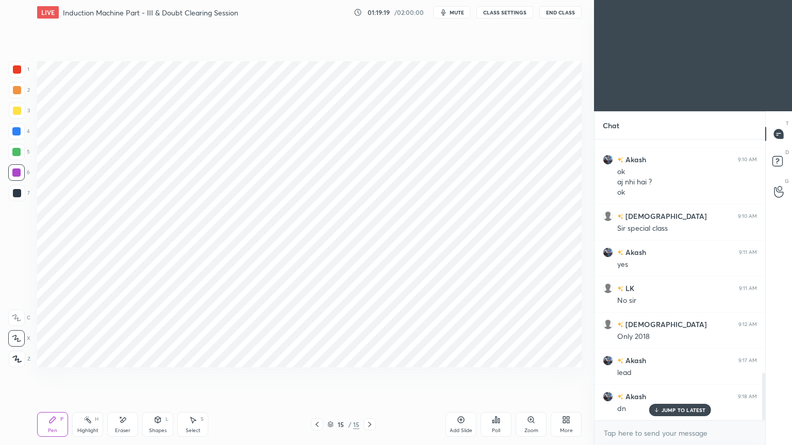
click at [321, 376] on icon at bounding box center [317, 425] width 8 height 8
click at [17, 78] on div "1" at bounding box center [19, 71] width 21 height 21
click at [55, 376] on div "Pen P" at bounding box center [52, 424] width 31 height 25
click at [369, 376] on icon at bounding box center [369, 425] width 8 height 8
click at [18, 171] on div at bounding box center [16, 173] width 8 height 8
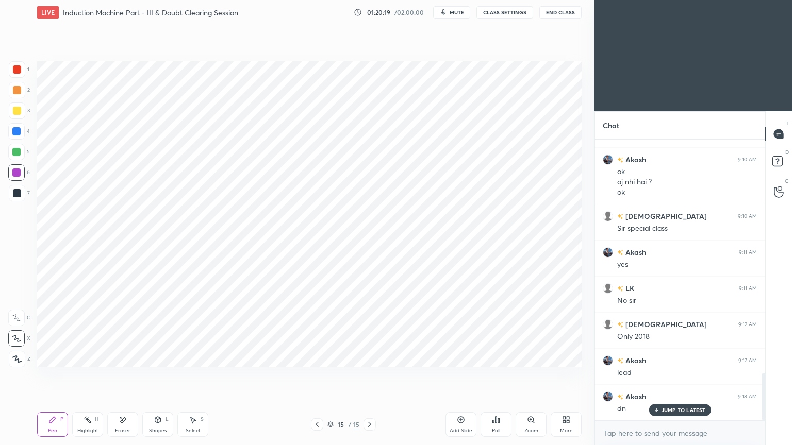
click at [10, 151] on div at bounding box center [16, 152] width 16 height 16
click at [57, 376] on div "Pen P" at bounding box center [52, 424] width 31 height 25
click at [15, 81] on div "1" at bounding box center [19, 71] width 21 height 21
click at [53, 376] on div "Pen" at bounding box center [52, 430] width 9 height 5
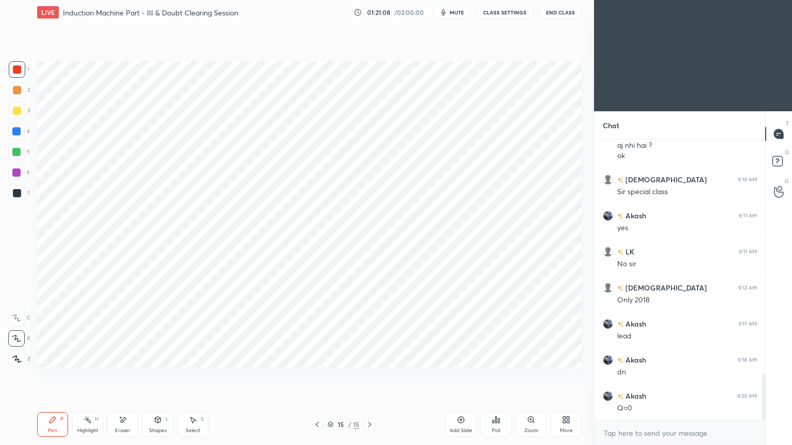
click at [16, 153] on div at bounding box center [16, 152] width 8 height 8
click at [14, 192] on div at bounding box center [17, 193] width 8 height 8
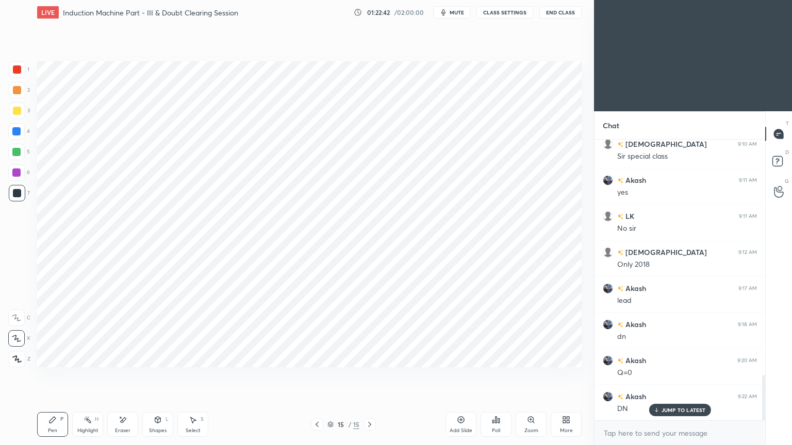
click at [464, 376] on icon at bounding box center [461, 420] width 7 height 7
click at [26, 158] on div "5" at bounding box center [19, 152] width 22 height 16
click at [25, 129] on div at bounding box center [16, 131] width 16 height 16
click at [16, 191] on div at bounding box center [17, 193] width 8 height 8
click at [20, 132] on div at bounding box center [16, 131] width 8 height 8
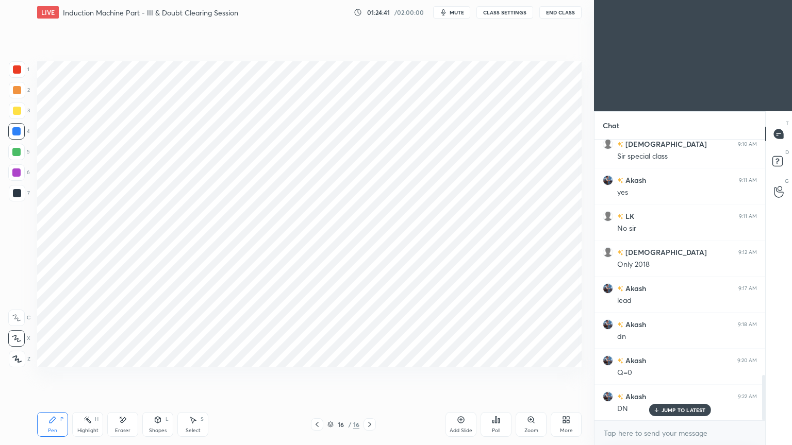
click at [11, 173] on div at bounding box center [16, 172] width 16 height 16
click at [20, 151] on div at bounding box center [16, 152] width 8 height 8
click at [18, 171] on div at bounding box center [16, 173] width 8 height 8
click at [18, 69] on div at bounding box center [17, 69] width 8 height 8
click at [52, 376] on div "Pen" at bounding box center [52, 430] width 9 height 5
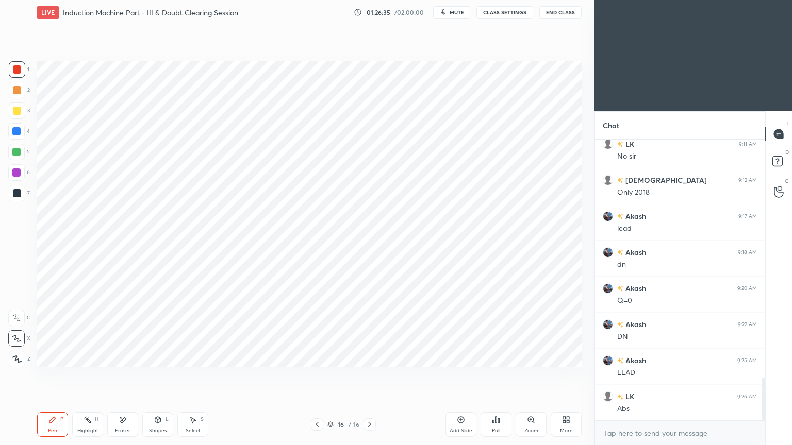
scroll to position [1566, 0]
click at [122, 376] on icon at bounding box center [124, 419] width 6 height 5
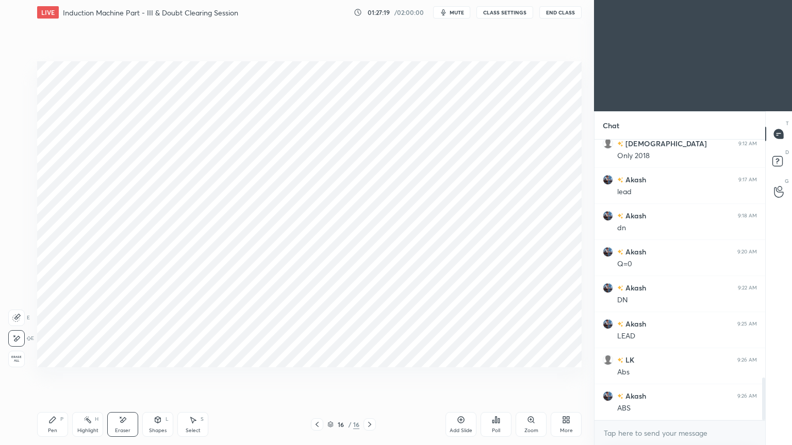
click at [54, 376] on div "Pen" at bounding box center [52, 430] width 9 height 5
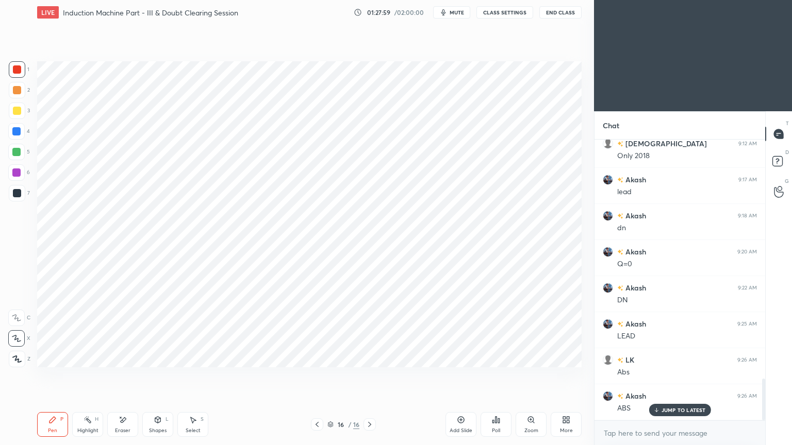
scroll to position [1602, 0]
click at [464, 376] on div "Add Slide" at bounding box center [460, 424] width 31 height 25
click at [16, 151] on div at bounding box center [16, 152] width 8 height 8
click at [19, 130] on div at bounding box center [16, 131] width 8 height 8
click at [58, 376] on div "Pen P" at bounding box center [52, 424] width 31 height 25
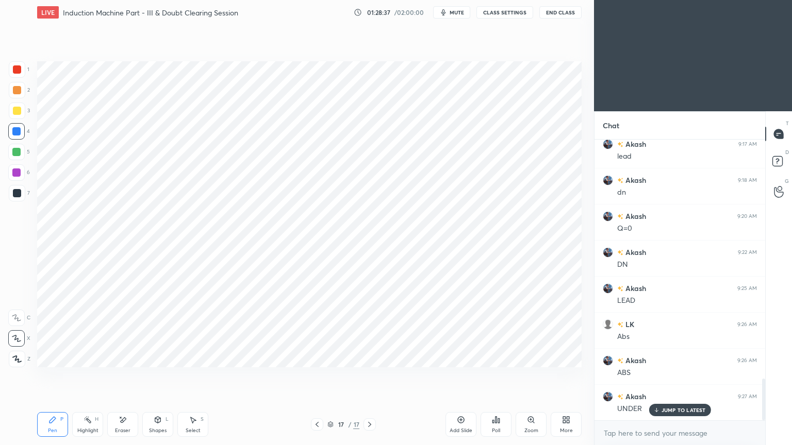
click at [320, 376] on icon at bounding box center [317, 425] width 8 height 8
click at [372, 376] on icon at bounding box center [369, 425] width 8 height 8
click at [313, 376] on icon at bounding box center [317, 425] width 8 height 8
click at [365, 376] on icon at bounding box center [369, 425] width 8 height 8
click at [13, 70] on div at bounding box center [17, 69] width 8 height 8
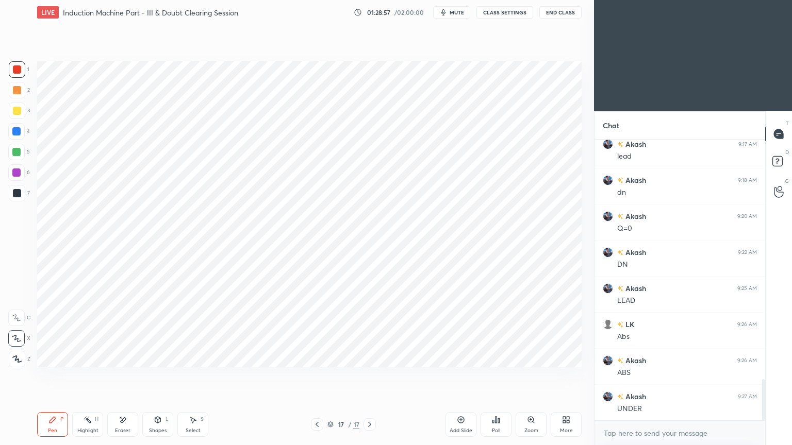
scroll to position [1638, 0]
click at [314, 376] on icon at bounding box center [317, 425] width 8 height 8
click at [367, 376] on icon at bounding box center [369, 425] width 8 height 8
click at [15, 131] on div at bounding box center [16, 131] width 8 height 8
click at [318, 376] on icon at bounding box center [317, 425] width 8 height 8
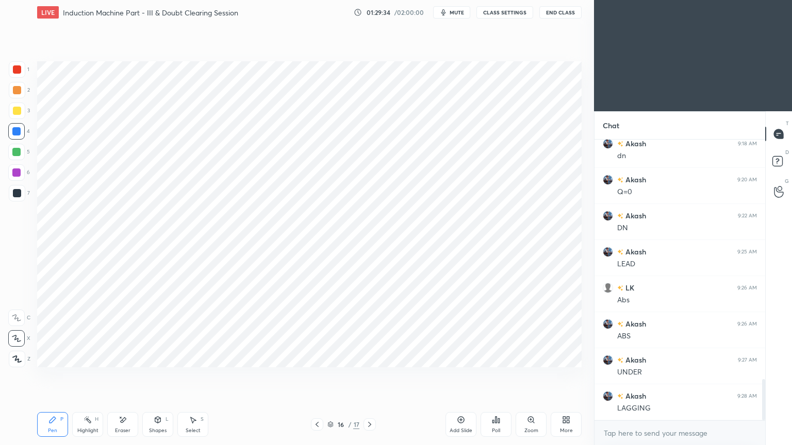
click at [365, 376] on icon at bounding box center [369, 425] width 8 height 8
click at [19, 149] on div at bounding box center [16, 152] width 8 height 8
click at [115, 376] on div "Eraser" at bounding box center [122, 430] width 15 height 5
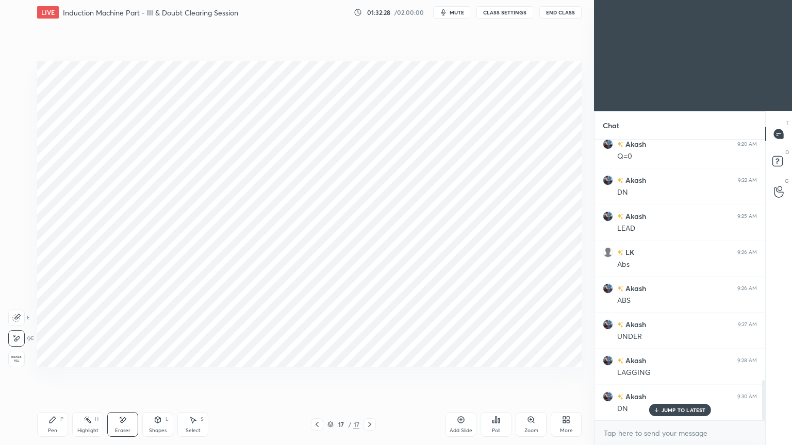
click at [50, 376] on icon at bounding box center [52, 420] width 6 height 6
click at [22, 80] on div "1" at bounding box center [19, 71] width 21 height 21
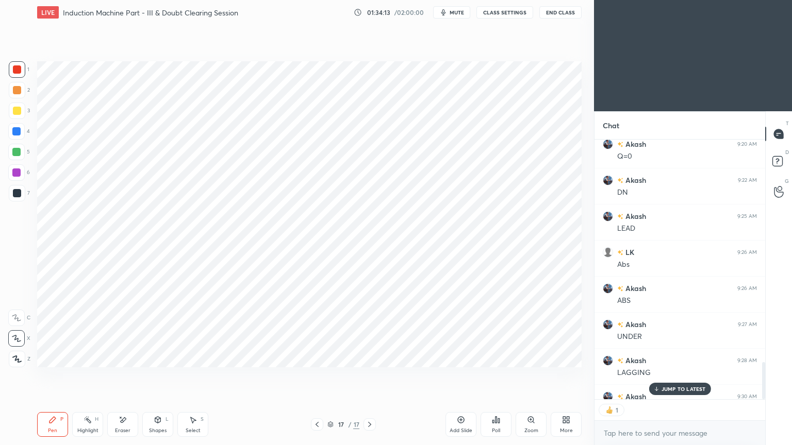
scroll to position [3, 3]
click at [329, 376] on icon at bounding box center [330, 425] width 6 height 6
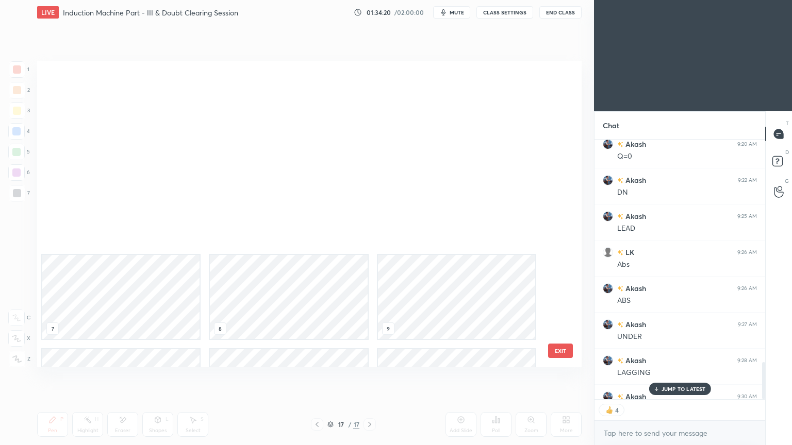
scroll to position [303, 539]
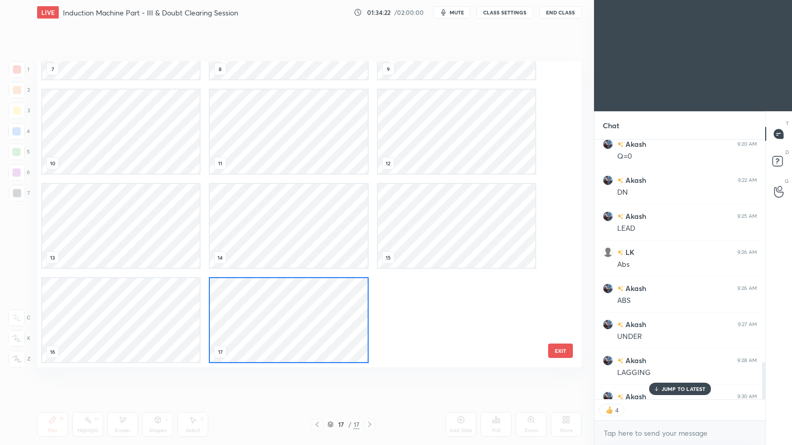
drag, startPoint x: 557, startPoint y: 270, endPoint x: 567, endPoint y: 187, distance: 83.1
click at [569, 177] on div "7 8 9 10 11 12 13 14 15 16 17 EXIT" at bounding box center [309, 214] width 544 height 306
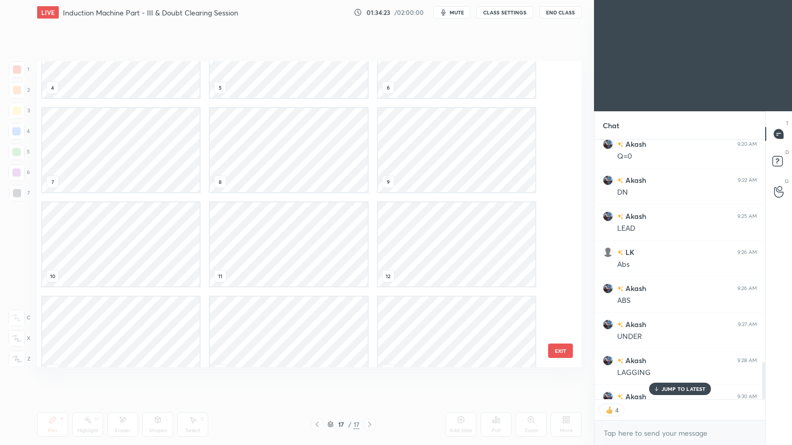
scroll to position [64, 0]
type textarea "x"
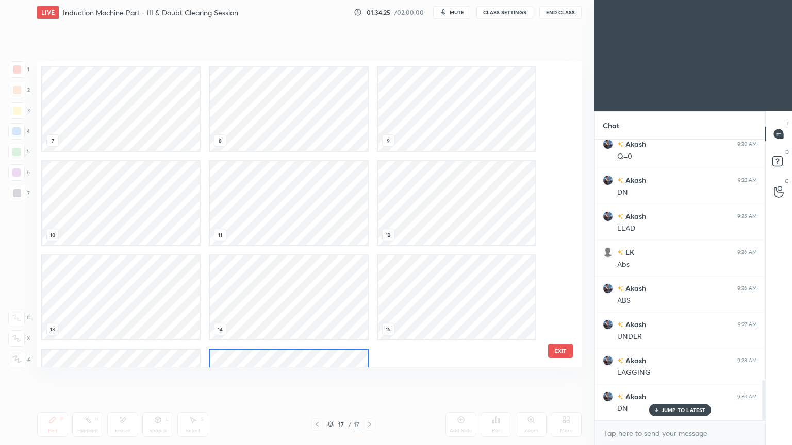
scroll to position [260, 0]
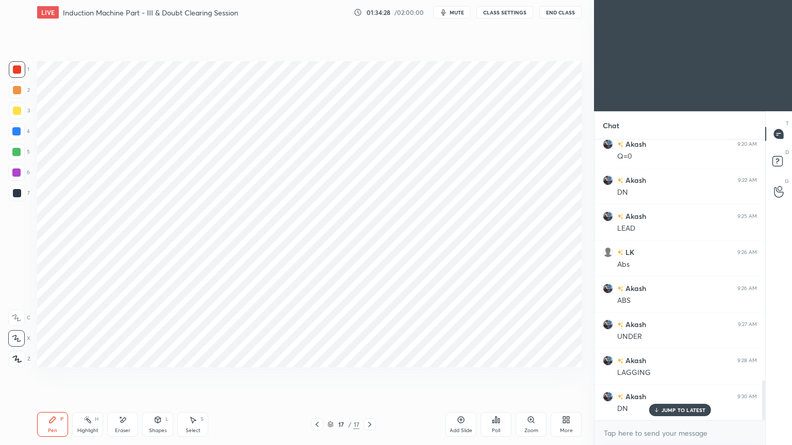
click at [461, 376] on div "Add Slide" at bounding box center [460, 430] width 23 height 5
click at [17, 132] on div at bounding box center [16, 131] width 8 height 8
click at [155, 376] on div "Shapes L" at bounding box center [157, 424] width 31 height 25
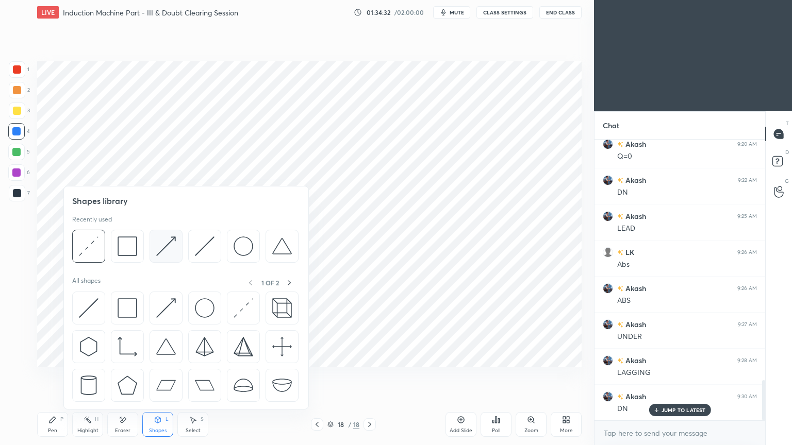
click at [171, 254] on img at bounding box center [166, 247] width 20 height 20
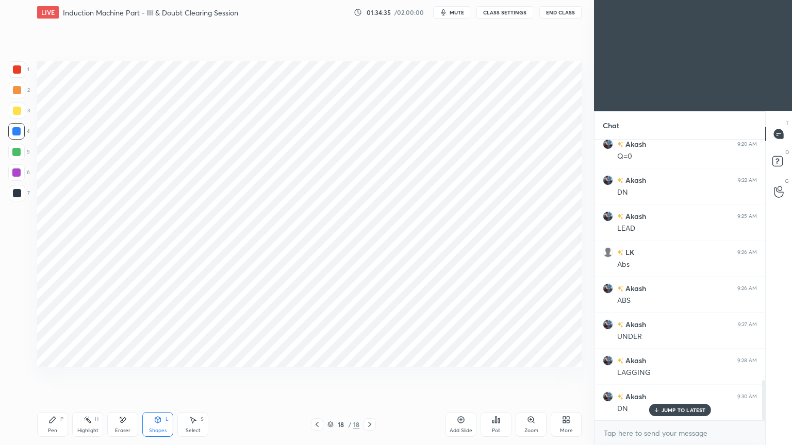
click at [195, 376] on div "Select" at bounding box center [193, 430] width 15 height 5
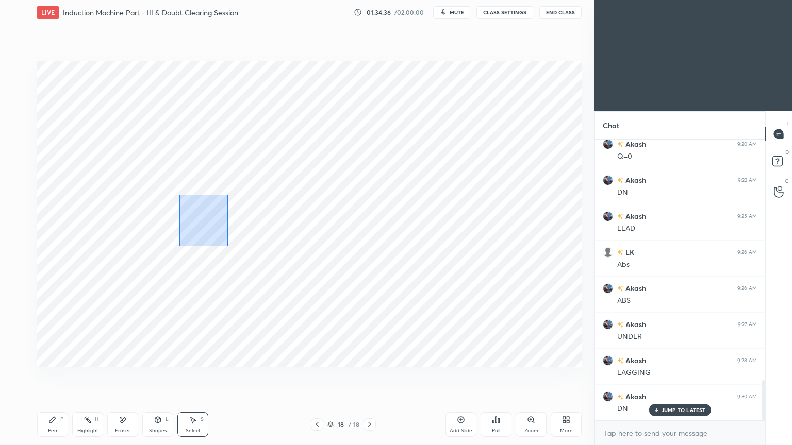
drag, startPoint x: 227, startPoint y: 246, endPoint x: 232, endPoint y: 256, distance: 10.8
click at [229, 250] on div "0 ° Undo Copy Duplicate Duplicate to new slide Delete" at bounding box center [309, 214] width 544 height 306
drag, startPoint x: 205, startPoint y: 221, endPoint x: 148, endPoint y: 214, distance: 57.2
click at [143, 214] on div "0 ° Undo Copy Duplicate Duplicate to new slide Delete" at bounding box center [309, 214] width 544 height 306
drag, startPoint x: 178, startPoint y: 167, endPoint x: 272, endPoint y: 251, distance: 125.9
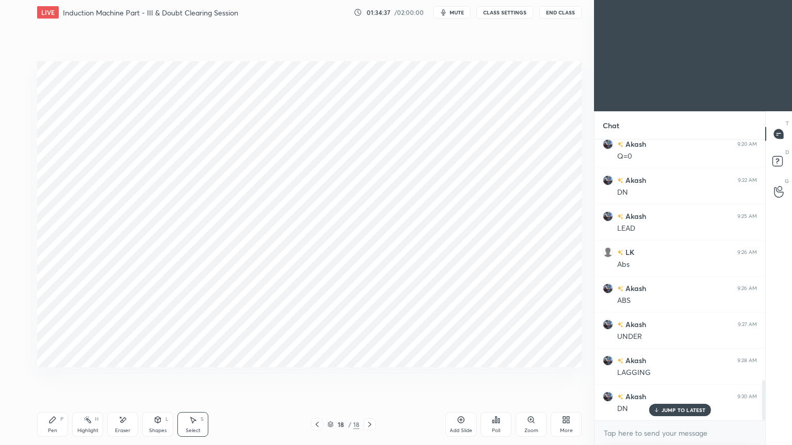
click at [270, 250] on div "0 ° Undo Copy Duplicate Duplicate to new slide Delete" at bounding box center [309, 214] width 544 height 306
drag, startPoint x: 209, startPoint y: 213, endPoint x: 64, endPoint y: 196, distance: 146.3
click at [69, 200] on div "0 ° Undo Copy Duplicate Duplicate to new slide Delete" at bounding box center [309, 214] width 544 height 306
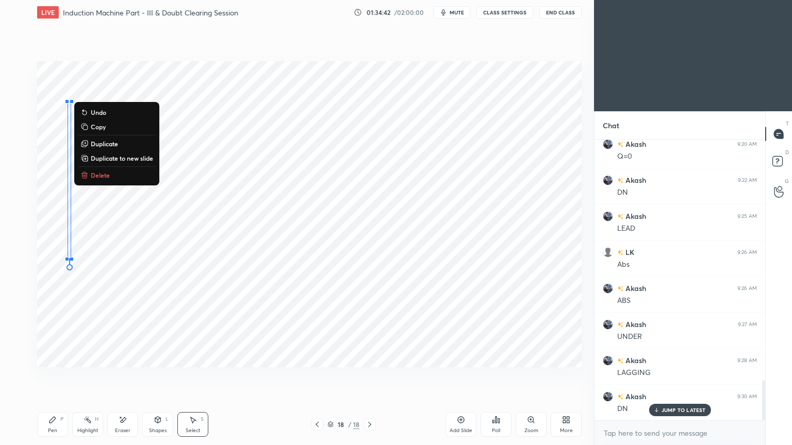
click at [155, 376] on div "Shapes L" at bounding box center [157, 424] width 31 height 25
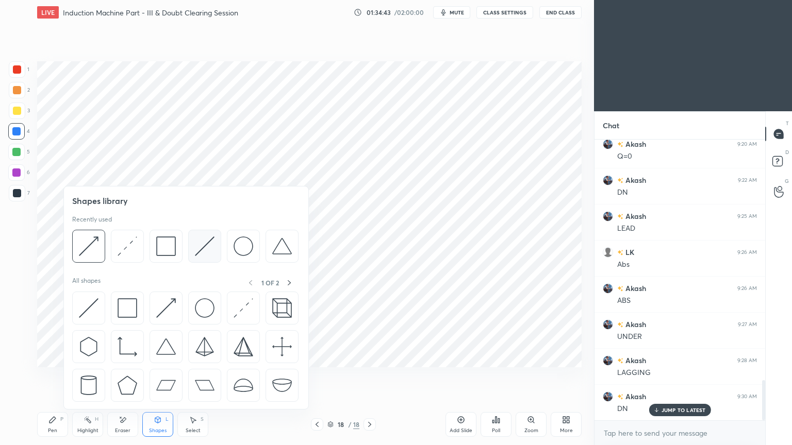
click at [200, 248] on img at bounding box center [205, 247] width 20 height 20
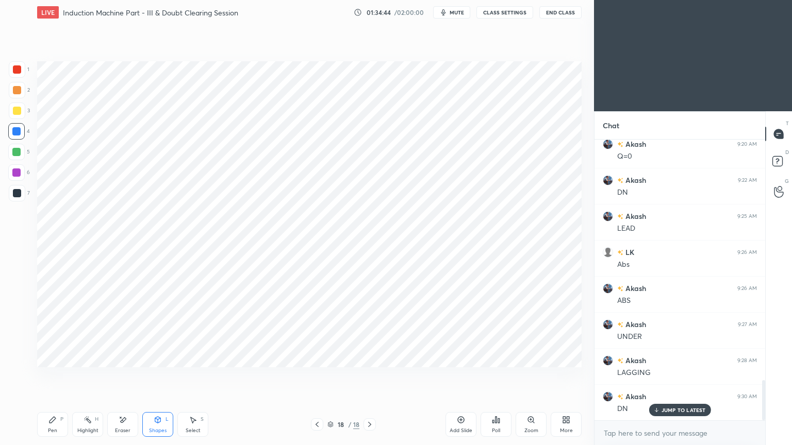
click at [146, 376] on div "Shapes L" at bounding box center [157, 424] width 31 height 25
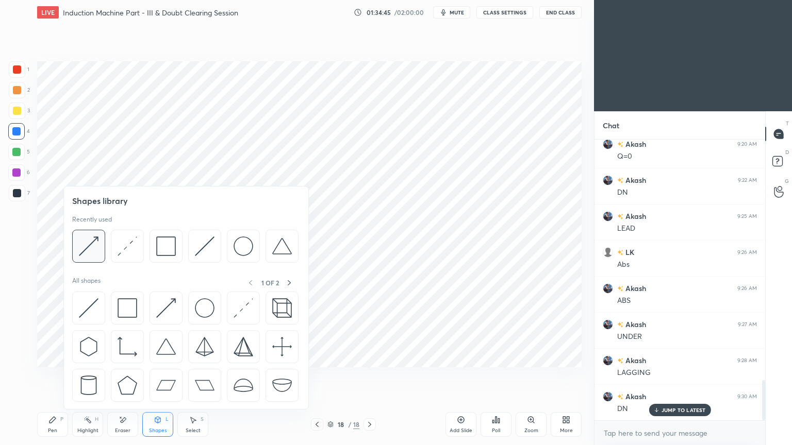
click at [91, 246] on img at bounding box center [89, 247] width 20 height 20
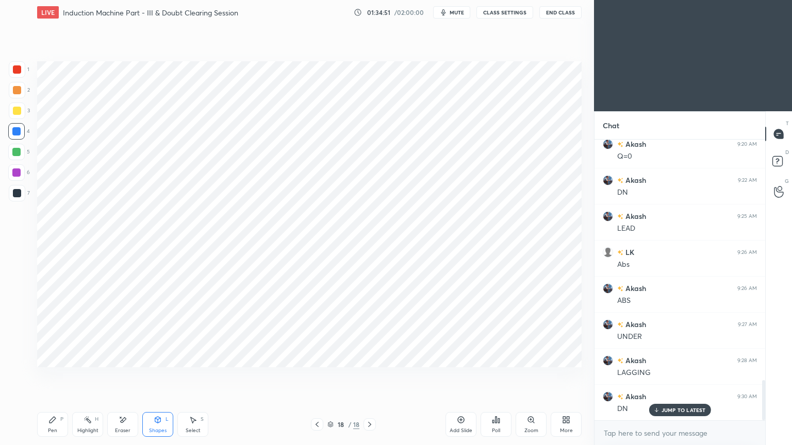
click at [13, 191] on div at bounding box center [17, 193] width 8 height 8
click at [53, 376] on div "Pen" at bounding box center [52, 430] width 9 height 5
click at [23, 132] on div at bounding box center [16, 131] width 16 height 16
click at [155, 376] on div "Shapes" at bounding box center [158, 430] width 18 height 5
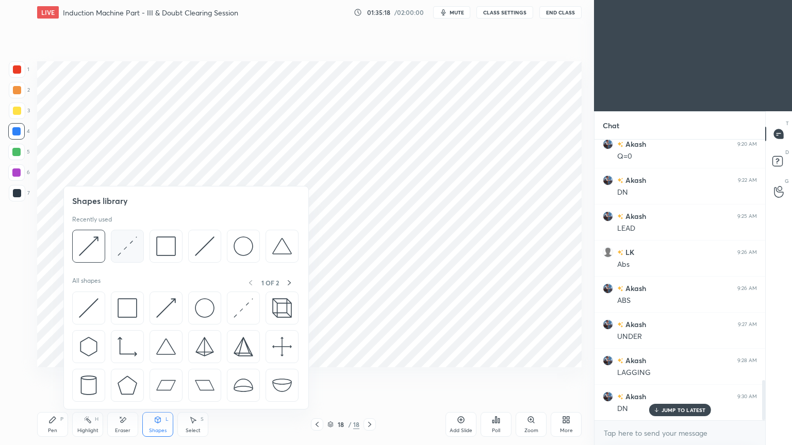
click at [129, 254] on img at bounding box center [128, 247] width 20 height 20
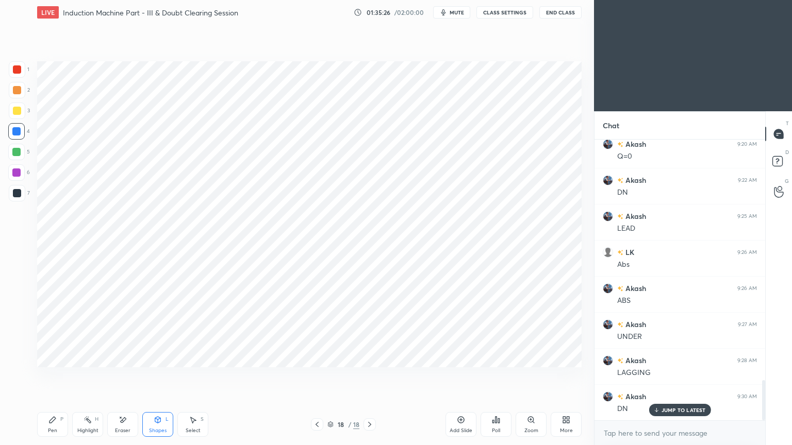
click at [52, 376] on div "Pen" at bounding box center [52, 430] width 9 height 5
click at [17, 74] on div at bounding box center [17, 69] width 16 height 16
click at [239, 359] on div "Setting up your live class Poll for secs No correct answer Start poll" at bounding box center [309, 214] width 553 height 379
click at [19, 202] on div "7" at bounding box center [19, 195] width 21 height 21
click at [22, 127] on div at bounding box center [16, 131] width 16 height 16
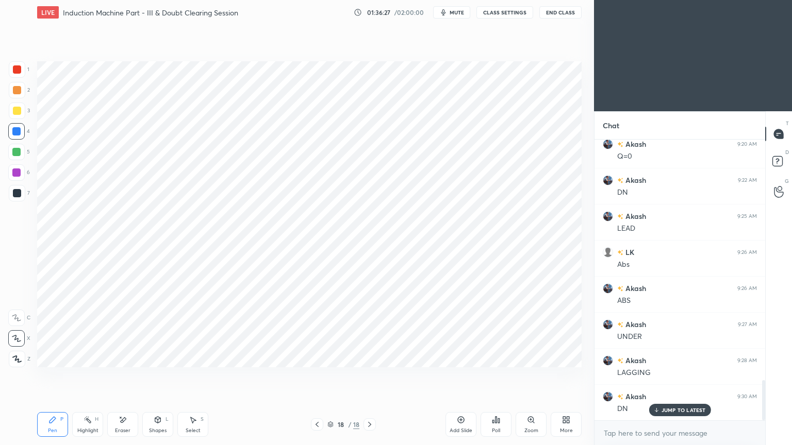
click at [126, 376] on div "Eraser" at bounding box center [122, 430] width 15 height 5
click at [50, 376] on div "Pen" at bounding box center [52, 430] width 9 height 5
click at [20, 71] on div at bounding box center [17, 69] width 8 height 8
drag, startPoint x: 17, startPoint y: 155, endPoint x: 27, endPoint y: 171, distance: 19.0
click at [16, 153] on div at bounding box center [16, 152] width 8 height 8
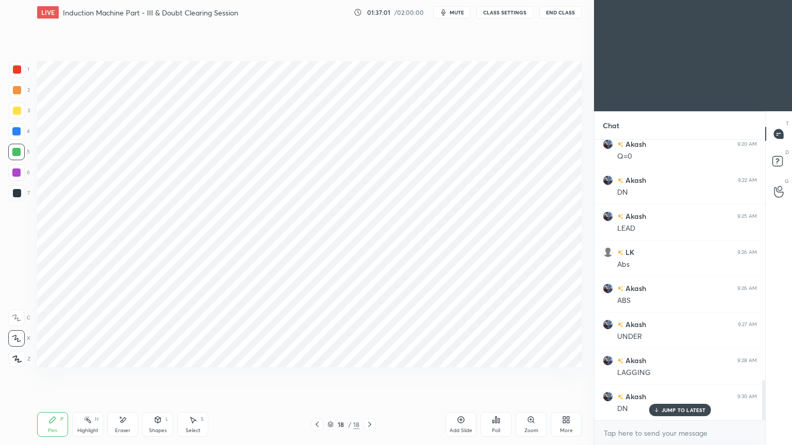
click at [159, 376] on div "Shapes L" at bounding box center [157, 424] width 31 height 25
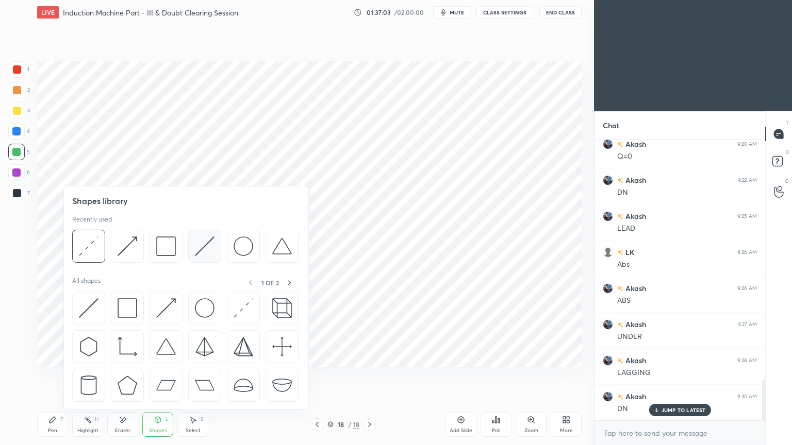
click at [198, 254] on img at bounding box center [205, 247] width 20 height 20
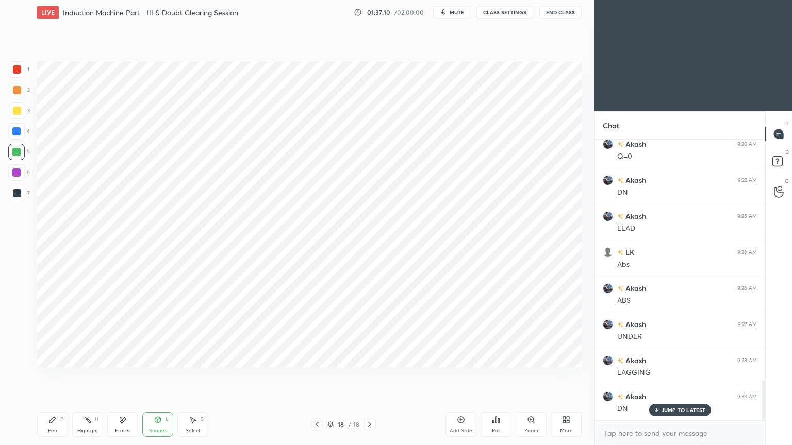
click at [56, 376] on div "Pen P" at bounding box center [52, 424] width 31 height 25
click at [165, 376] on div "Shapes" at bounding box center [158, 430] width 18 height 5
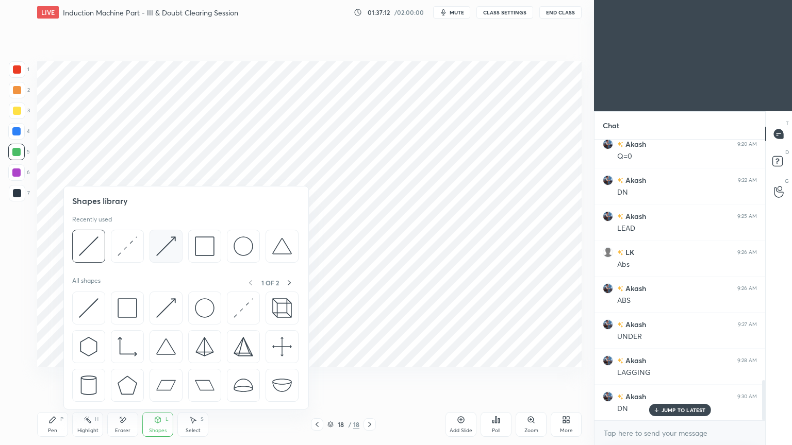
click at [165, 247] on img at bounding box center [166, 247] width 20 height 20
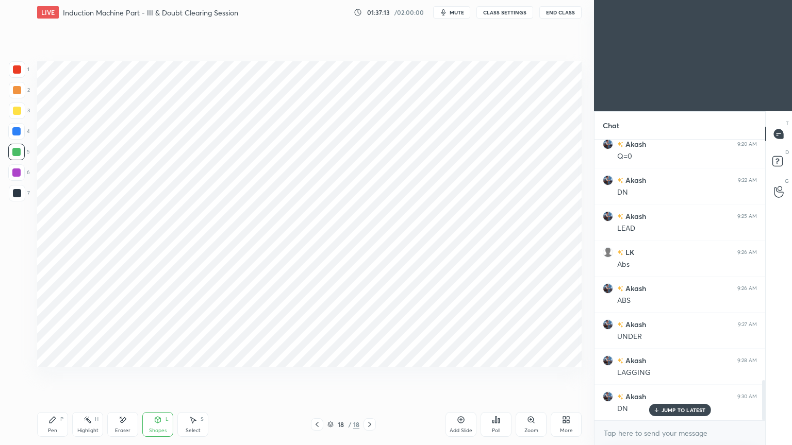
click at [19, 175] on div at bounding box center [16, 173] width 8 height 8
click at [19, 198] on div at bounding box center [17, 193] width 16 height 16
click at [51, 376] on div "Pen" at bounding box center [52, 430] width 9 height 5
click at [18, 175] on div at bounding box center [16, 173] width 8 height 8
click at [159, 376] on icon at bounding box center [158, 420] width 6 height 6
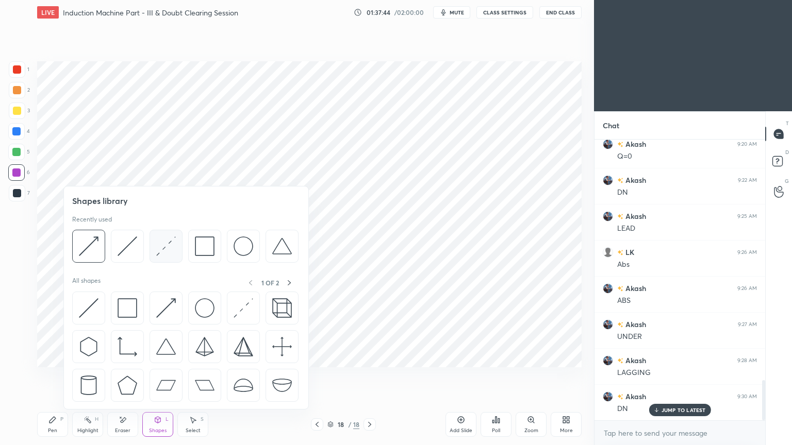
click at [165, 251] on img at bounding box center [166, 247] width 20 height 20
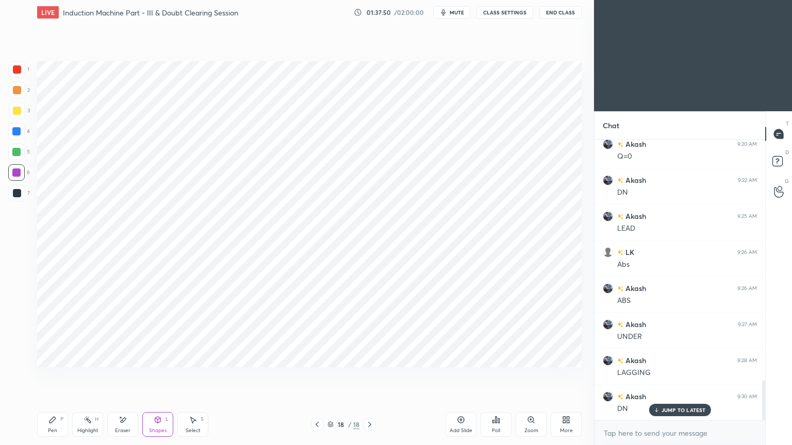
click at [49, 376] on div "Pen" at bounding box center [52, 430] width 9 height 5
click at [18, 72] on div at bounding box center [17, 69] width 8 height 8
click at [21, 195] on div at bounding box center [17, 193] width 16 height 16
click at [17, 132] on div at bounding box center [16, 131] width 8 height 8
click at [13, 195] on div at bounding box center [17, 193] width 8 height 8
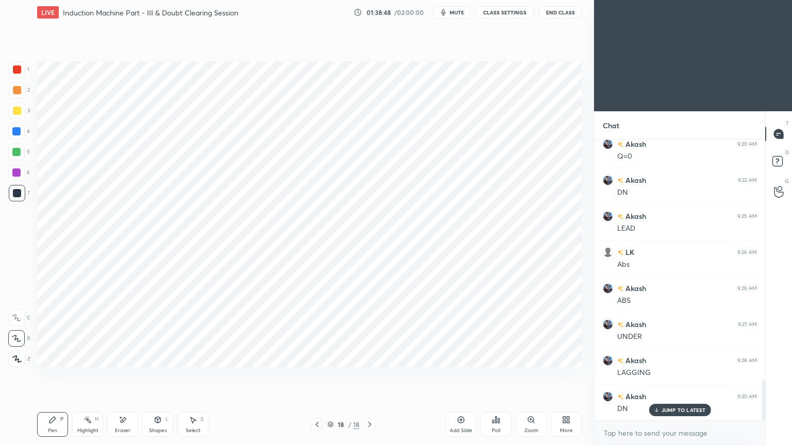
click at [19, 136] on div at bounding box center [16, 131] width 16 height 16
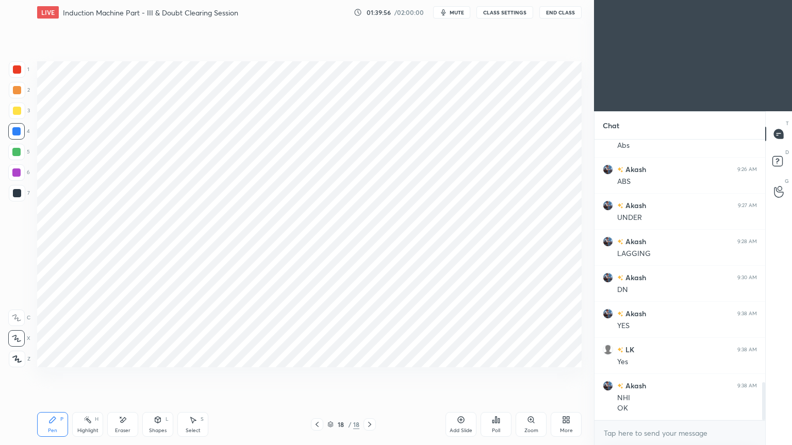
click at [16, 72] on div at bounding box center [17, 69] width 8 height 8
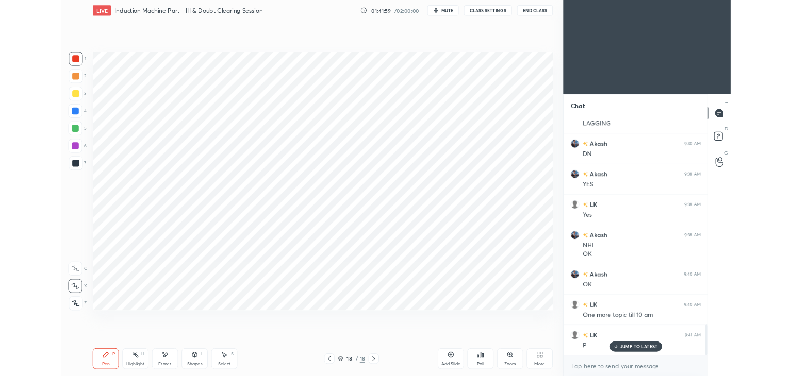
scroll to position [1973, 0]
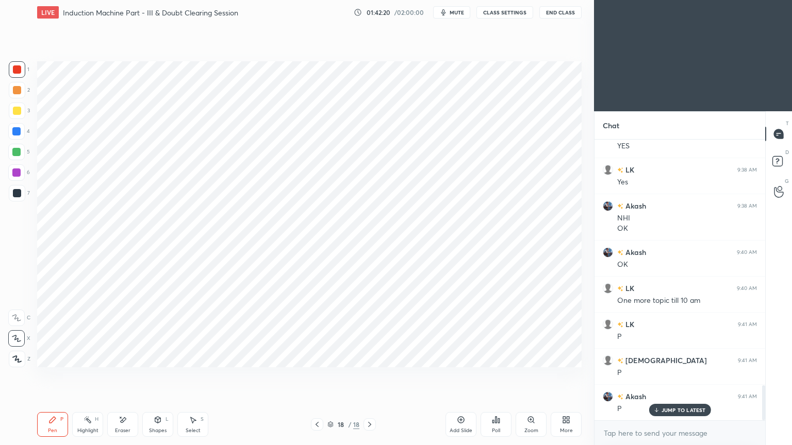
click at [451, 14] on span "mute" at bounding box center [456, 12] width 14 height 7
click at [512, 15] on button "CLASS SETTINGS" at bounding box center [504, 12] width 57 height 12
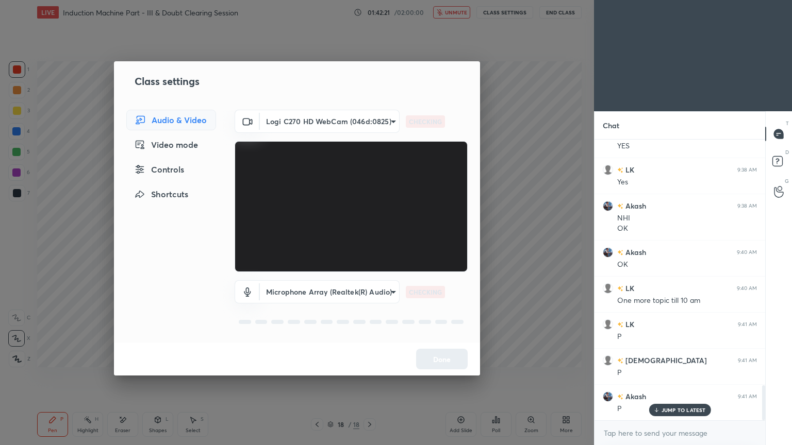
click at [325, 119] on body "1 2 3 4 5 6 7 C X Z E E Erase all H H LIVE Induction Machine Part - III & Doubt…" at bounding box center [396, 222] width 792 height 445
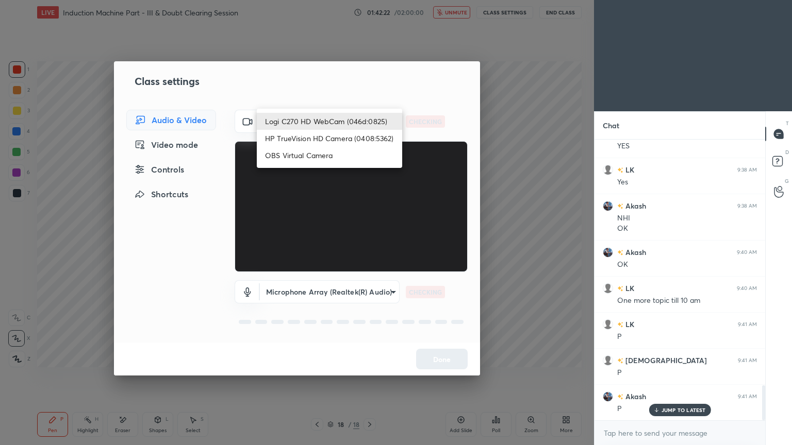
click at [320, 133] on li "HP TrueVision HD Camera (0408:5362)" at bounding box center [329, 138] width 145 height 17
type input "6e129c3dbbea9c9f038ced86e3329b4af5251c06b4e783936748cd200869bc07"
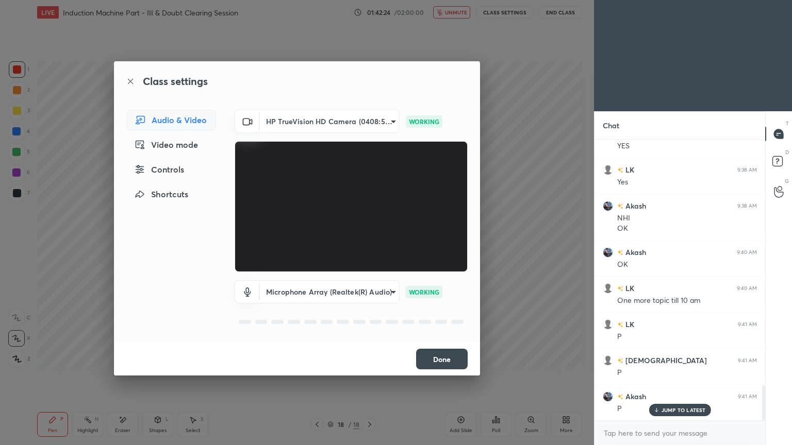
click at [447, 360] on button "Done" at bounding box center [442, 359] width 52 height 21
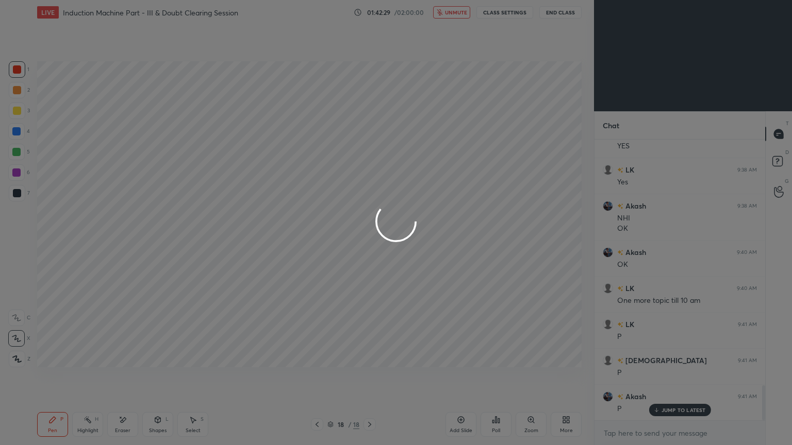
click at [685, 376] on div at bounding box center [396, 222] width 792 height 445
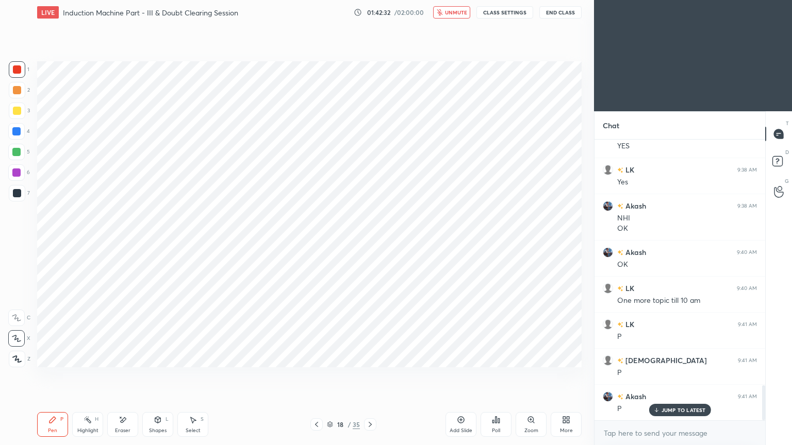
click at [691, 376] on p "JUMP TO LATEST" at bounding box center [683, 410] width 44 height 6
drag, startPoint x: 459, startPoint y: 10, endPoint x: 465, endPoint y: 10, distance: 6.2
click at [461, 10] on span "unmute" at bounding box center [456, 12] width 22 height 7
click at [505, 10] on button "CLASS SETTINGS" at bounding box center [504, 12] width 57 height 12
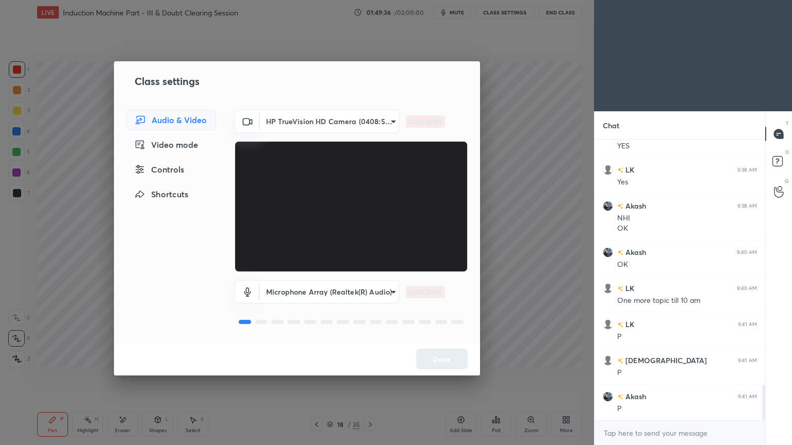
click at [326, 115] on body "1 2 3 4 5 6 7 C X Z E E Erase all H H LIVE Induction Machine Part - III & Doubt…" at bounding box center [396, 222] width 792 height 445
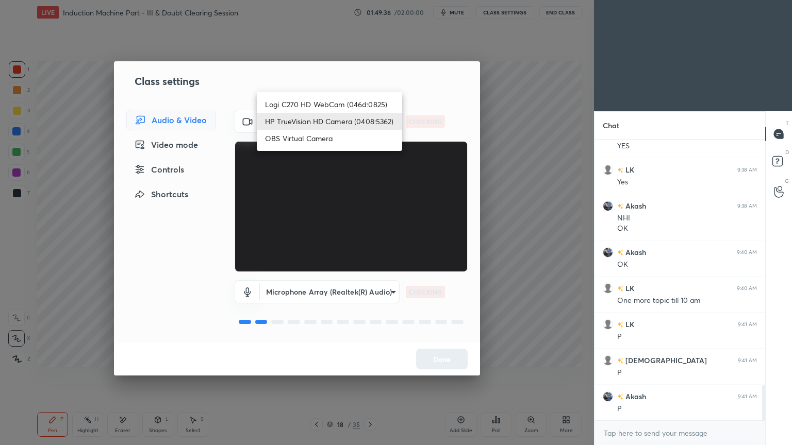
click at [329, 106] on li "Logi C270 HD WebCam (046d:0825)" at bounding box center [329, 104] width 145 height 17
type input "f7d1afb7c9de9e4a754af8163ae90a07716e8f4ac3369fe1a9090404ef363049"
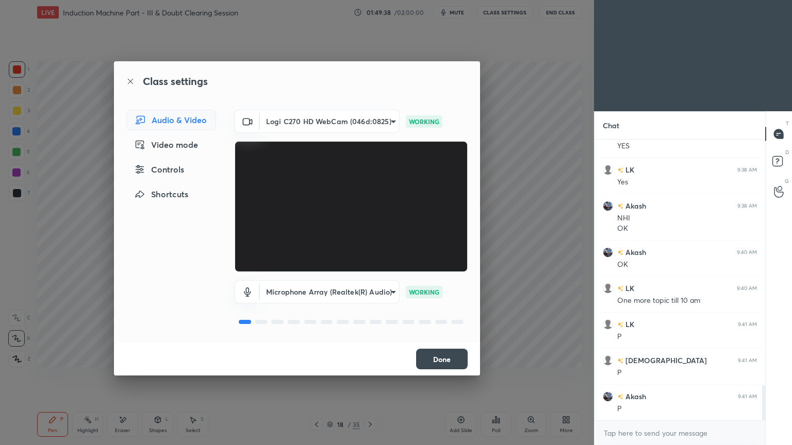
click at [447, 364] on button "Done" at bounding box center [442, 359] width 52 height 21
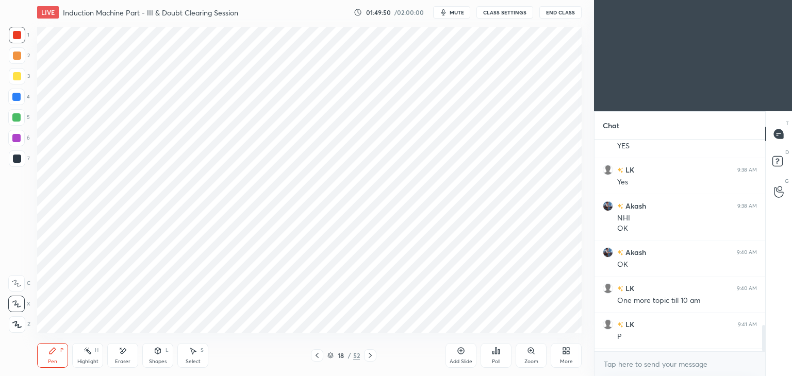
scroll to position [51229, 50988]
type textarea "x"
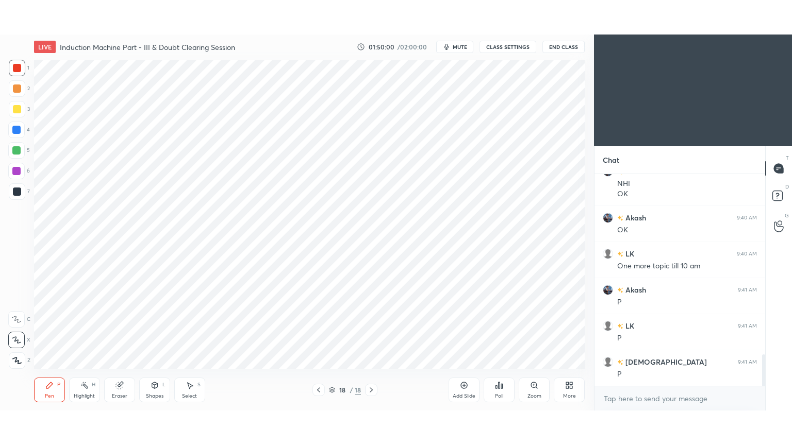
scroll to position [51229, 50988]
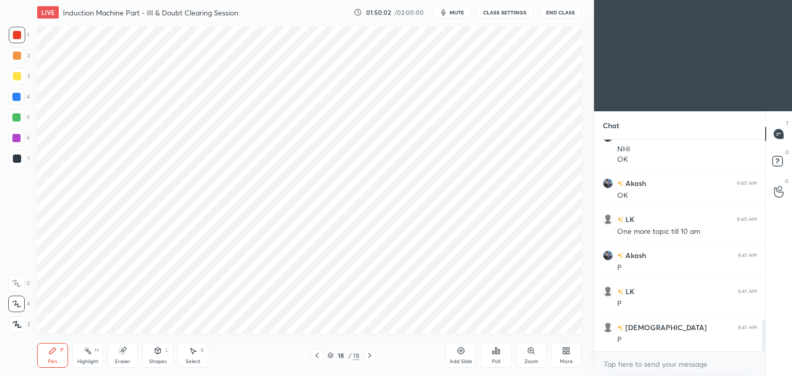
click at [24, 39] on div at bounding box center [17, 35] width 16 height 16
click at [17, 304] on icon at bounding box center [16, 303] width 9 height 7
click at [560, 359] on div "More" at bounding box center [566, 361] width 13 height 5
click at [554, 281] on div "Full screen" at bounding box center [553, 282] width 26 height 5
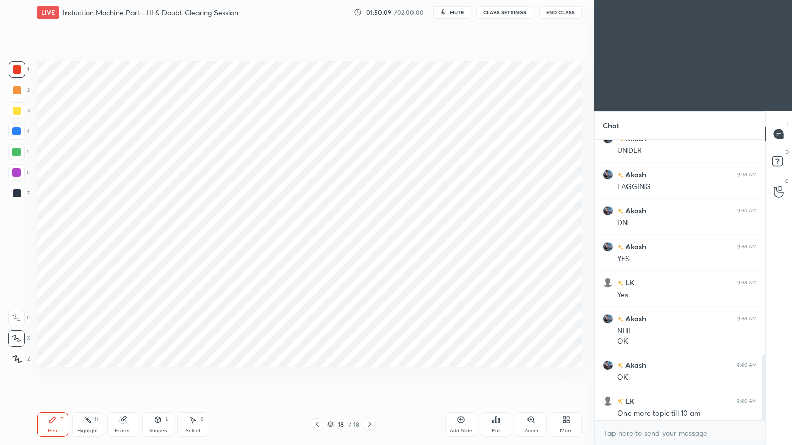
scroll to position [1269, 0]
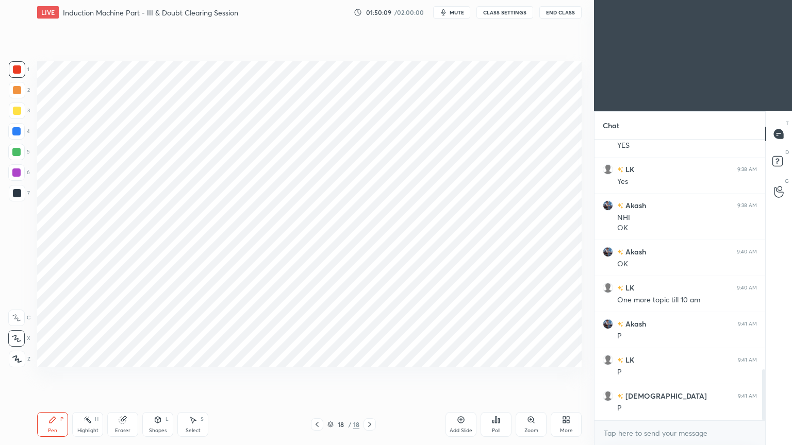
drag, startPoint x: 763, startPoint y: 379, endPoint x: 765, endPoint y: 410, distance: 31.0
click at [765, 376] on div "Chat Akash 9:30 AM DN Akash 9:38 AM YES LK 9:38 AM Yes Akash 9:38 AM NHI OK Aka…" at bounding box center [693, 278] width 198 height 334
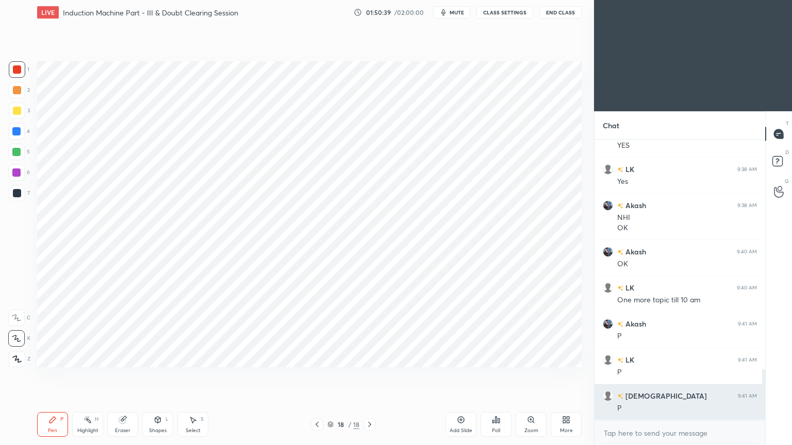
scroll to position [0, 0]
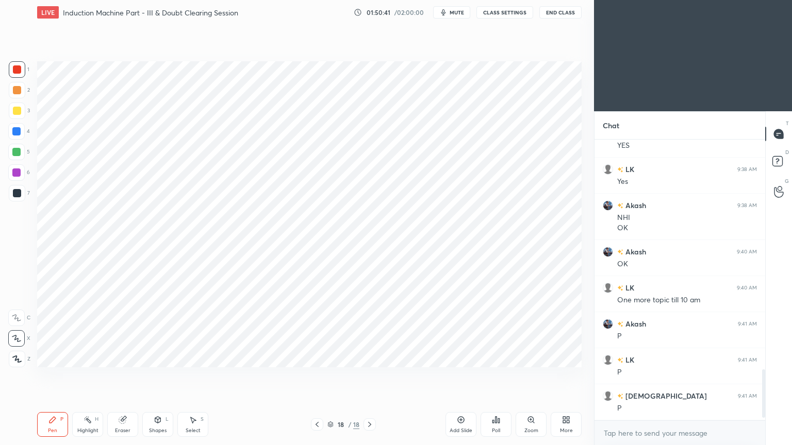
click at [463, 376] on div "Add Slide" at bounding box center [460, 430] width 23 height 5
click at [27, 179] on div "6" at bounding box center [19, 172] width 22 height 16
click at [152, 376] on div "Shapes L" at bounding box center [157, 424] width 31 height 25
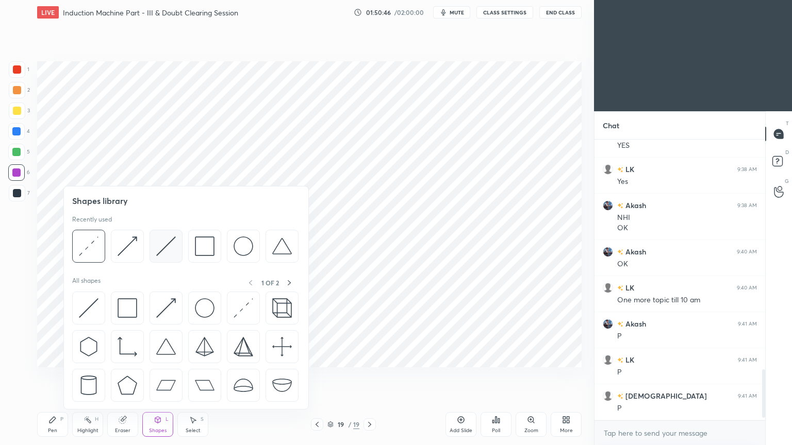
click at [157, 254] on img at bounding box center [166, 247] width 20 height 20
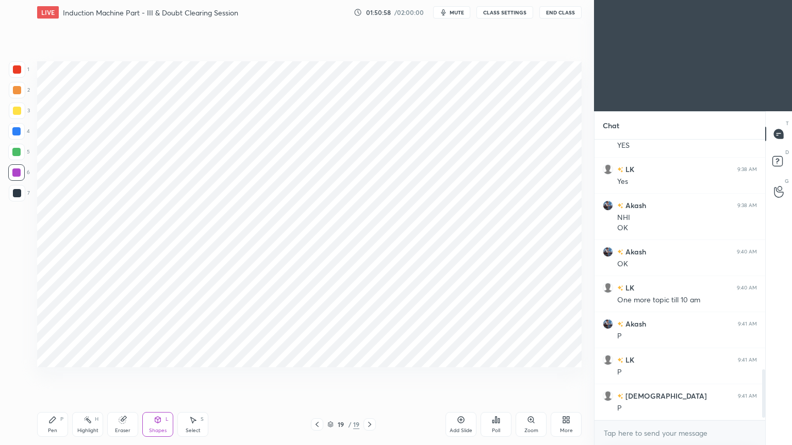
drag, startPoint x: 19, startPoint y: 68, endPoint x: 27, endPoint y: 70, distance: 8.5
click at [15, 69] on div at bounding box center [17, 69] width 8 height 8
click at [55, 376] on icon at bounding box center [52, 420] width 8 height 8
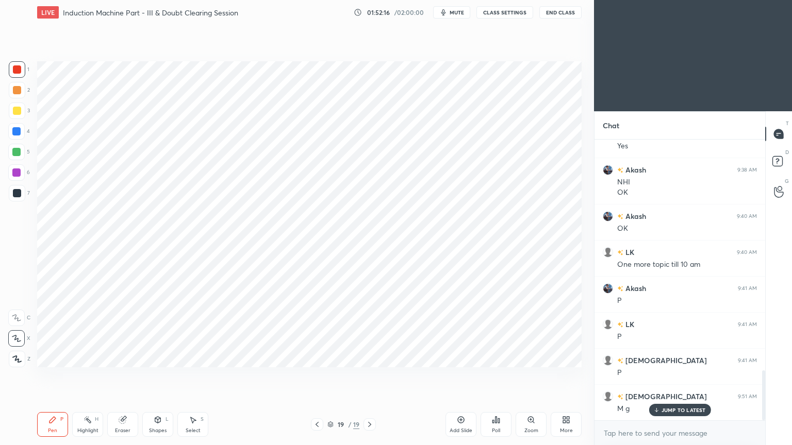
click at [19, 196] on div at bounding box center [17, 193] width 8 height 8
click at [20, 161] on div "5" at bounding box center [19, 154] width 22 height 21
click at [20, 171] on div at bounding box center [16, 173] width 8 height 8
click at [161, 376] on div "Shapes" at bounding box center [158, 430] width 18 height 5
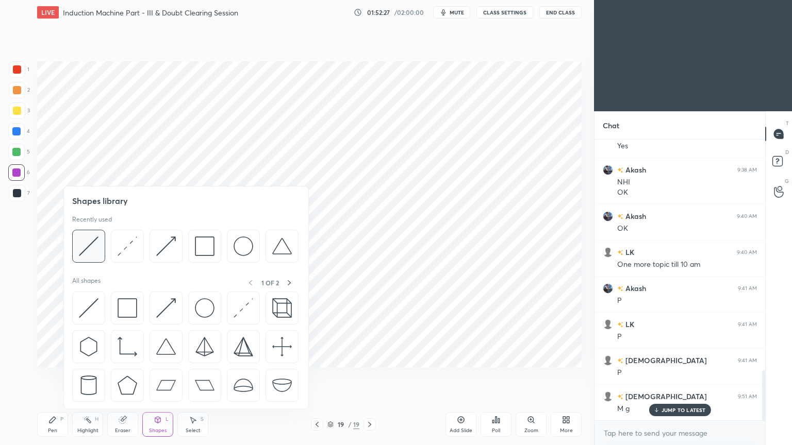
click at [79, 252] on img at bounding box center [89, 247] width 20 height 20
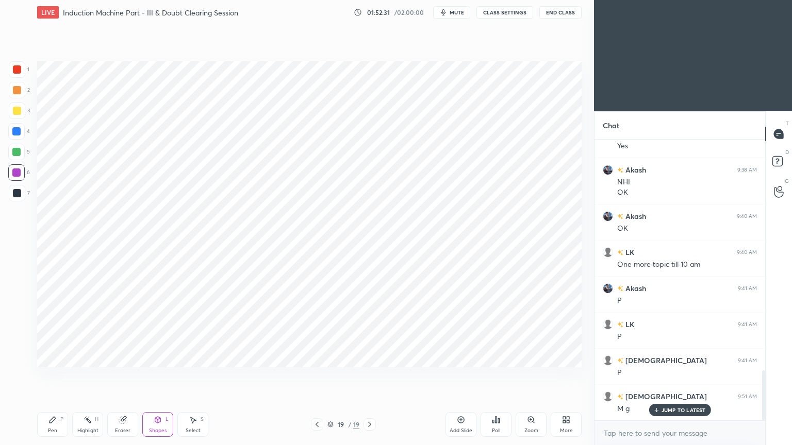
click at [24, 72] on div at bounding box center [17, 69] width 16 height 16
click at [51, 376] on div "Pen P" at bounding box center [52, 424] width 31 height 25
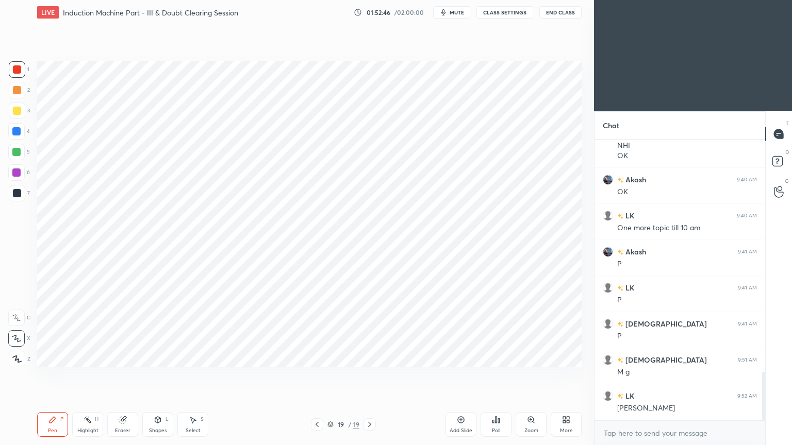
click at [23, 186] on div at bounding box center [17, 193] width 16 height 16
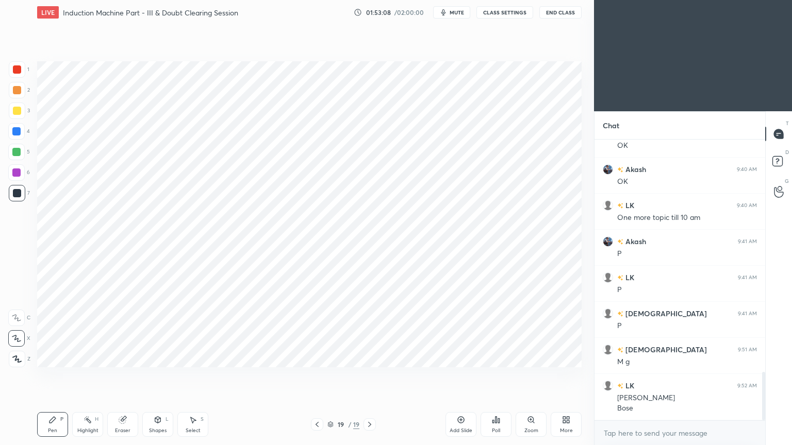
click at [7, 124] on div "1 2 3 4 5 6 7 C X Z C X Z E E Erase all H H" at bounding box center [16, 214] width 33 height 306
click at [17, 130] on div at bounding box center [16, 131] width 8 height 8
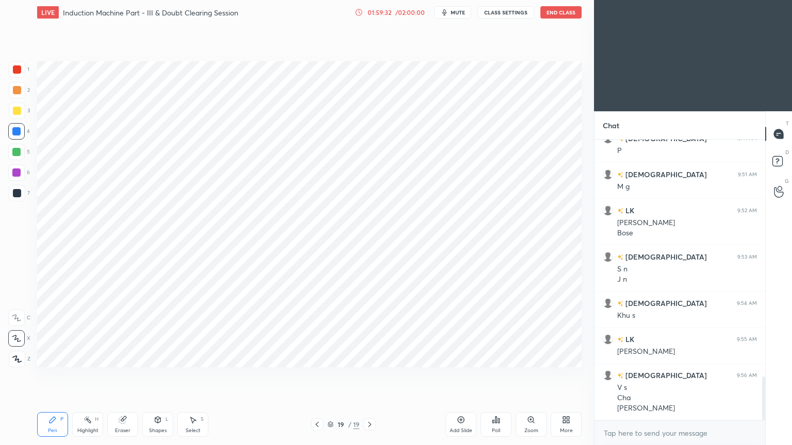
scroll to position [1563, 0]
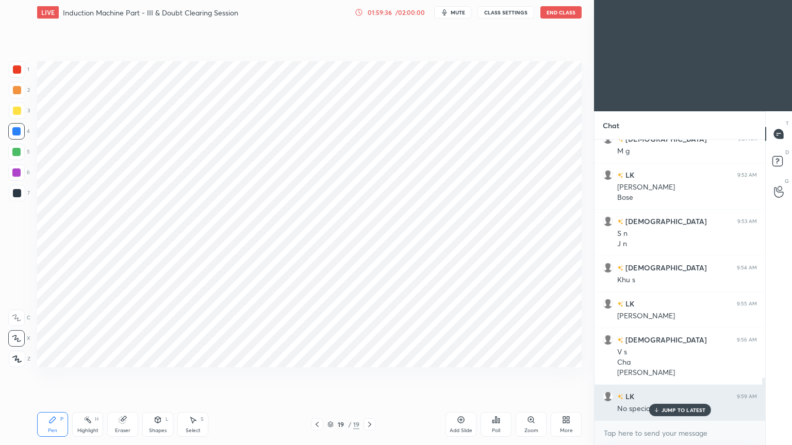
click at [668, 376] on p "JUMP TO LATEST" at bounding box center [683, 410] width 44 height 6
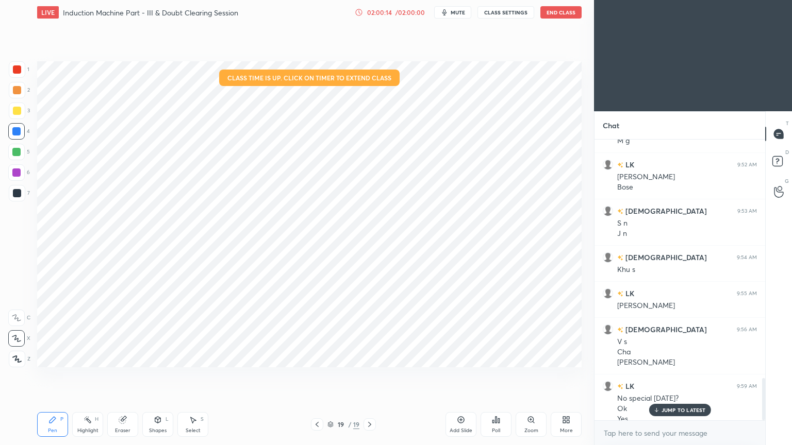
scroll to position [1583, 0]
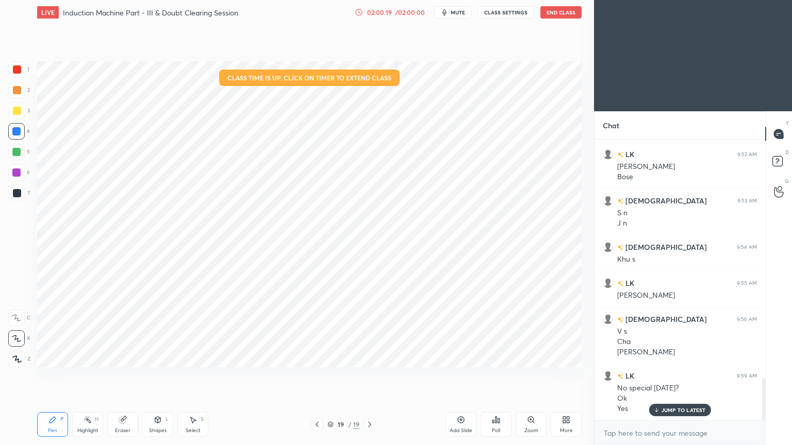
click at [568, 13] on button "End Class" at bounding box center [560, 12] width 41 height 12
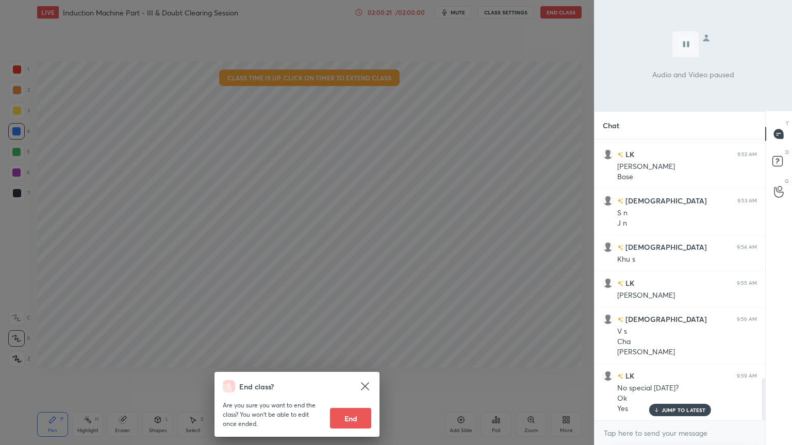
click at [357, 376] on button "End" at bounding box center [350, 418] width 41 height 21
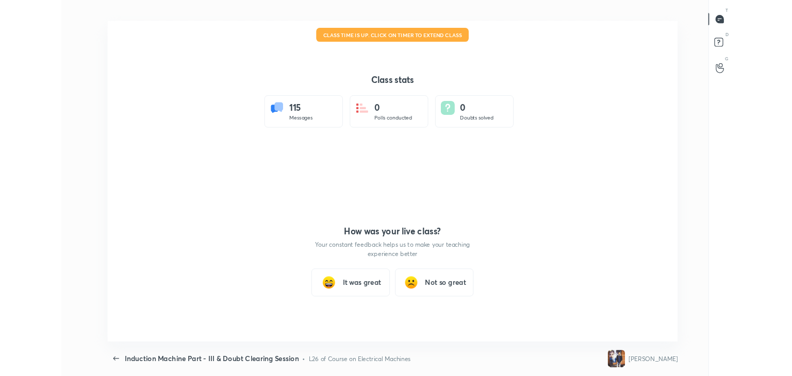
scroll to position [379, 783]
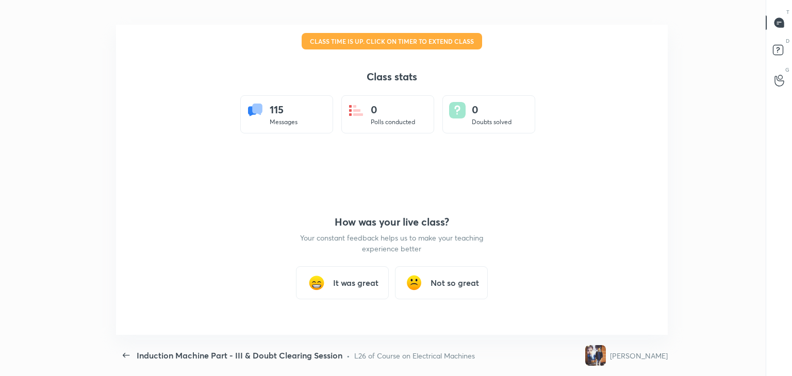
type textarea "x"
click at [370, 288] on h3 "It was great" at bounding box center [355, 283] width 45 height 12
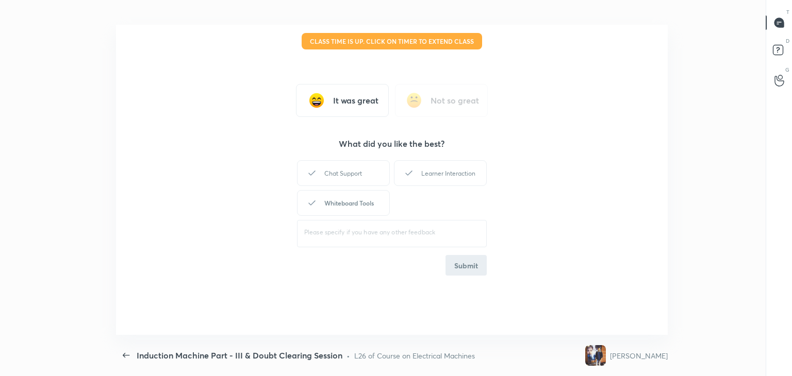
click at [362, 204] on div "Whiteboard Tools" at bounding box center [343, 203] width 93 height 26
click at [447, 174] on div "Learner Interaction" at bounding box center [440, 173] width 93 height 26
click at [484, 277] on div "It was great Not so great What did you like the best? Chat Support Learner Inte…" at bounding box center [392, 180] width 552 height 310
click at [466, 272] on button "Submit" at bounding box center [465, 265] width 41 height 21
